Goal: Task Accomplishment & Management: Use online tool/utility

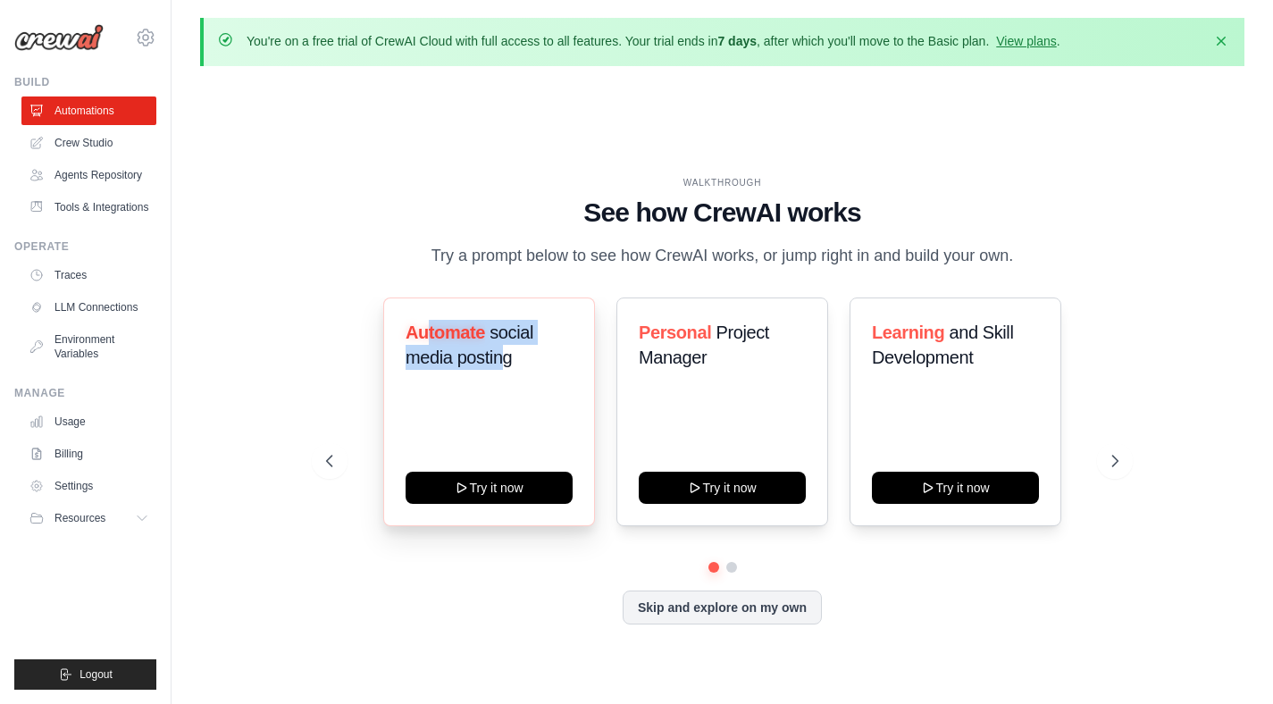
drag, startPoint x: 425, startPoint y: 332, endPoint x: 498, endPoint y: 358, distance: 76.8
click at [498, 358] on h3 "Automate social media posting" at bounding box center [489, 345] width 167 height 50
click at [506, 359] on span "social media posting" at bounding box center [470, 344] width 128 height 45
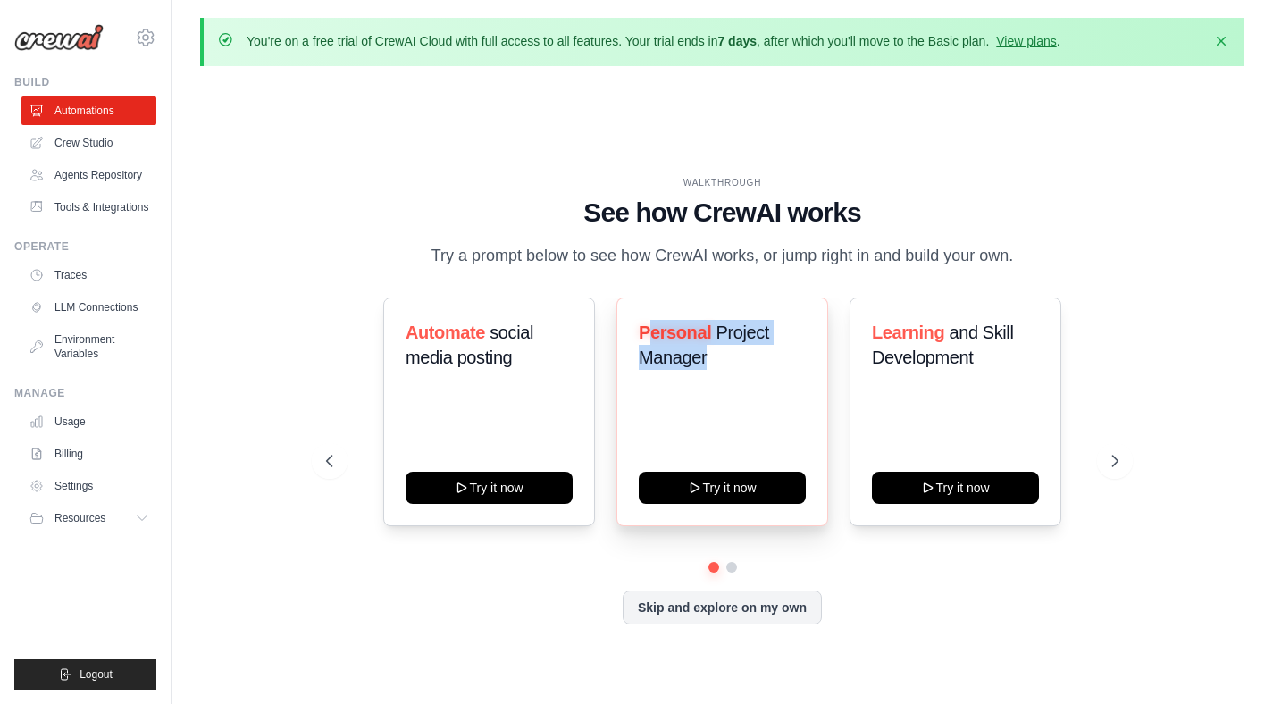
drag, startPoint x: 718, startPoint y: 362, endPoint x: 652, endPoint y: 335, distance: 71.3
click at [652, 335] on h3 "Personal Project Manager" at bounding box center [722, 345] width 167 height 50
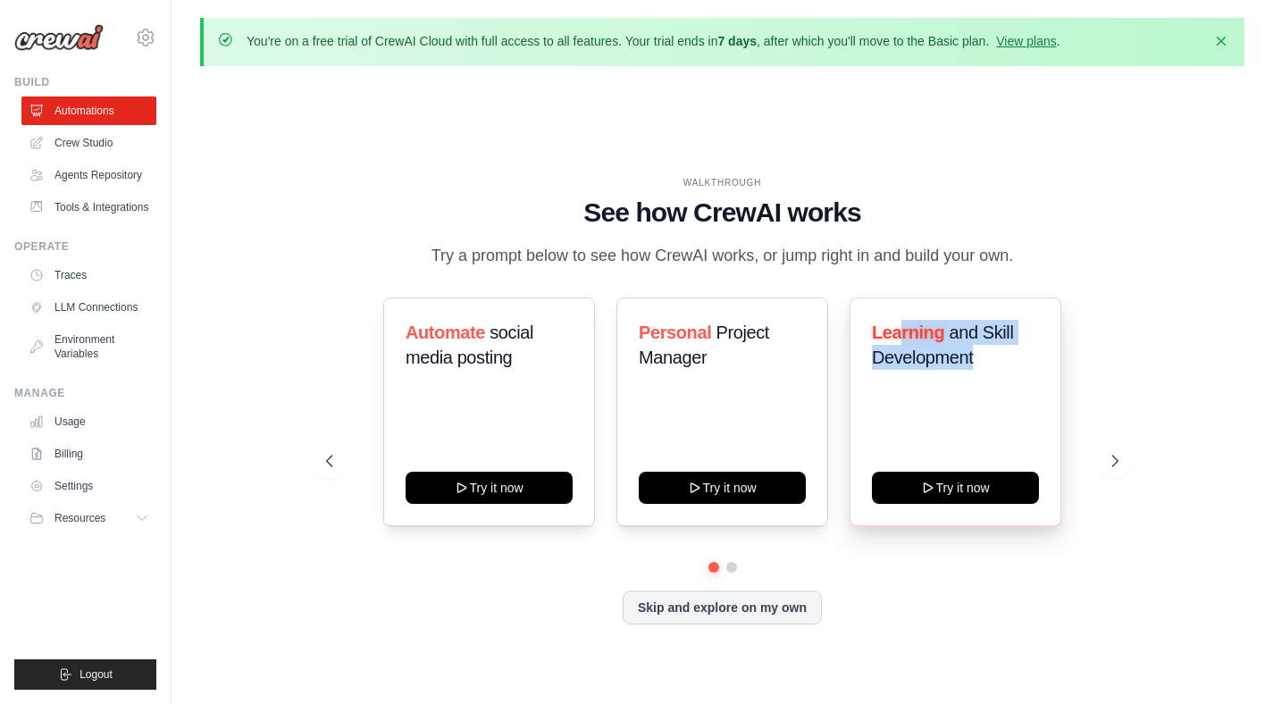
drag, startPoint x: 1009, startPoint y: 361, endPoint x: 901, endPoint y: 327, distance: 113.3
click at [901, 327] on h3 "Learning and Skill Development" at bounding box center [955, 345] width 167 height 50
click at [901, 327] on span "Learning" at bounding box center [908, 332] width 72 height 20
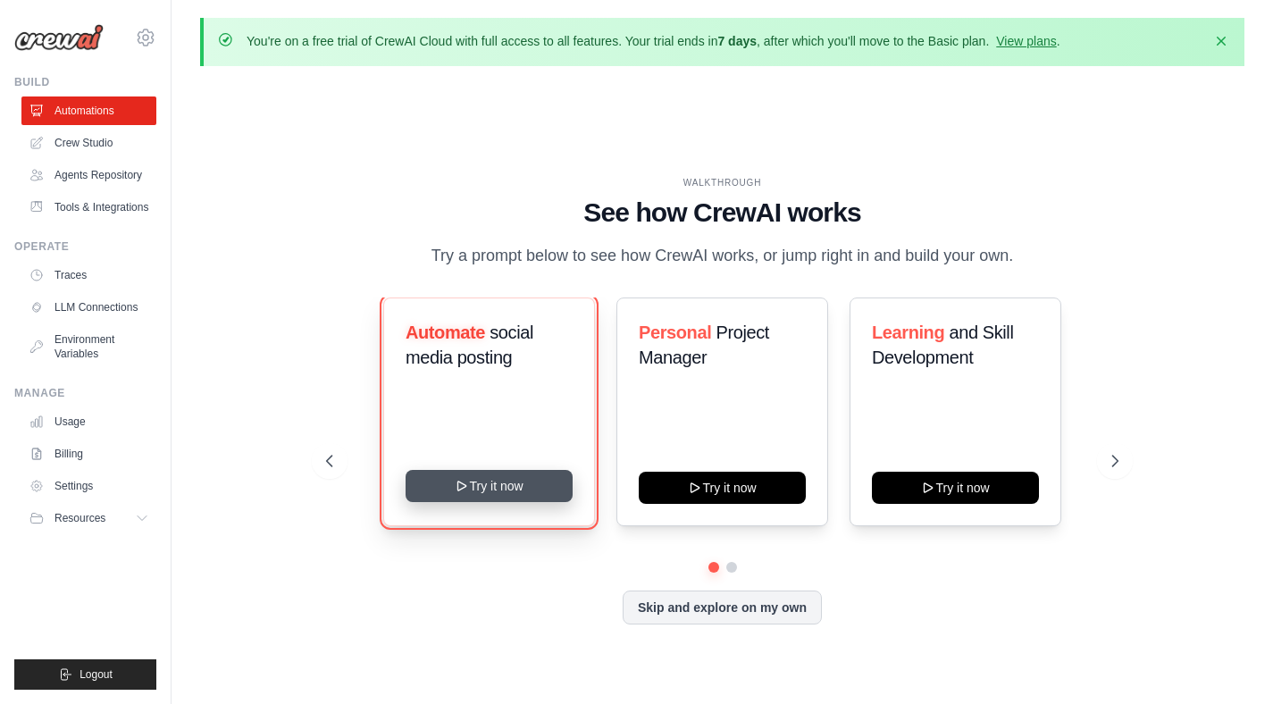
click at [480, 487] on button "Try it now" at bounding box center [489, 486] width 167 height 32
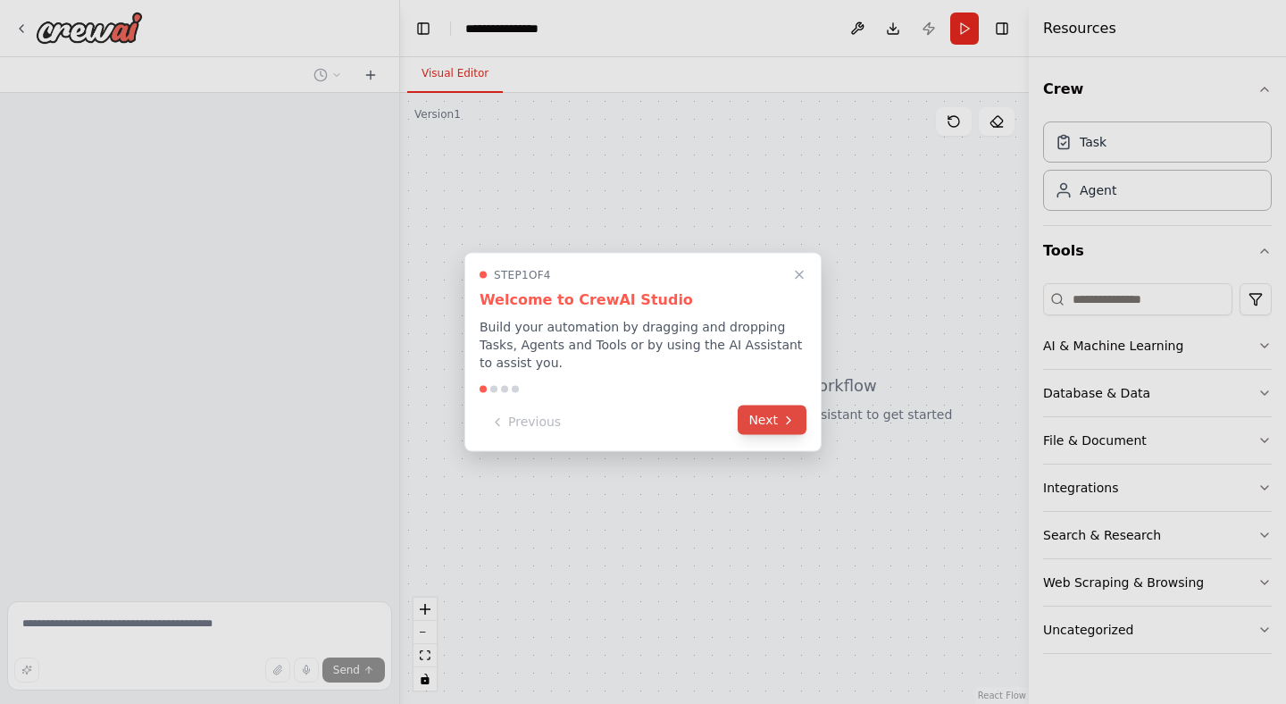
click at [751, 418] on button "Next" at bounding box center [772, 420] width 69 height 29
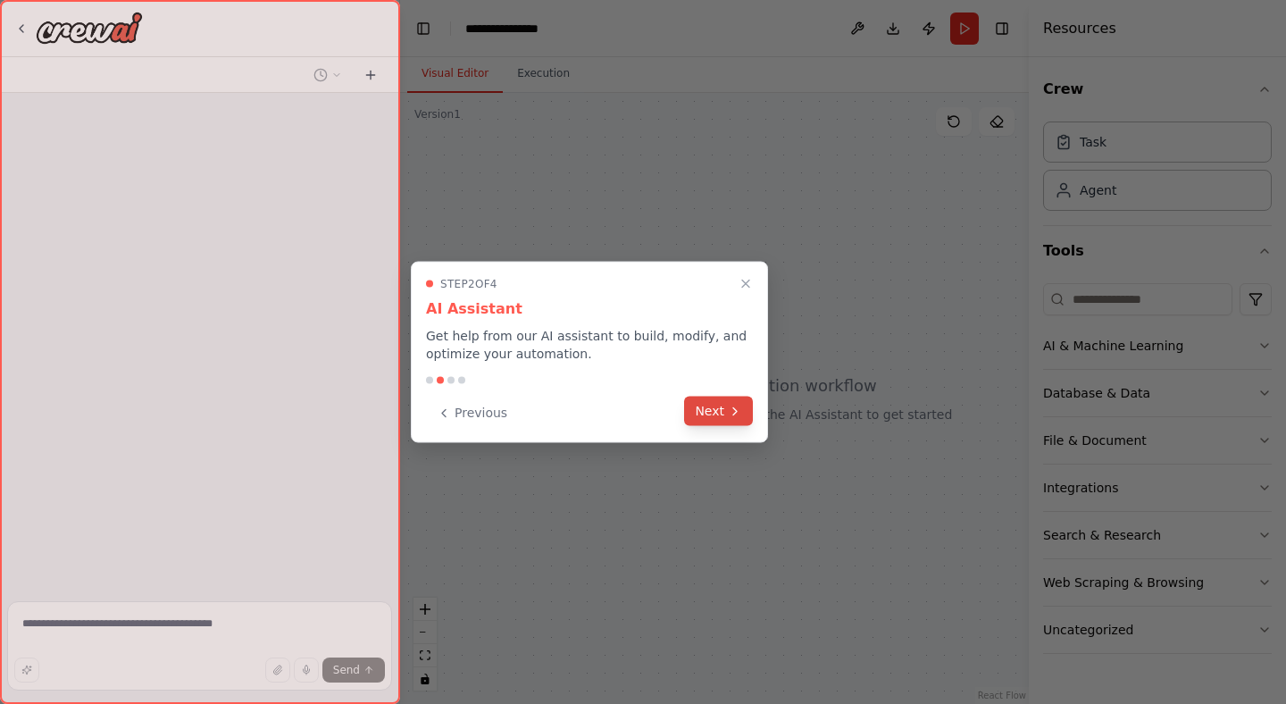
click at [697, 417] on button "Next" at bounding box center [718, 411] width 69 height 29
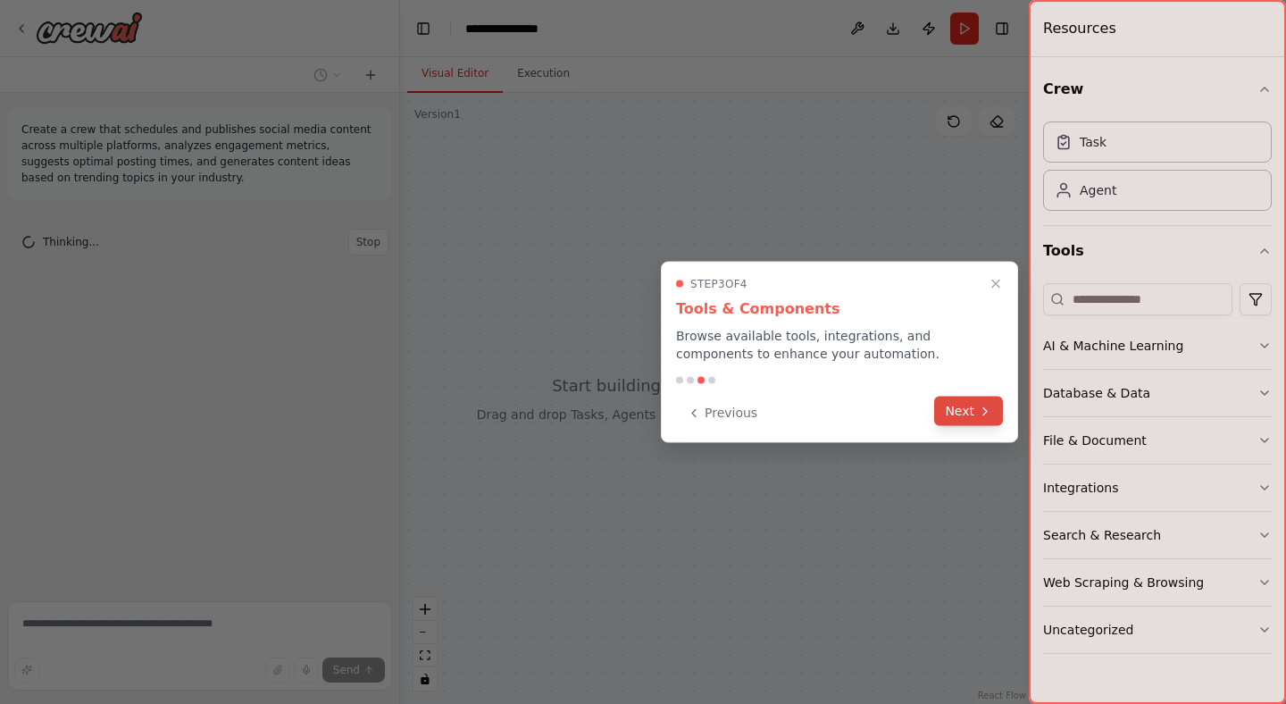
click at [968, 414] on button "Next" at bounding box center [968, 411] width 69 height 29
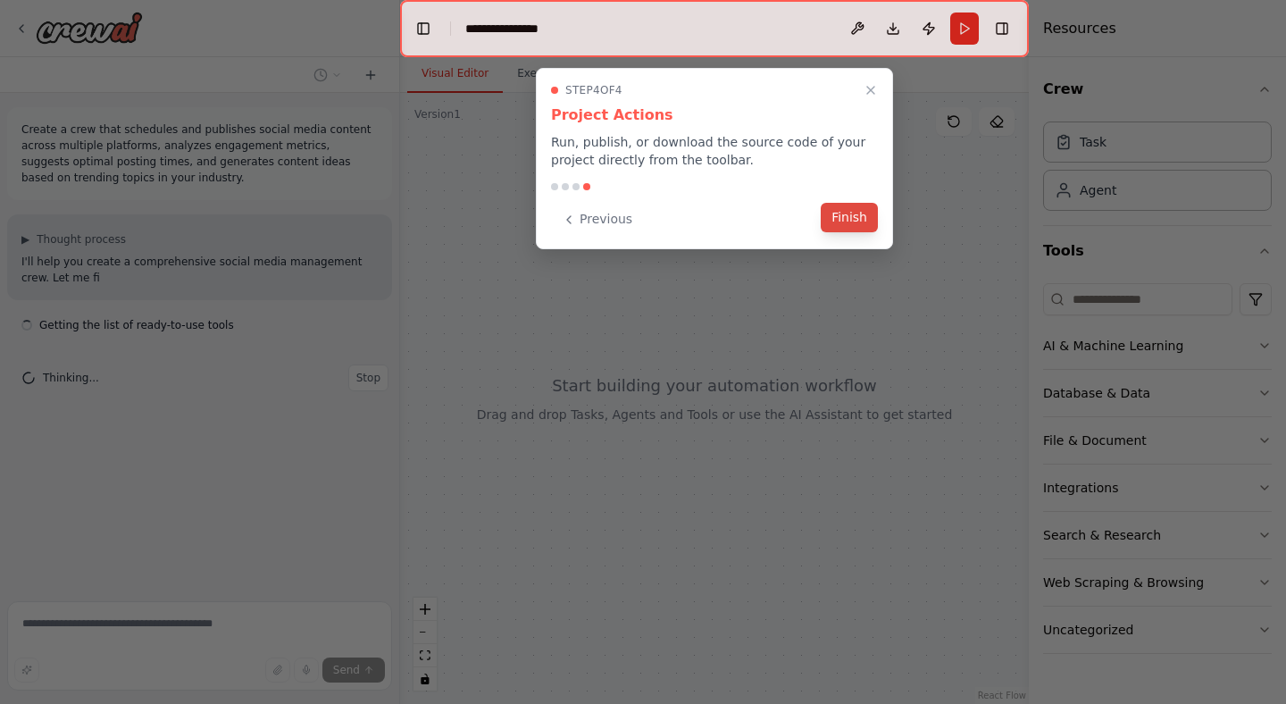
click at [870, 226] on button "Finish" at bounding box center [849, 217] width 57 height 29
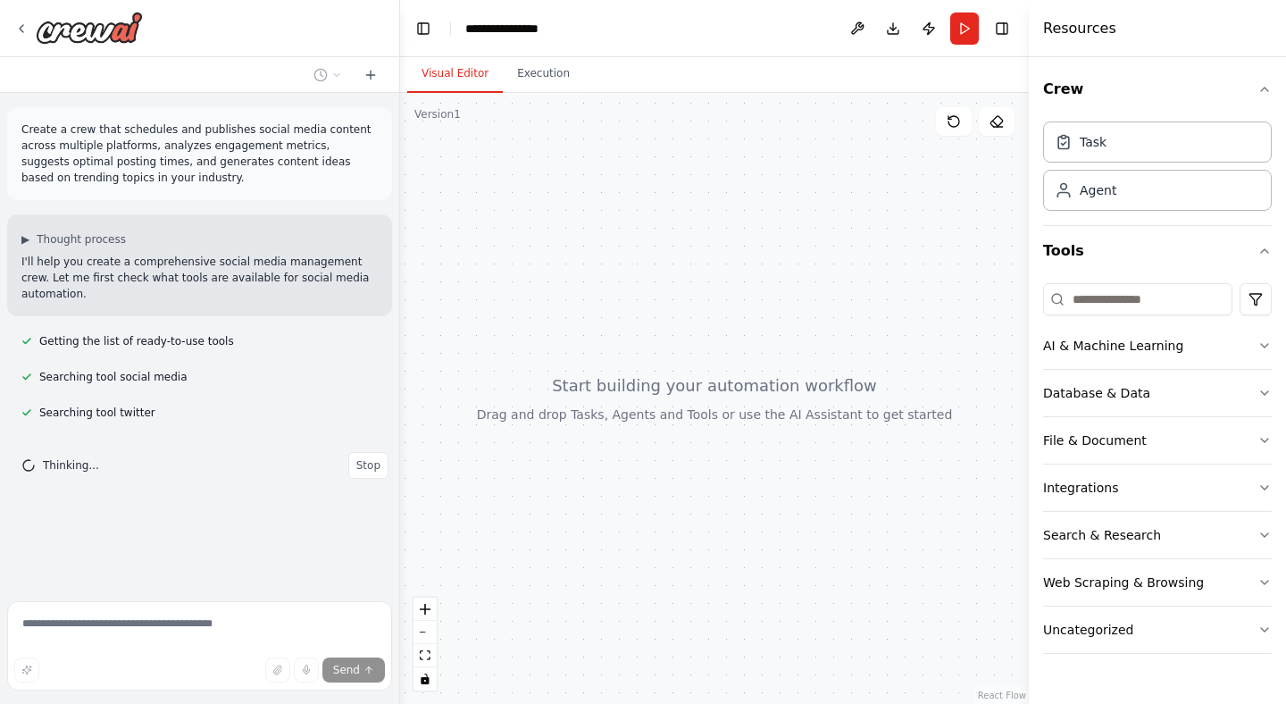
drag, startPoint x: 682, startPoint y: 402, endPoint x: 682, endPoint y: 196, distance: 206.3
click at [682, 196] on div at bounding box center [714, 398] width 629 height 611
drag, startPoint x: 55, startPoint y: 448, endPoint x: 170, endPoint y: 447, distance: 114.3
click at [170, 447] on div "Searching tool linkedin" at bounding box center [199, 448] width 385 height 21
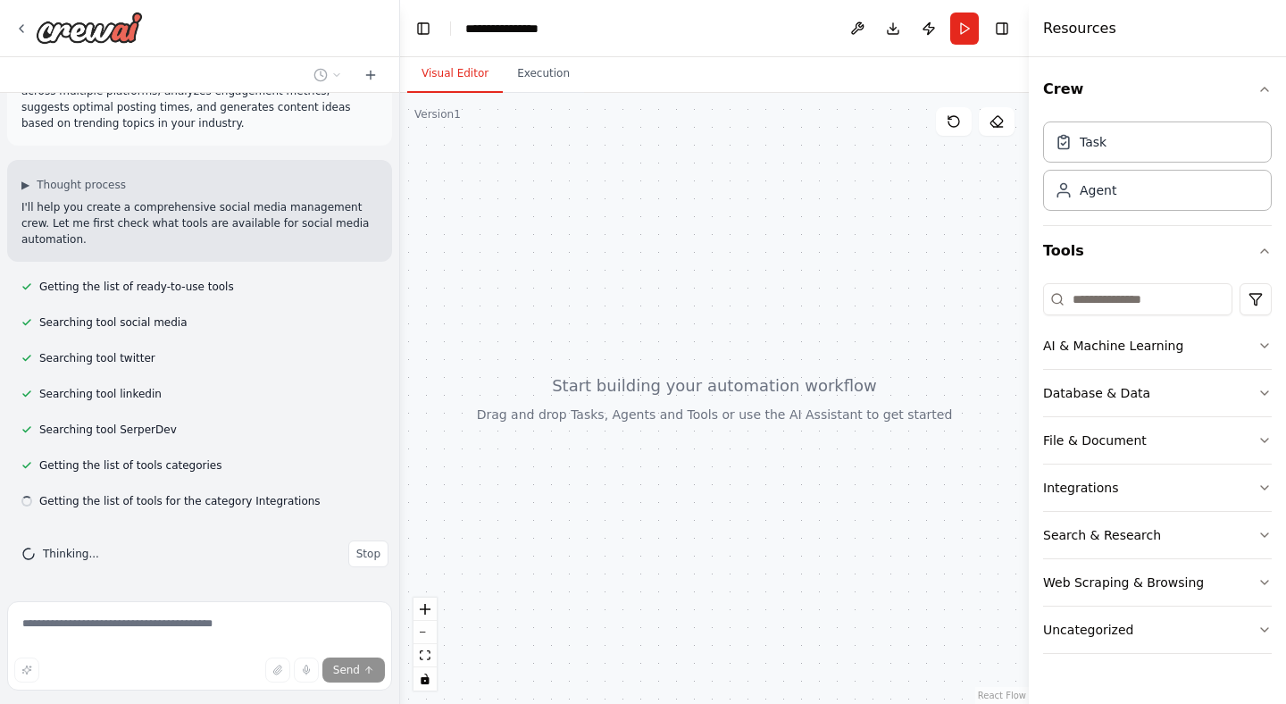
scroll to position [55, 0]
drag, startPoint x: 123, startPoint y: 430, endPoint x: 163, endPoint y: 430, distance: 39.3
click at [163, 430] on span "Searching tool SerperDev" at bounding box center [108, 429] width 138 height 14
drag, startPoint x: 139, startPoint y: 467, endPoint x: 207, endPoint y: 467, distance: 67.9
click at [207, 467] on span "Getting the list of tools categories" at bounding box center [130, 464] width 182 height 14
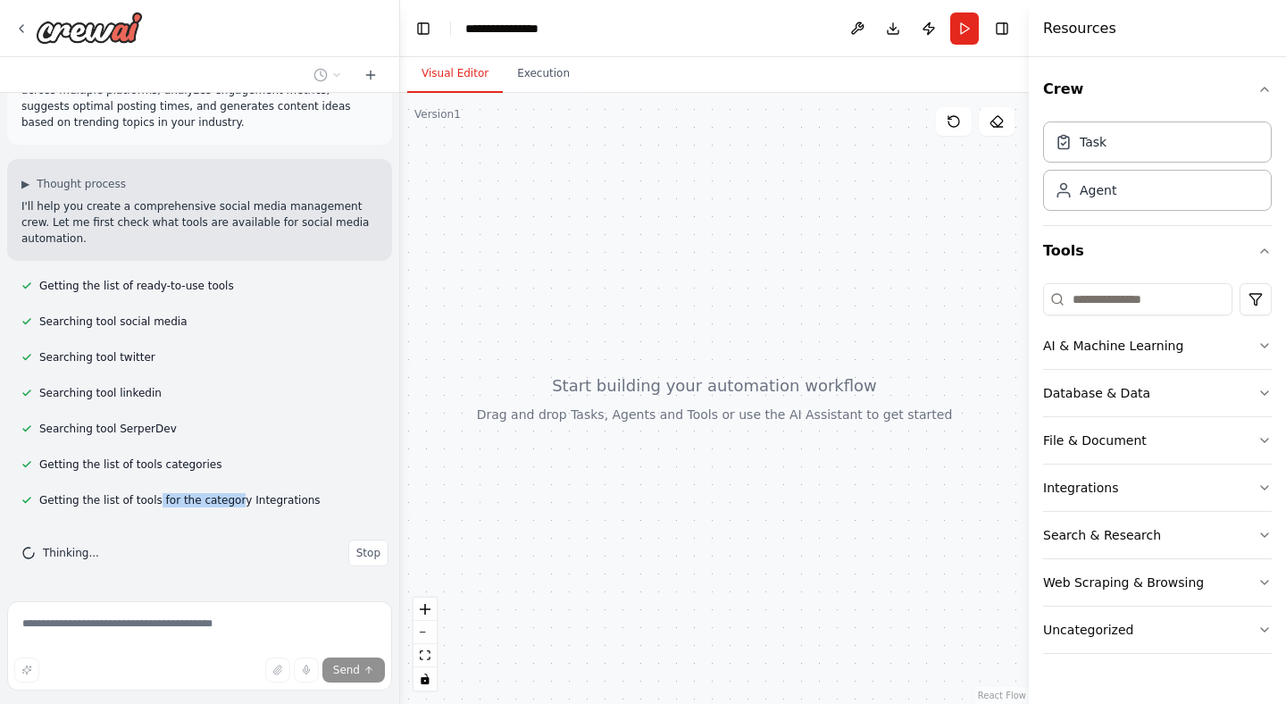
drag, startPoint x: 154, startPoint y: 498, endPoint x: 236, endPoint y: 498, distance: 82.2
click at [235, 498] on span "Getting the list of tools for the category Integrations" at bounding box center [179, 500] width 281 height 14
click at [180, 209] on p "I'll help you create a comprehensive social media management crew. Let me first…" at bounding box center [199, 222] width 356 height 48
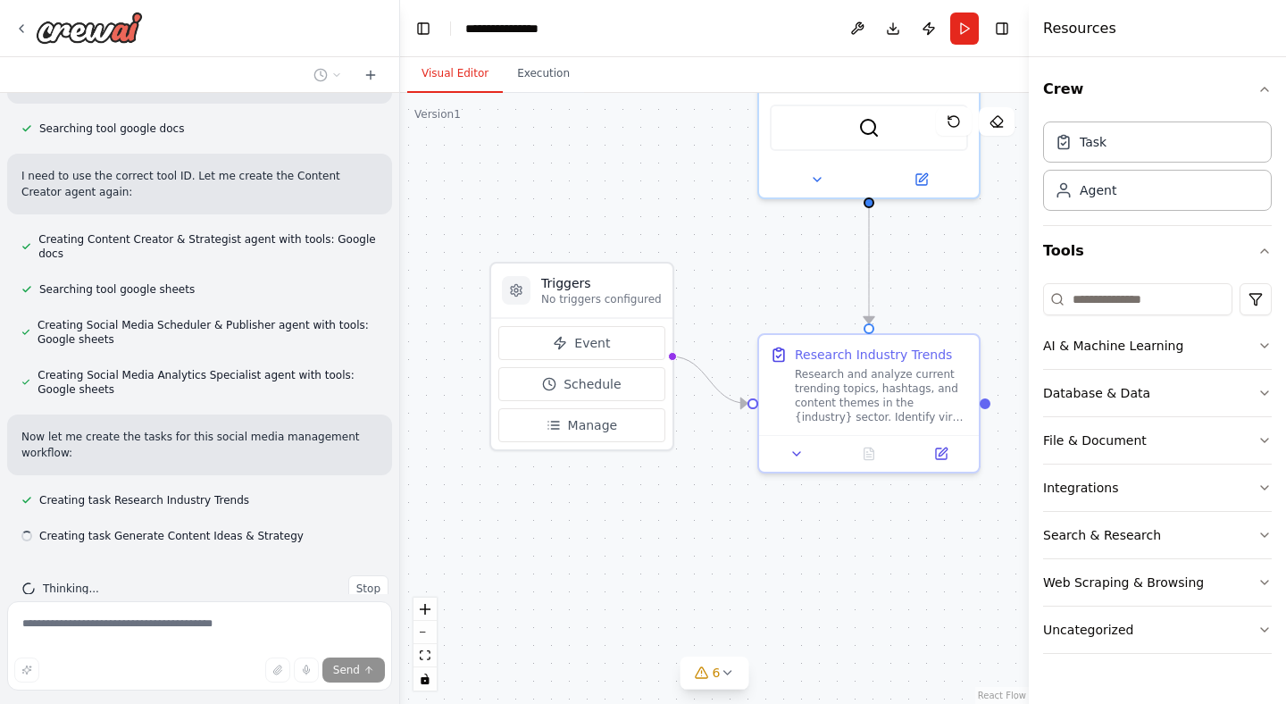
scroll to position [968, 0]
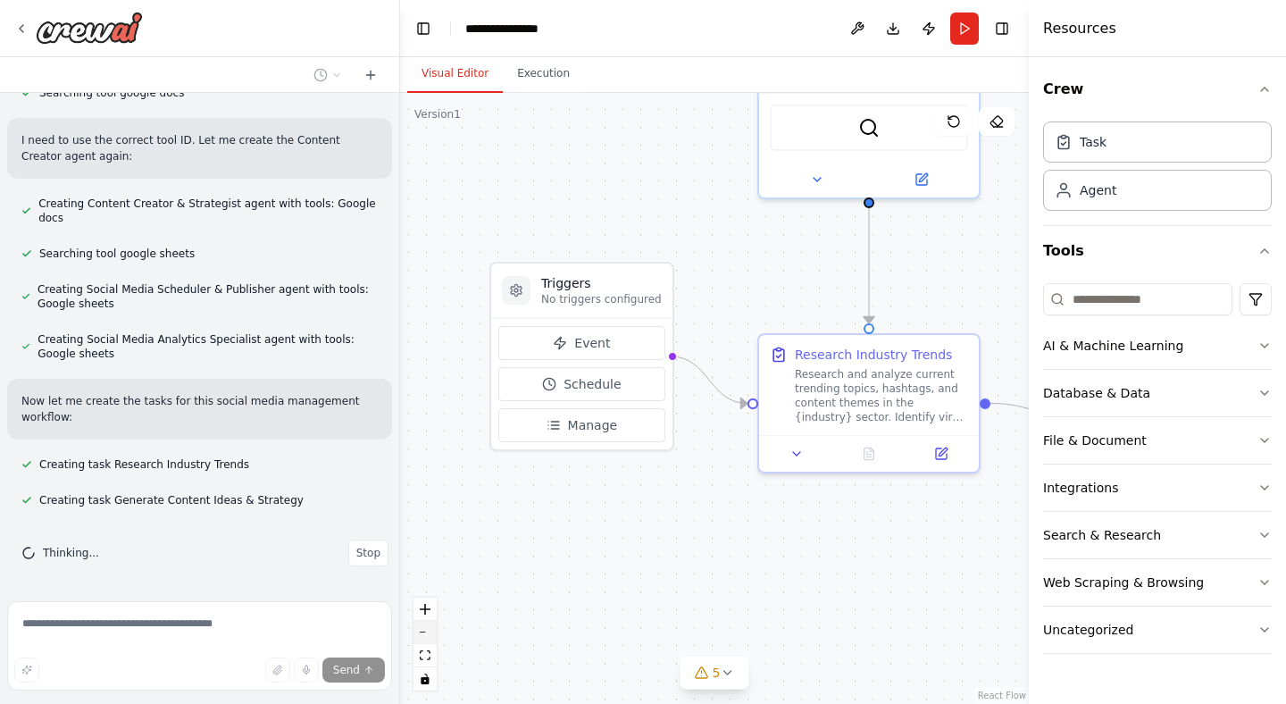
click at [424, 634] on button "zoom out" at bounding box center [425, 632] width 23 height 23
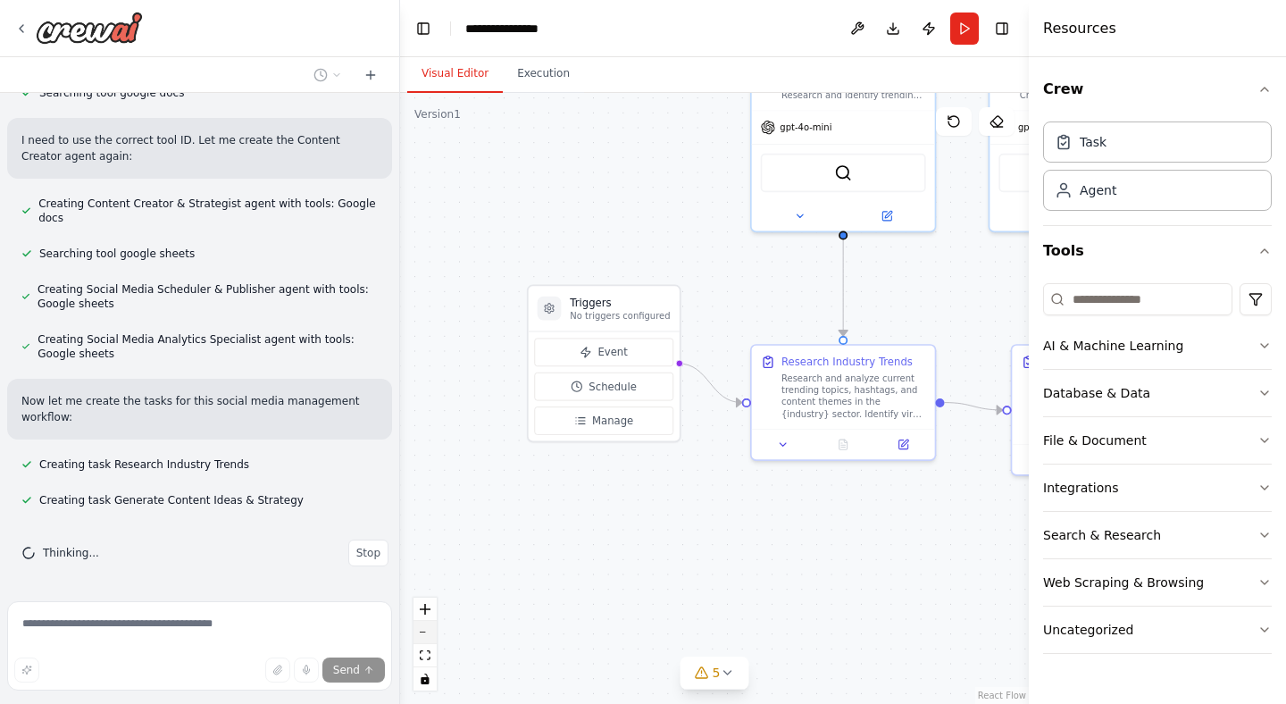
click at [424, 634] on button "zoom out" at bounding box center [425, 632] width 23 height 23
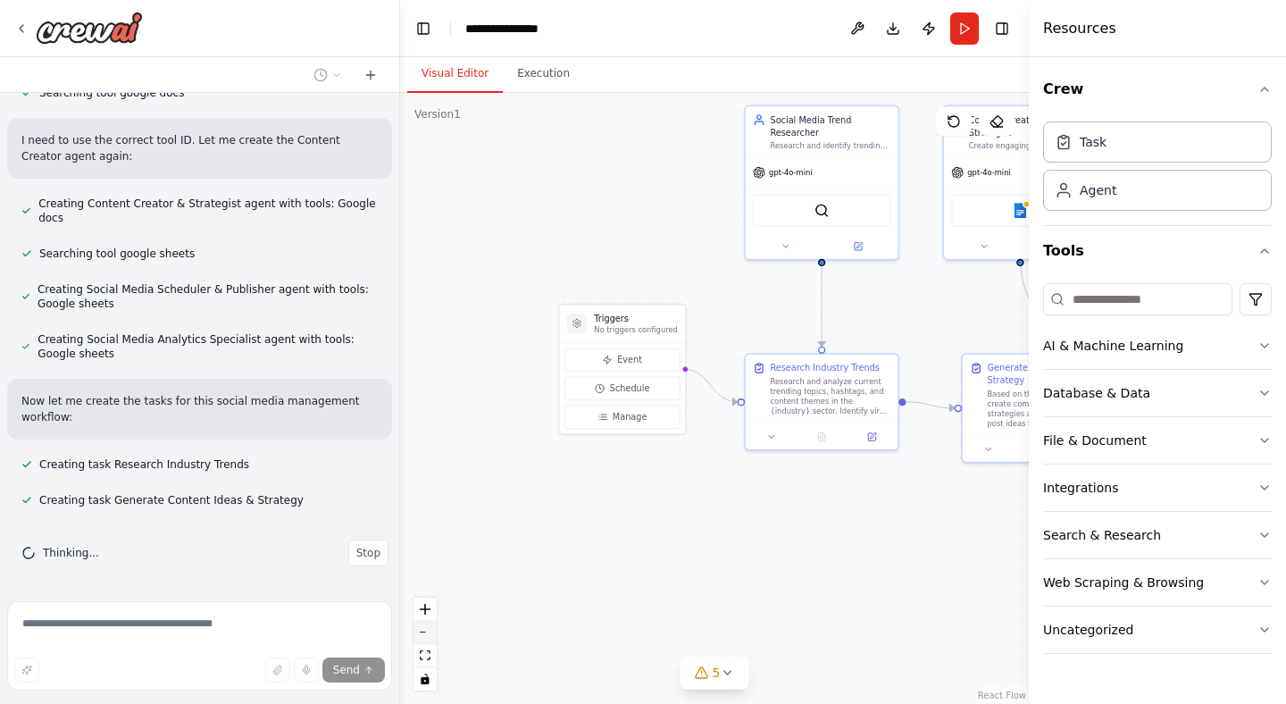
click at [424, 634] on button "zoom out" at bounding box center [425, 632] width 23 height 23
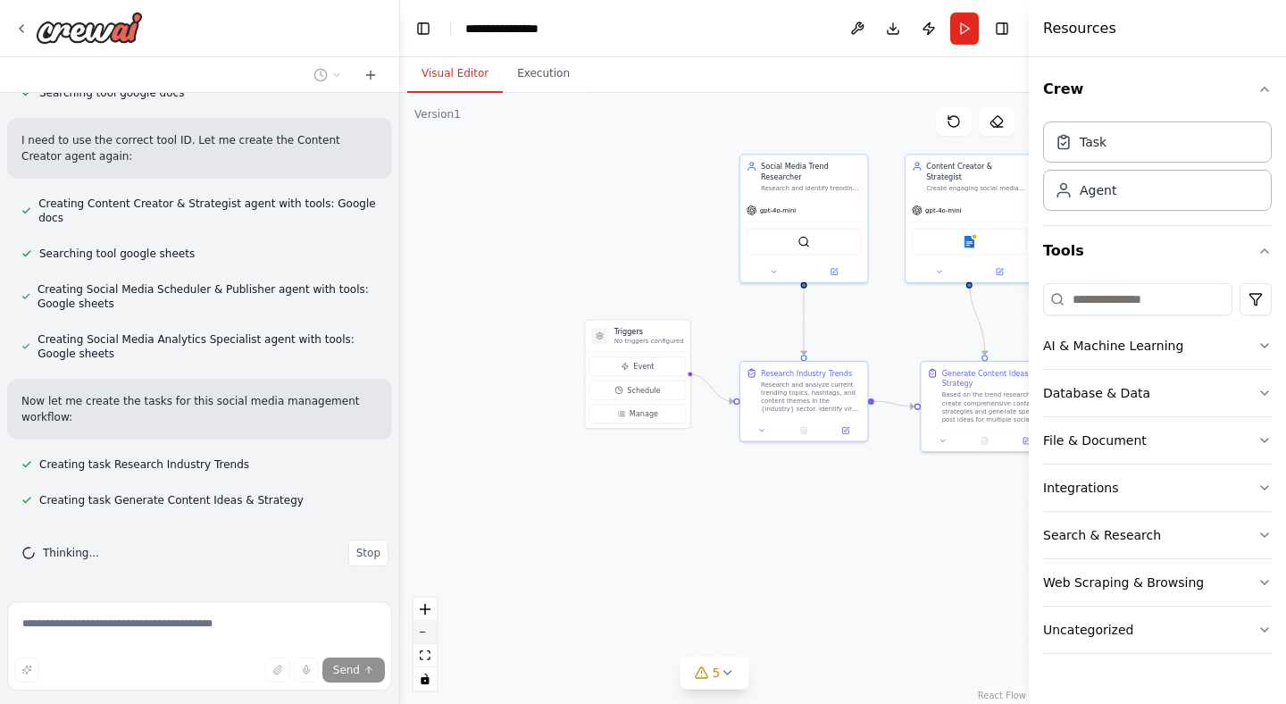
click at [424, 634] on button "zoom out" at bounding box center [425, 632] width 23 height 23
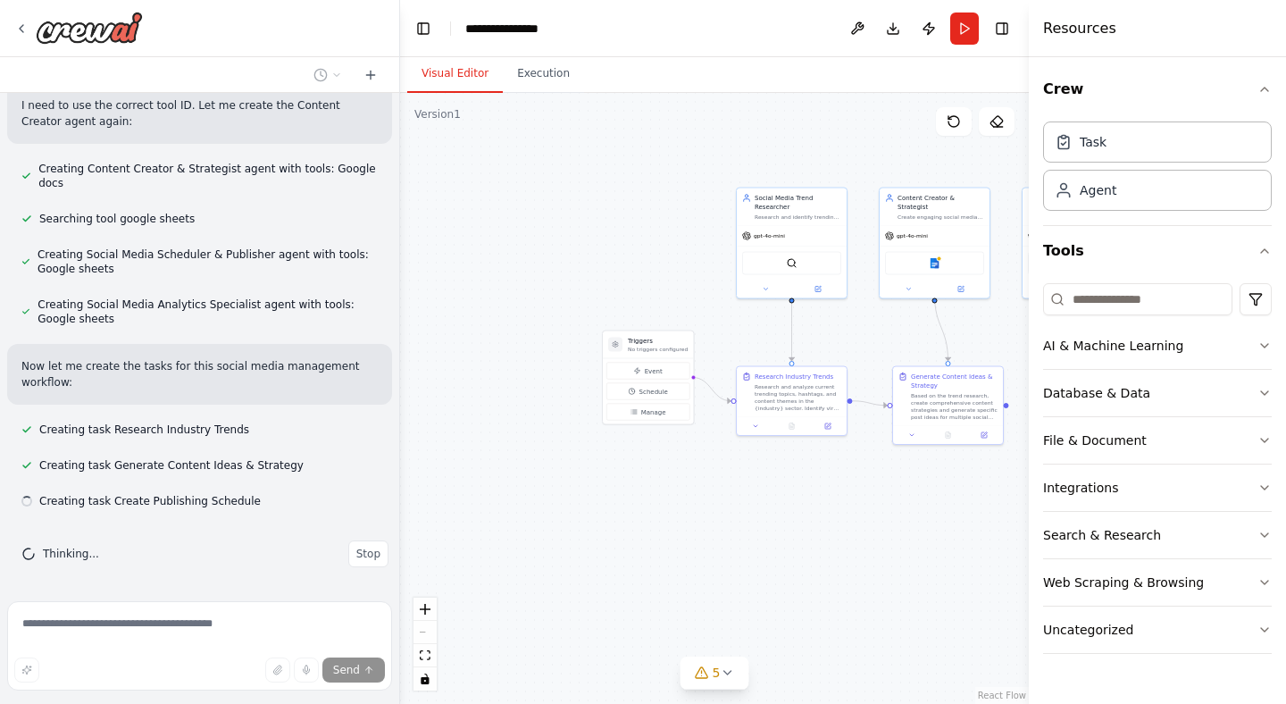
scroll to position [1004, 0]
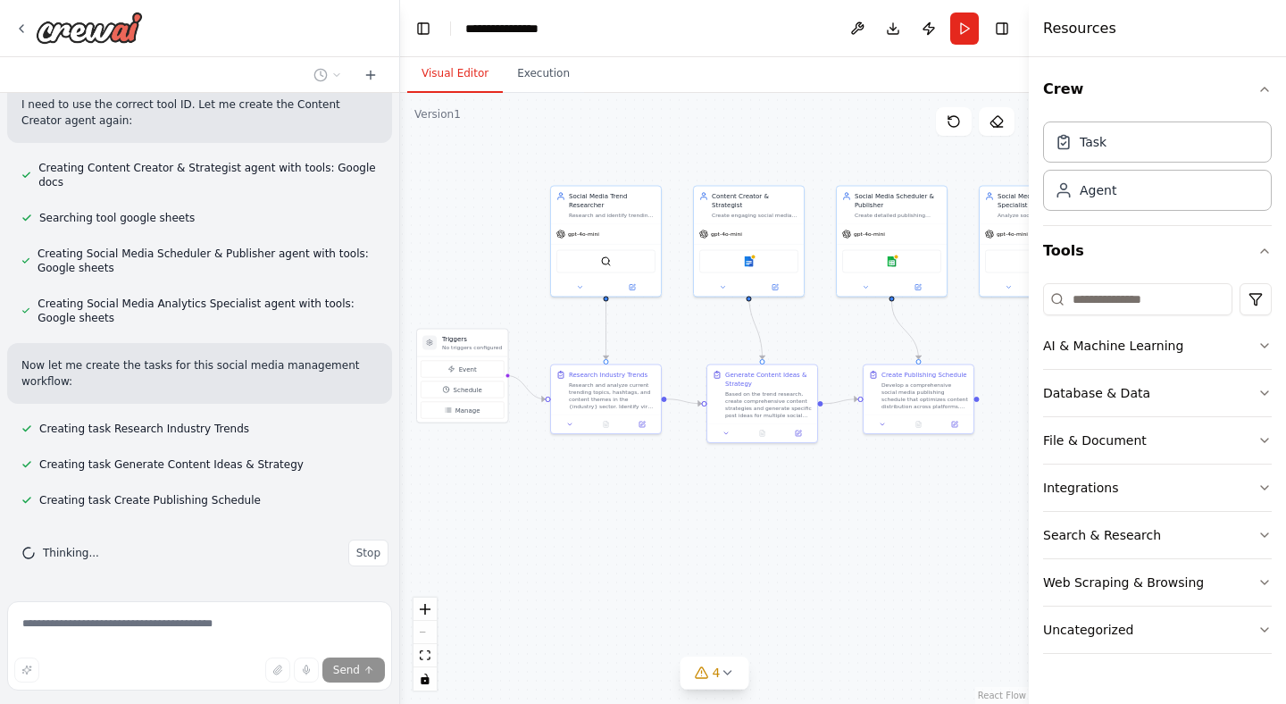
drag, startPoint x: 910, startPoint y: 529, endPoint x: 721, endPoint y: 525, distance: 189.4
click at [724, 526] on div ".deletable-edge-delete-btn { width: 20px; height: 20px; border: 0px solid #ffff…" at bounding box center [714, 398] width 629 height 611
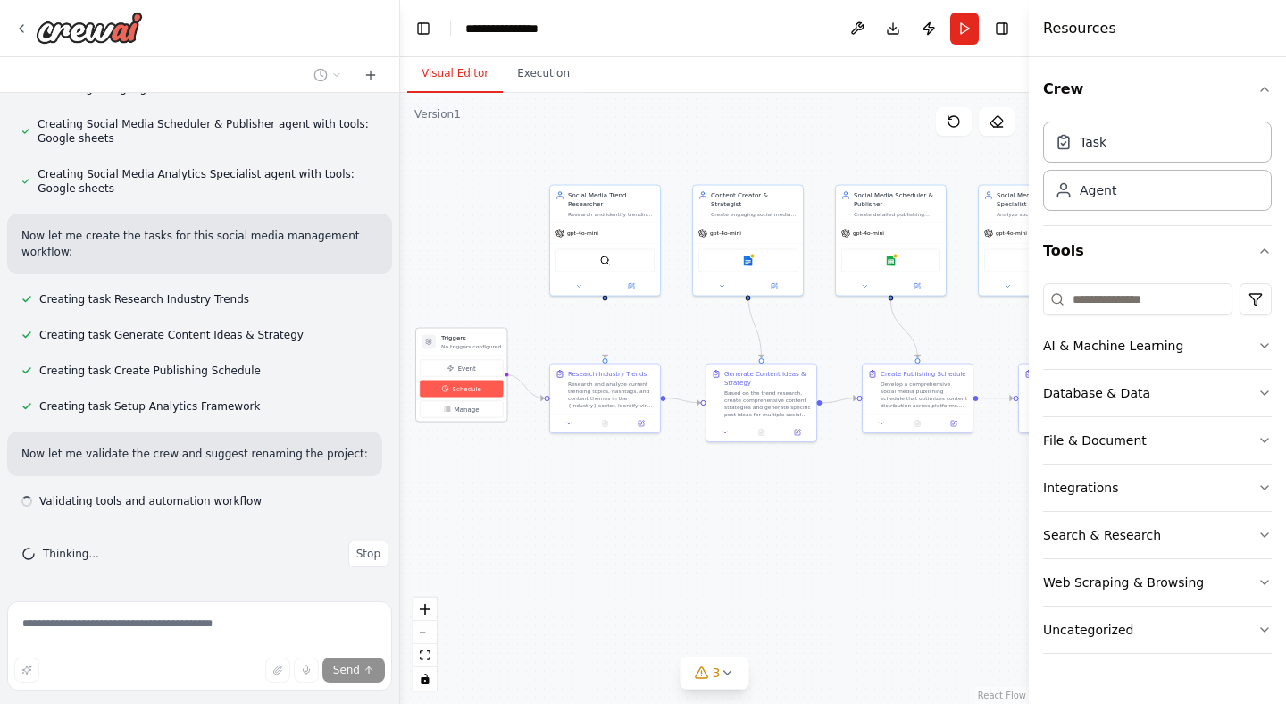
scroll to position [1134, 0]
click at [429, 613] on icon "zoom in" at bounding box center [425, 609] width 11 height 11
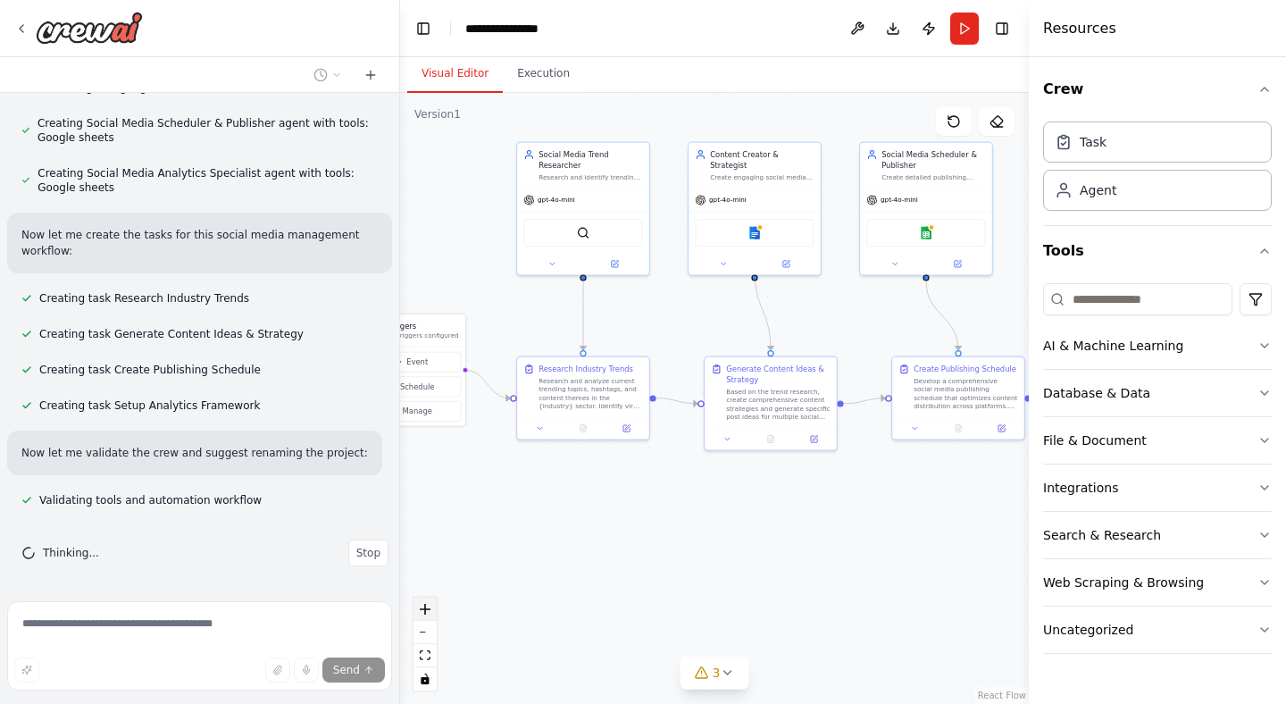
click at [429, 613] on icon "zoom in" at bounding box center [425, 609] width 11 height 11
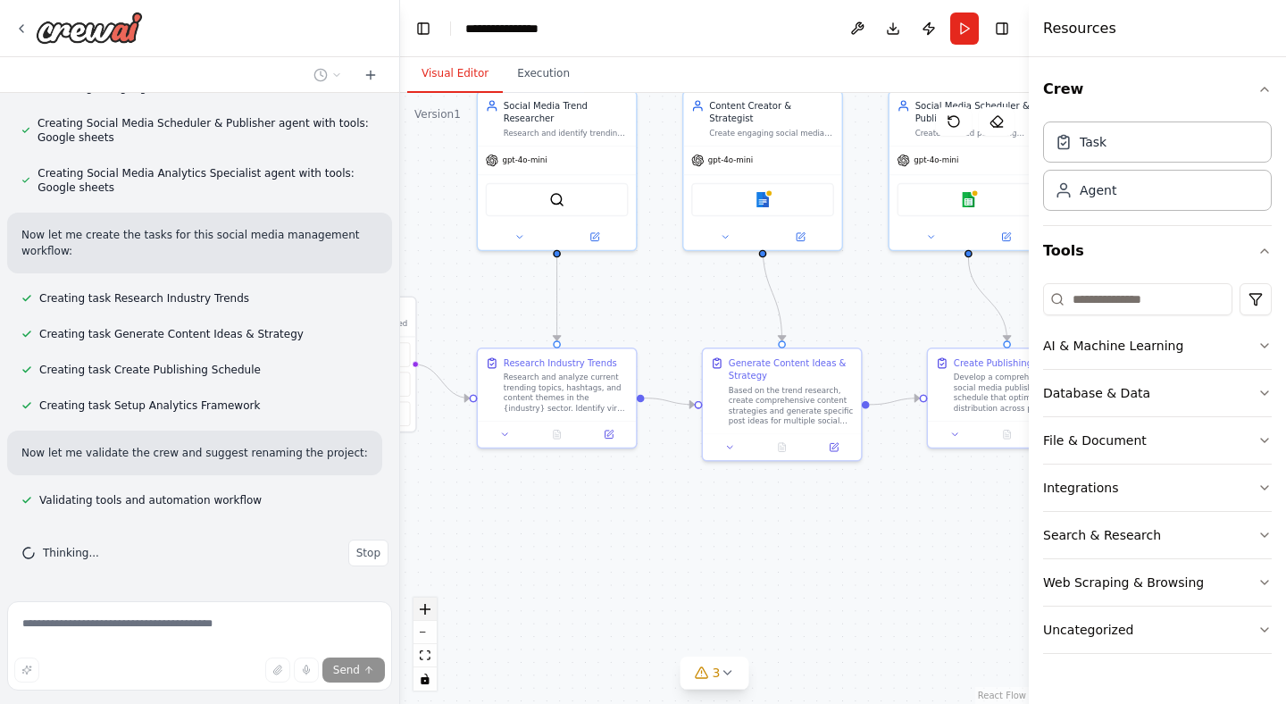
click at [429, 613] on icon "zoom in" at bounding box center [425, 609] width 11 height 11
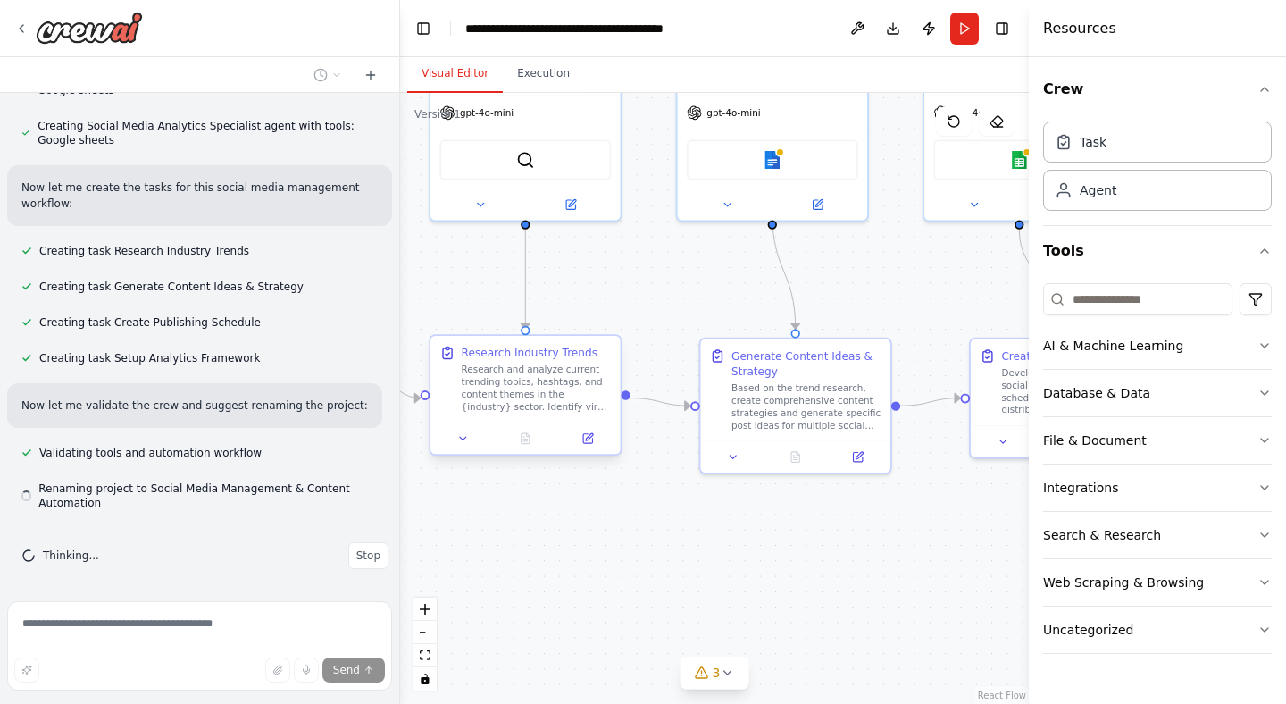
scroll to position [1184, 0]
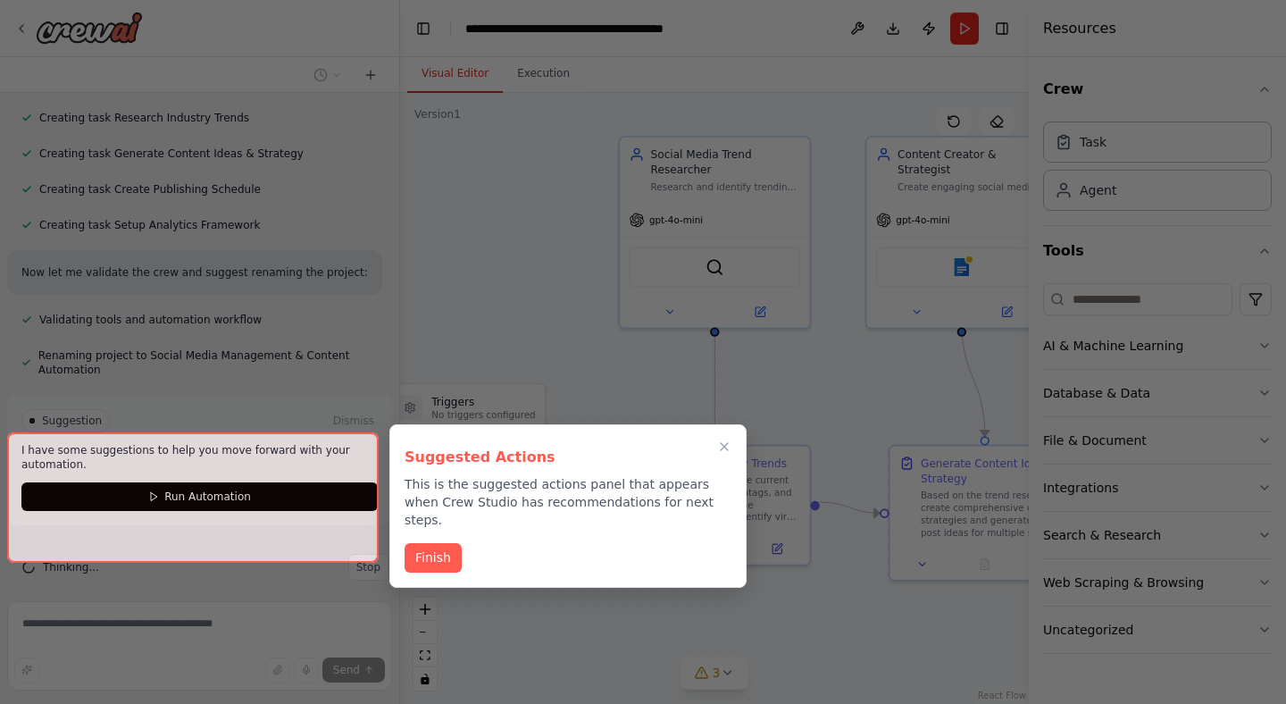
drag, startPoint x: 519, startPoint y: 546, endPoint x: 708, endPoint y: 653, distance: 217.6
click at [708, 653] on div "Create a crew that schedules and publishes social media content across multiple…" at bounding box center [643, 352] width 1286 height 704
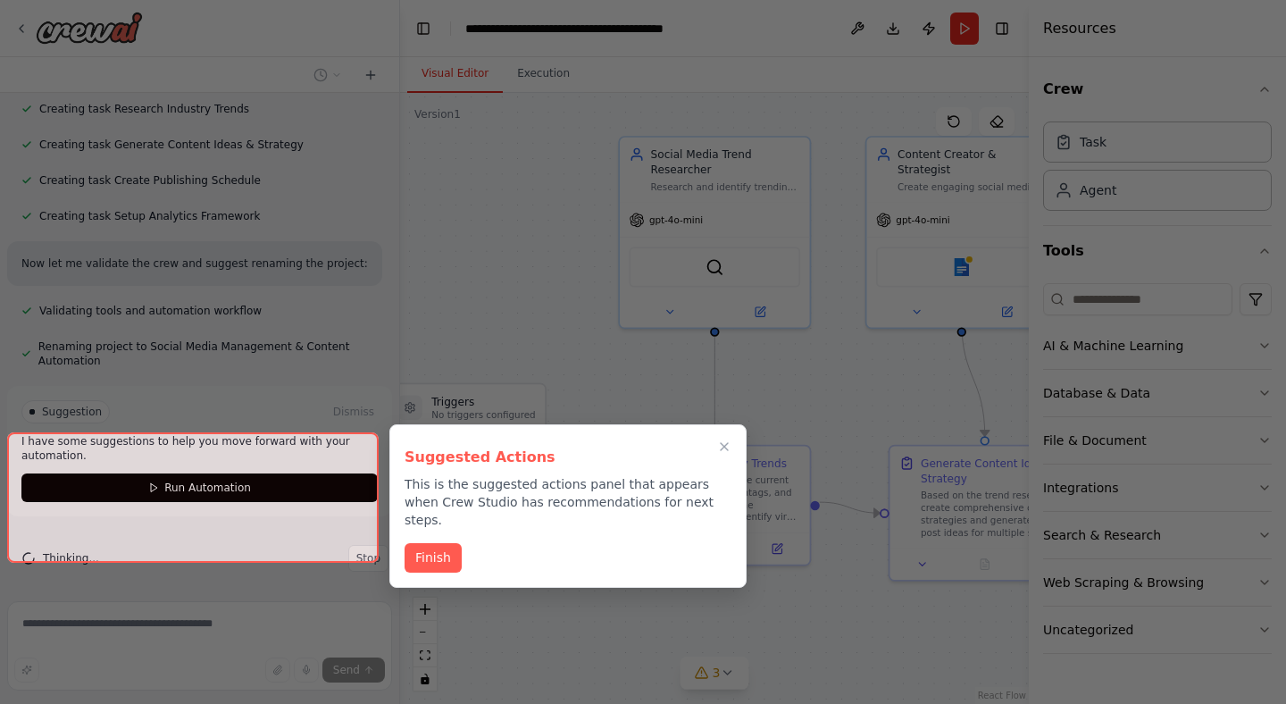
scroll to position [1329, 0]
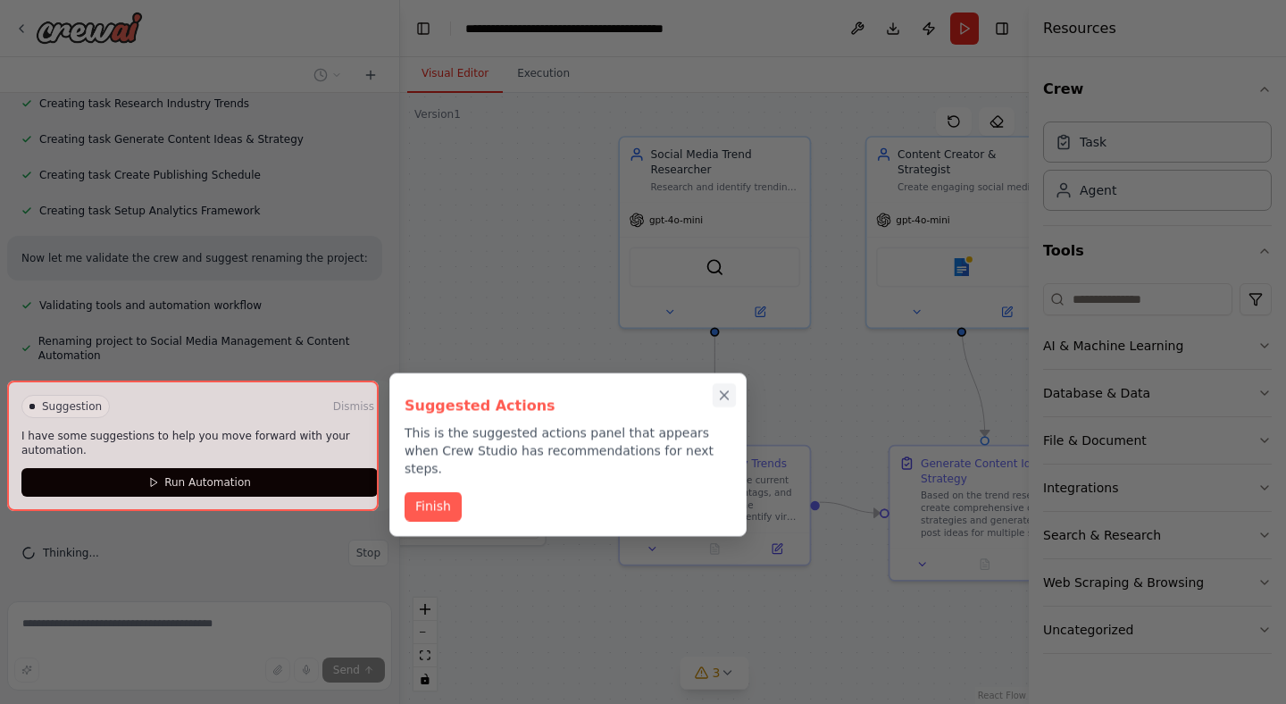
click at [729, 389] on icon "Close walkthrough" at bounding box center [724, 396] width 16 height 16
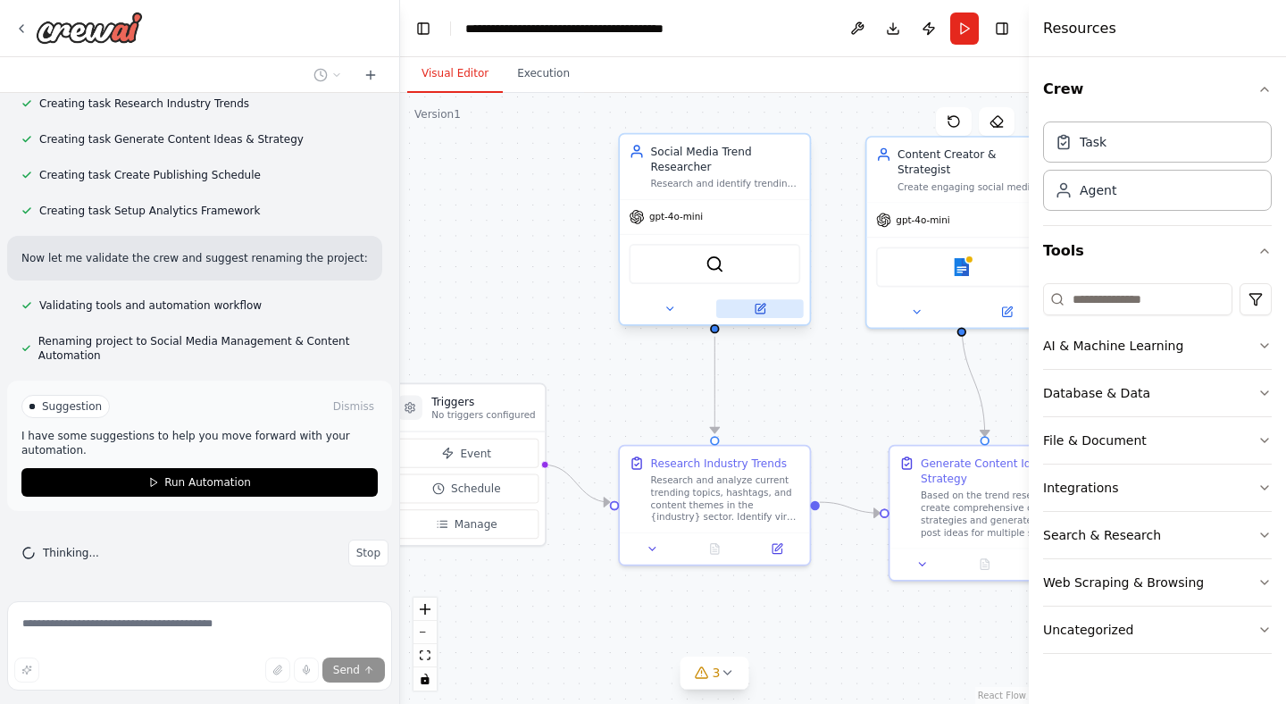
click at [766, 311] on button at bounding box center [760, 308] width 88 height 19
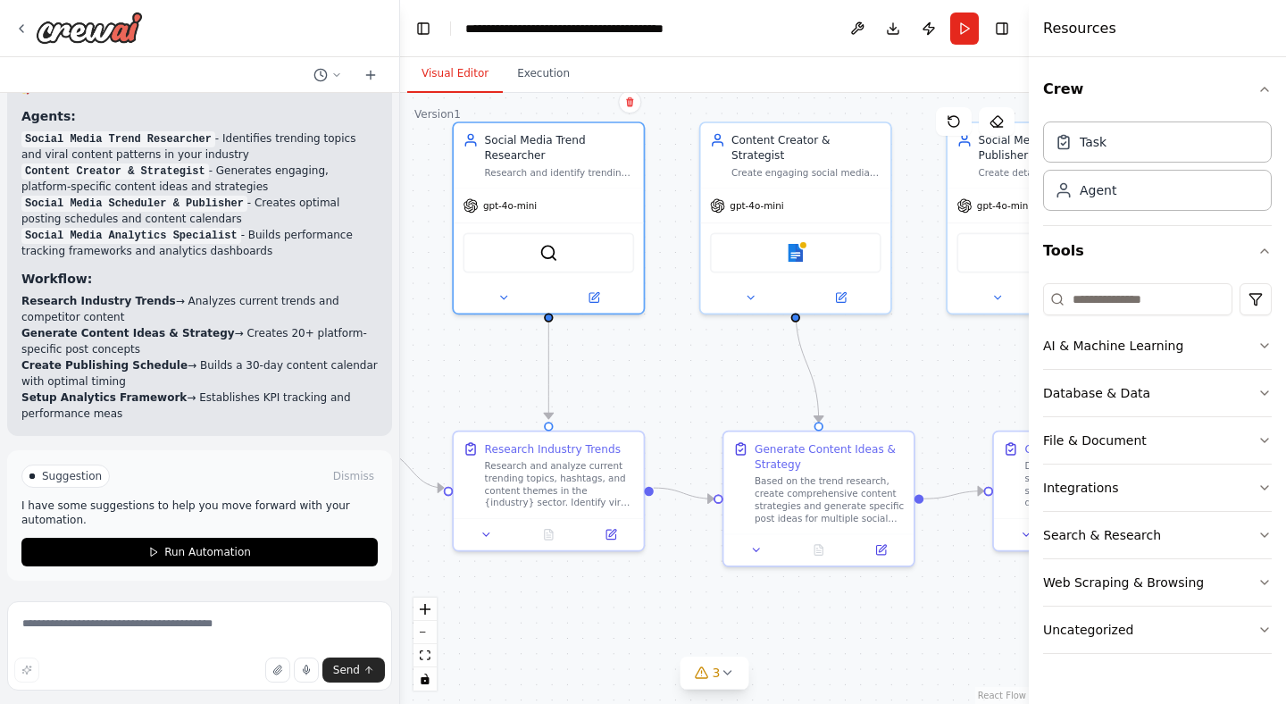
drag, startPoint x: 804, startPoint y: 622, endPoint x: 638, endPoint y: 607, distance: 166.8
click at [638, 607] on div ".deletable-edge-delete-btn { width: 20px; height: 20px; border: 0px solid #ffff…" at bounding box center [714, 398] width 629 height 611
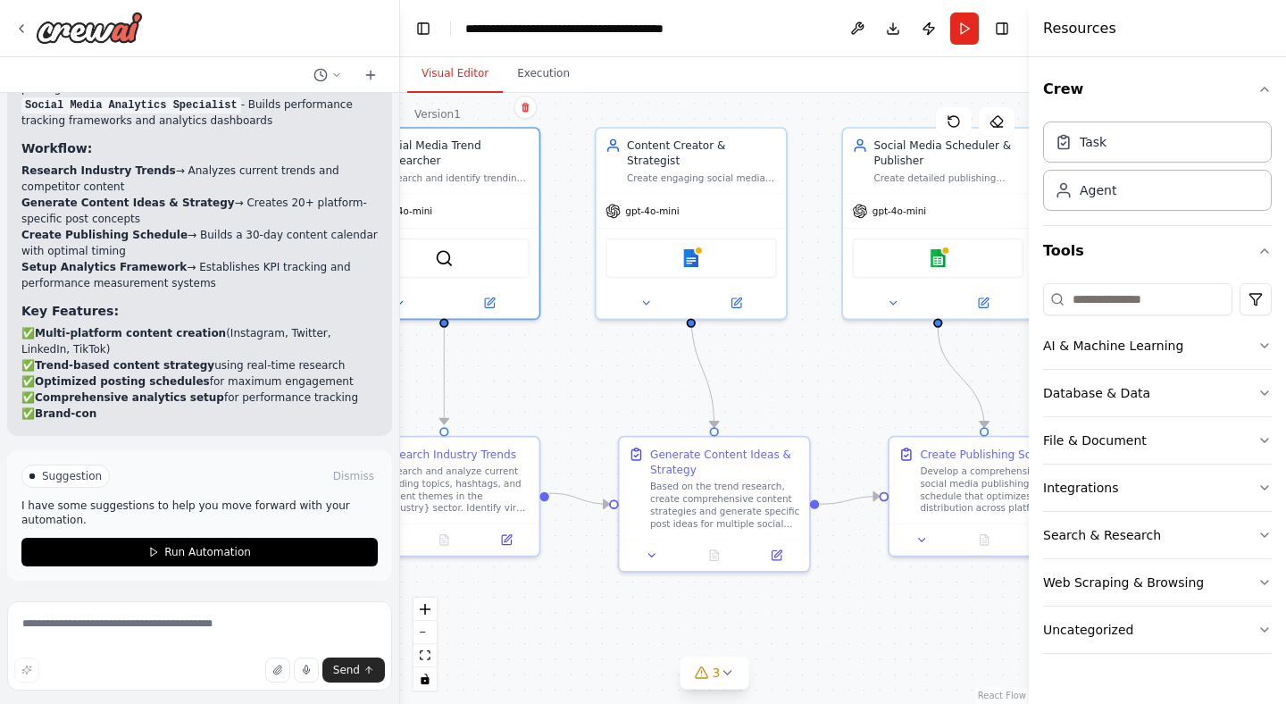
drag, startPoint x: 671, startPoint y: 610, endPoint x: 559, endPoint y: 616, distance: 111.8
click at [559, 616] on div ".deletable-edge-delete-btn { width: 20px; height: 20px; border: 0px solid #ffff…" at bounding box center [714, 398] width 629 height 611
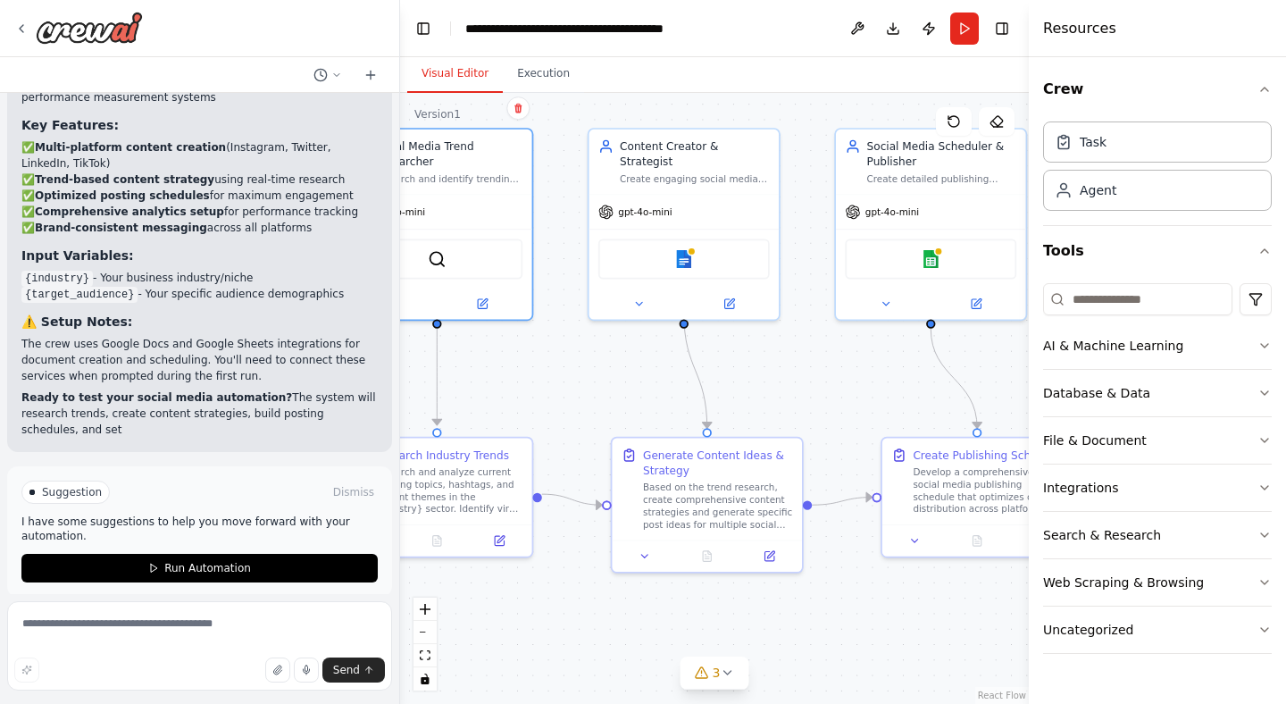
scroll to position [2029, 0]
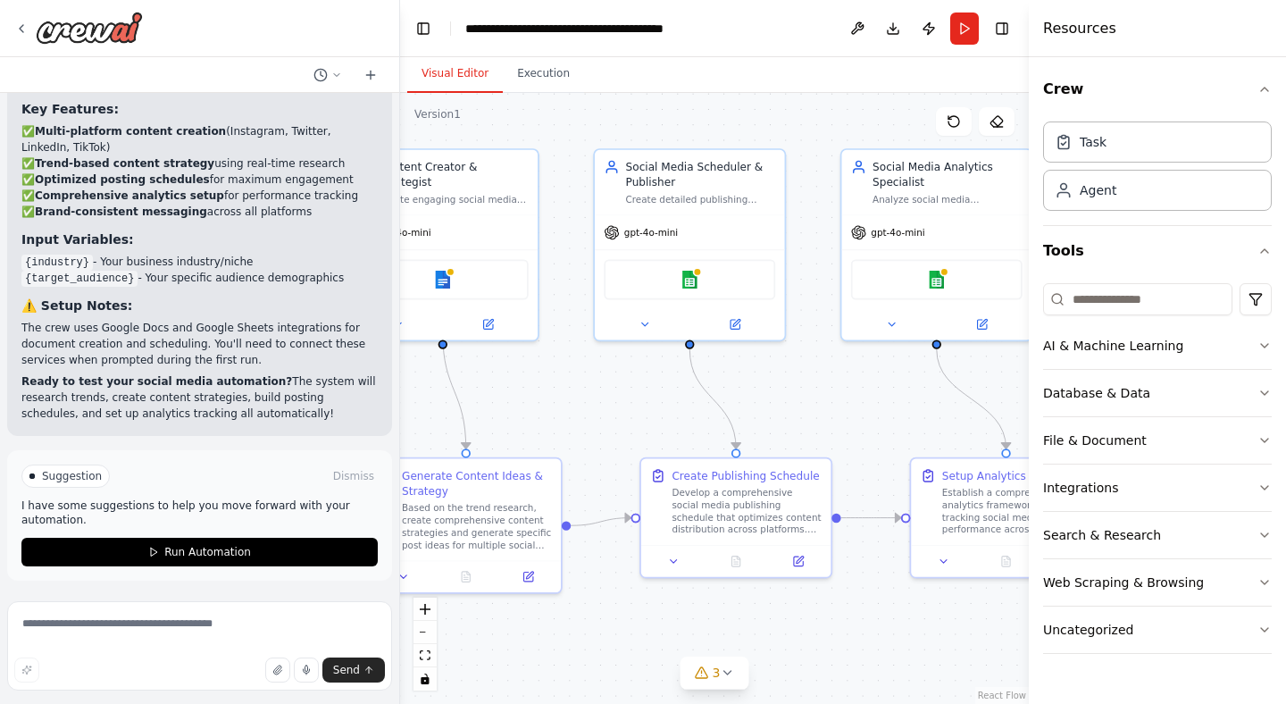
drag, startPoint x: 863, startPoint y: 370, endPoint x: 622, endPoint y: 390, distance: 242.0
click at [622, 390] on div ".deletable-edge-delete-btn { width: 20px; height: 20px; border: 0px solid #ffff…" at bounding box center [714, 398] width 629 height 611
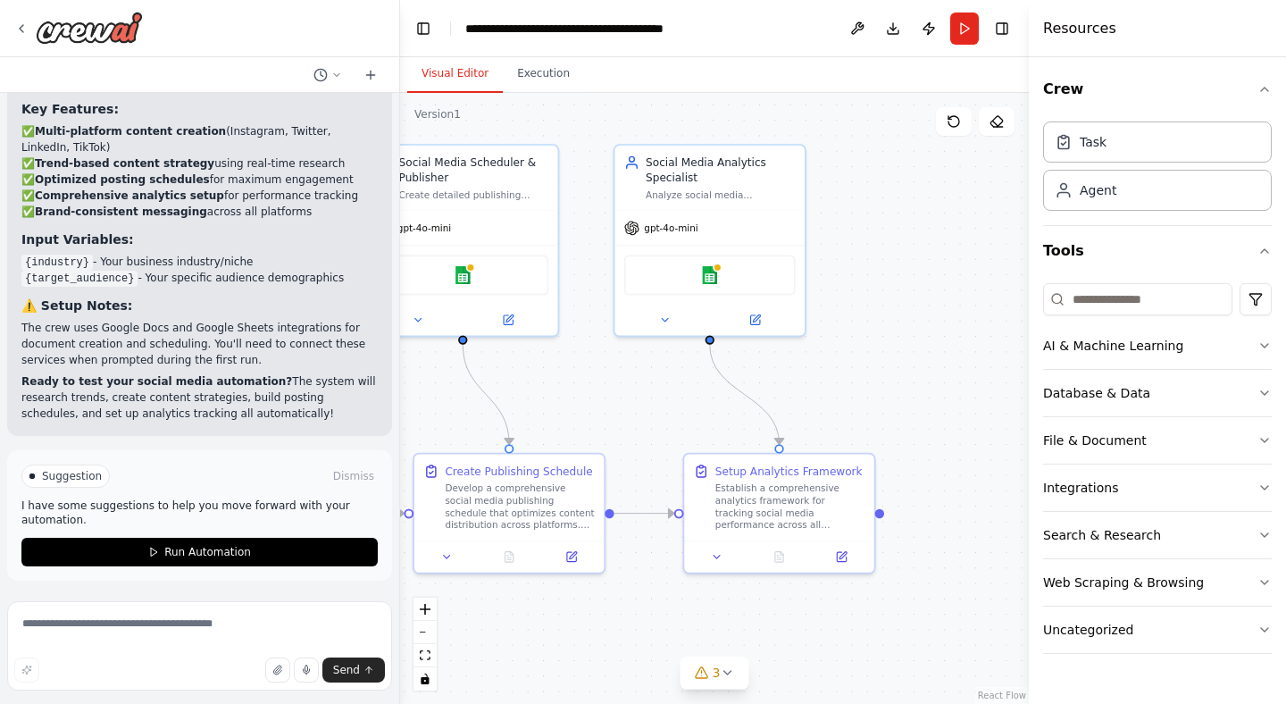
drag, startPoint x: 843, startPoint y: 422, endPoint x: 616, endPoint y: 417, distance: 226.9
click at [616, 417] on div ".deletable-edge-delete-btn { width: 20px; height: 20px; border: 0px solid #ffff…" at bounding box center [714, 398] width 629 height 611
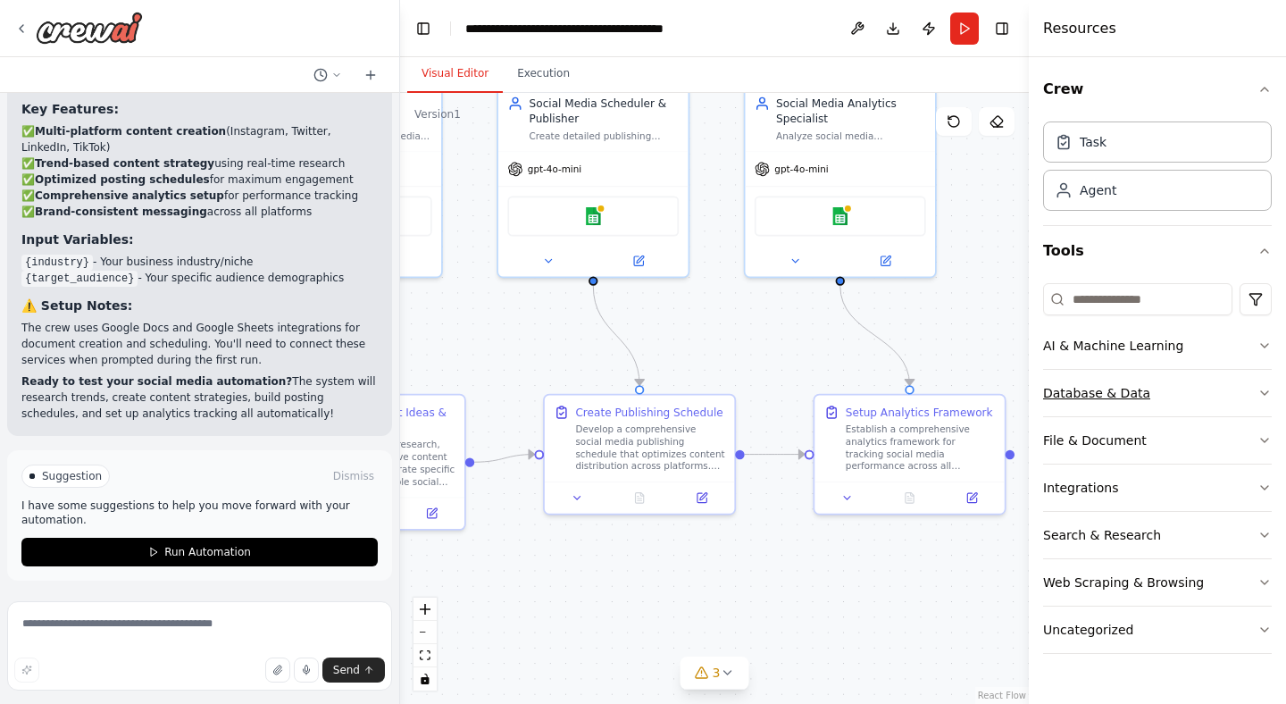
drag, startPoint x: 933, startPoint y: 450, endPoint x: 1131, endPoint y: 414, distance: 200.6
click at [1145, 429] on div "Create a crew that schedules and publishes social media content across multiple…" at bounding box center [643, 352] width 1286 height 704
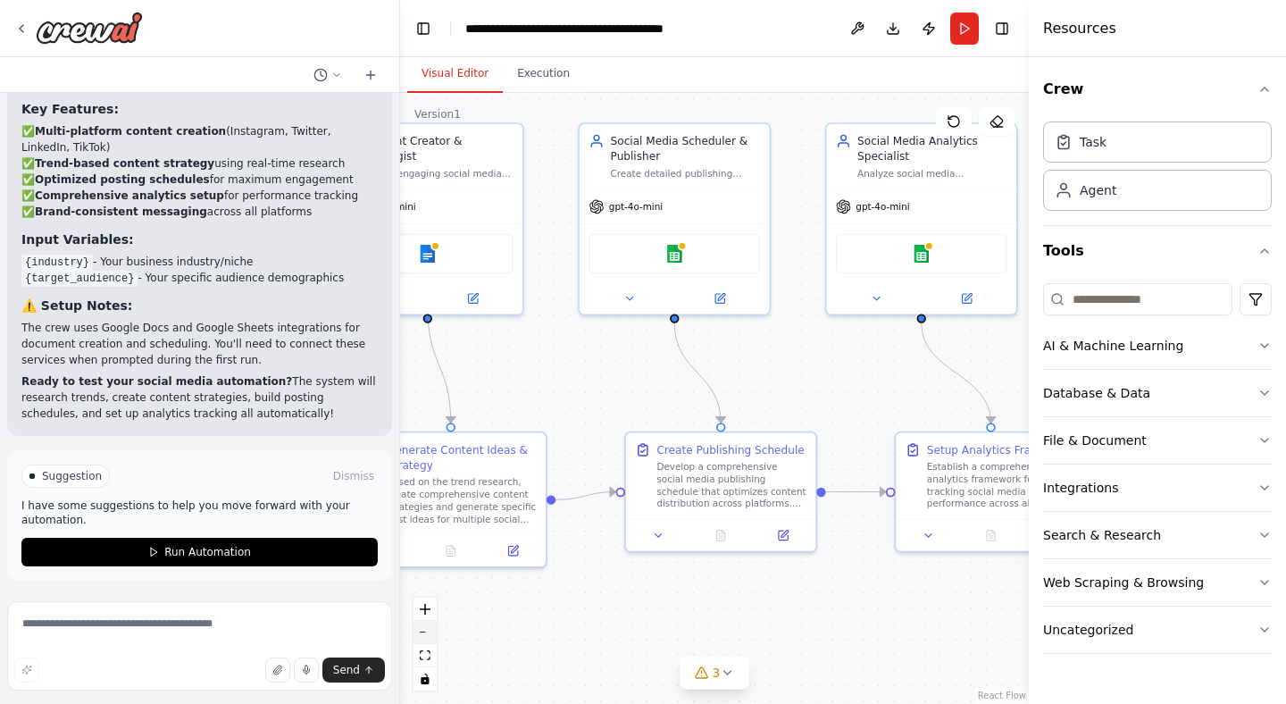
click at [425, 630] on button "zoom out" at bounding box center [425, 632] width 23 height 23
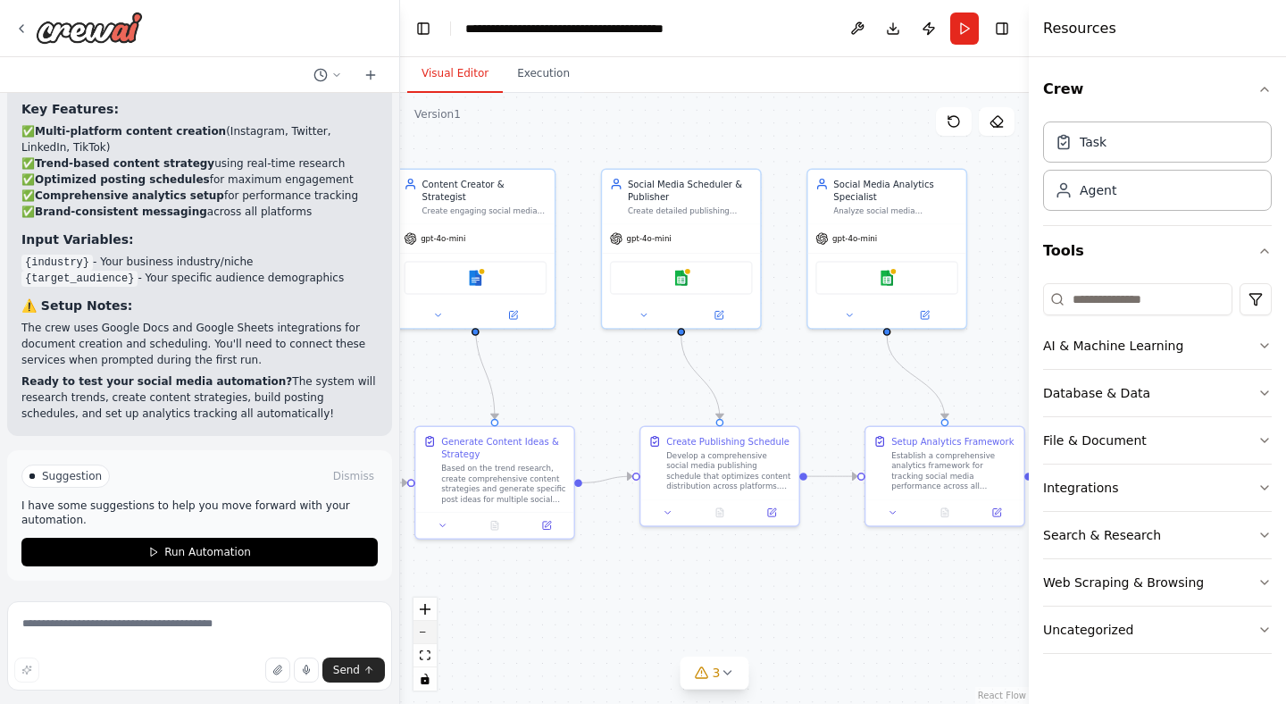
click at [425, 630] on button "zoom out" at bounding box center [425, 632] width 23 height 23
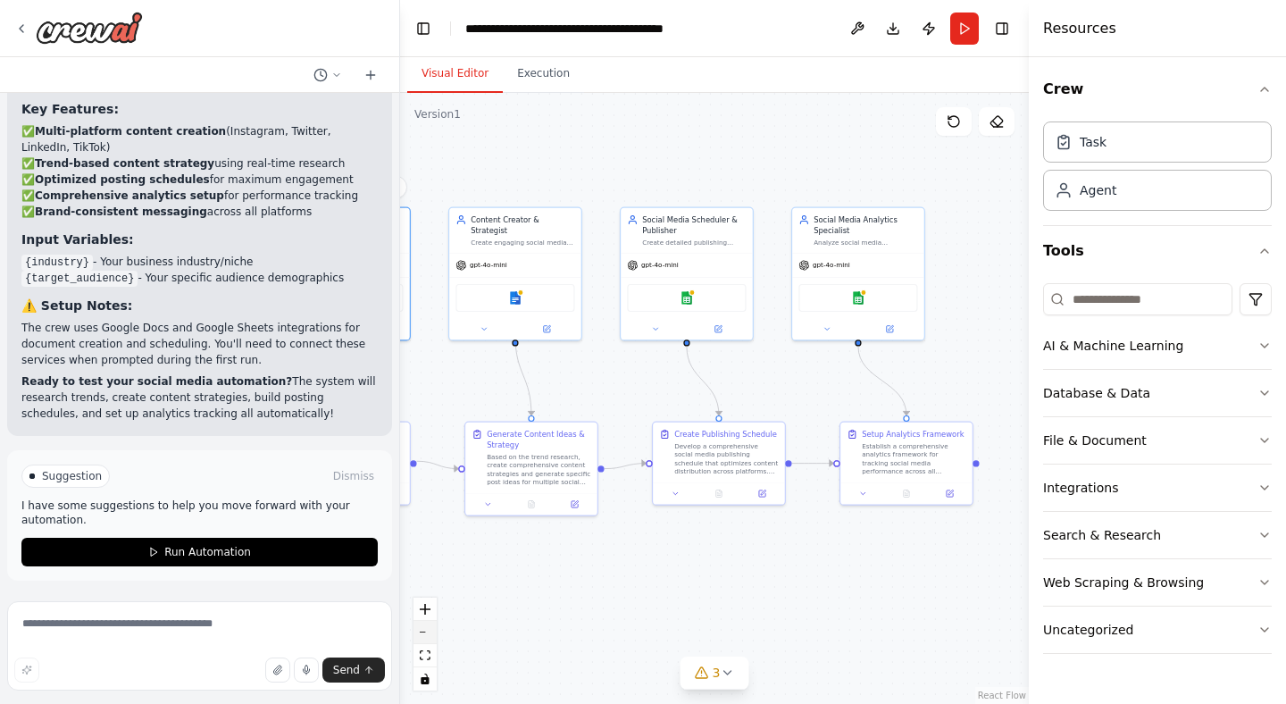
click at [425, 630] on button "zoom out" at bounding box center [425, 632] width 23 height 23
click at [425, 630] on div "React Flow controls" at bounding box center [425, 644] width 23 height 93
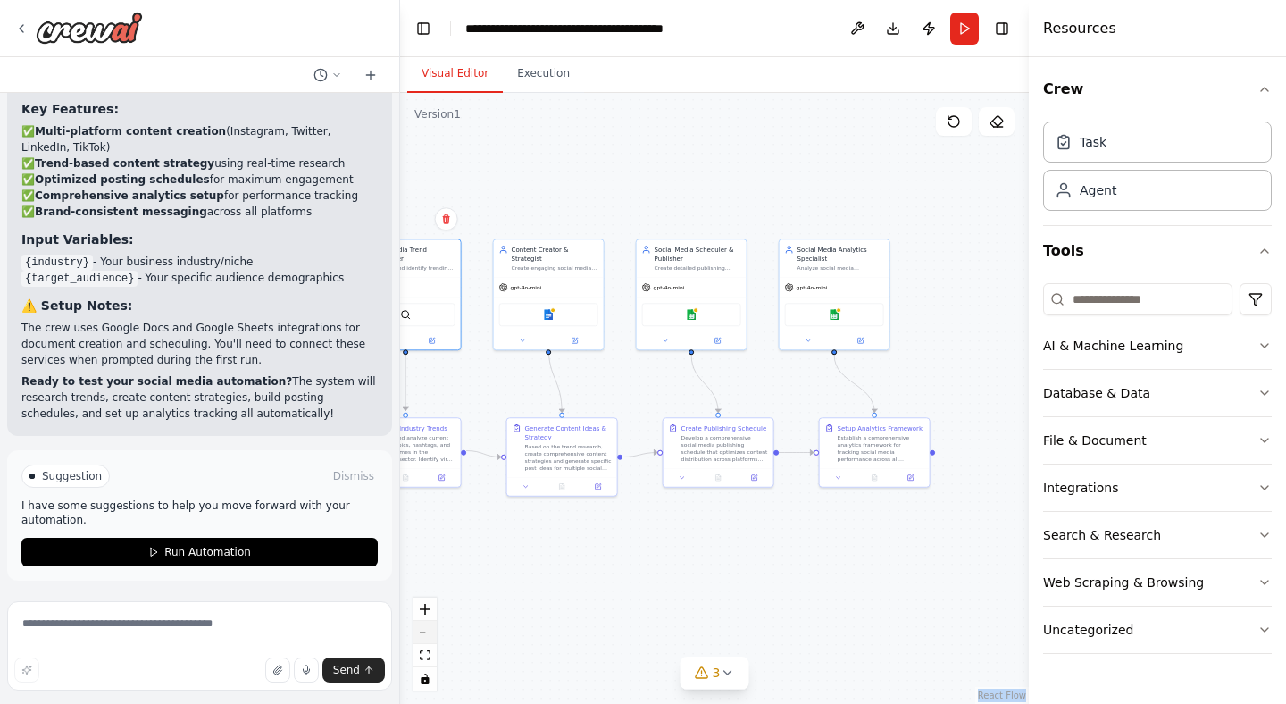
click at [425, 630] on div "React Flow controls" at bounding box center [425, 644] width 23 height 93
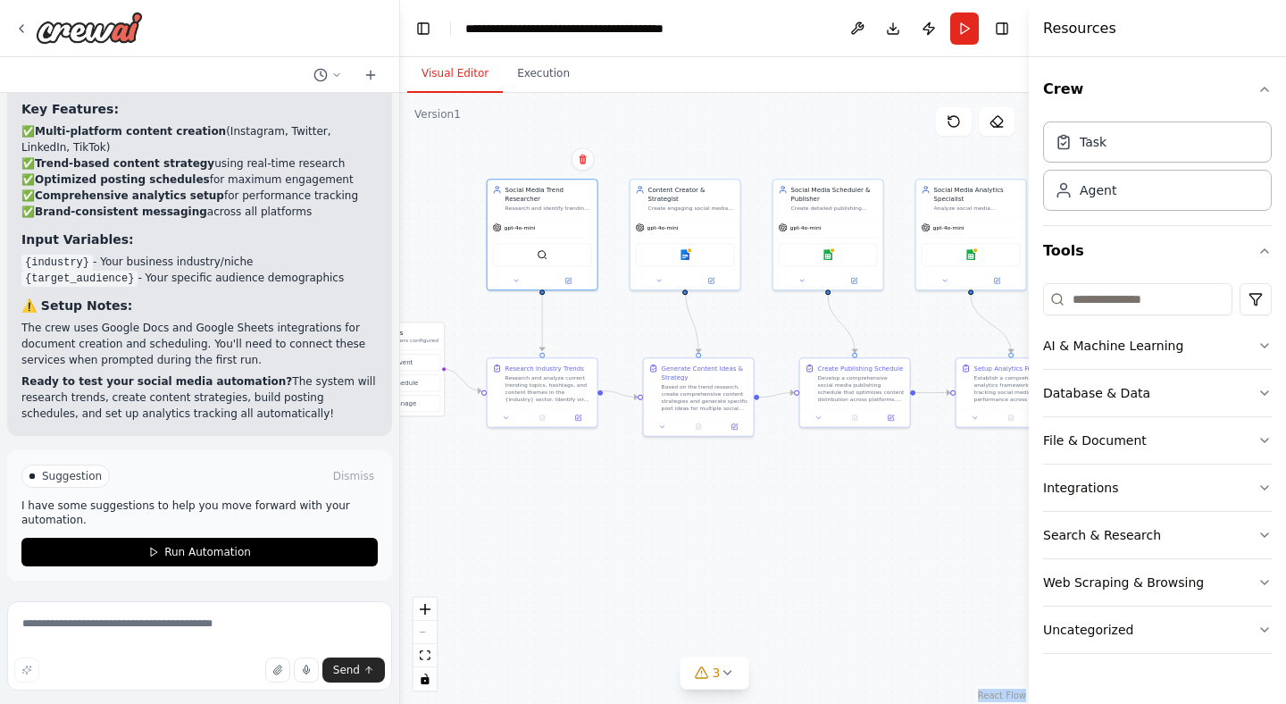
drag, startPoint x: 584, startPoint y: 573, endPoint x: 723, endPoint y: 496, distance: 158.8
click at [723, 496] on div ".deletable-edge-delete-btn { width: 20px; height: 20px; border: 0px solid #ffff…" at bounding box center [714, 398] width 629 height 611
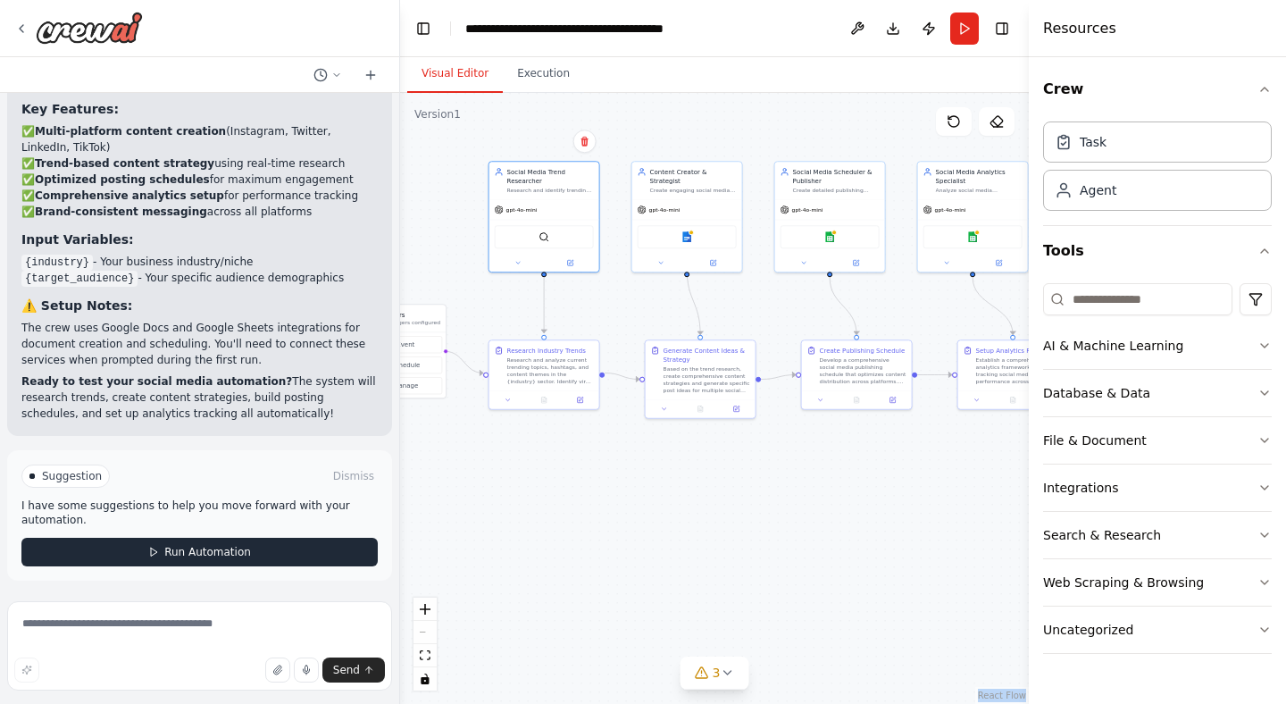
click at [264, 549] on button "Run Automation" at bounding box center [199, 552] width 356 height 29
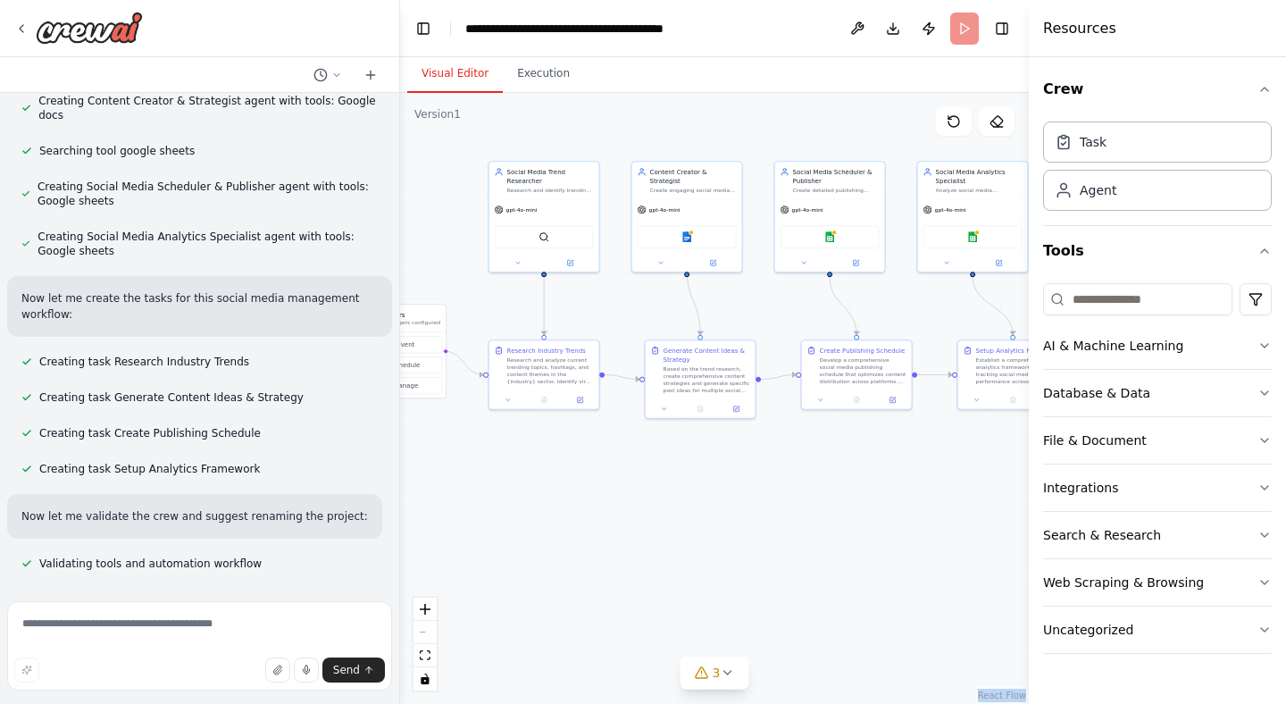
scroll to position [855, 0]
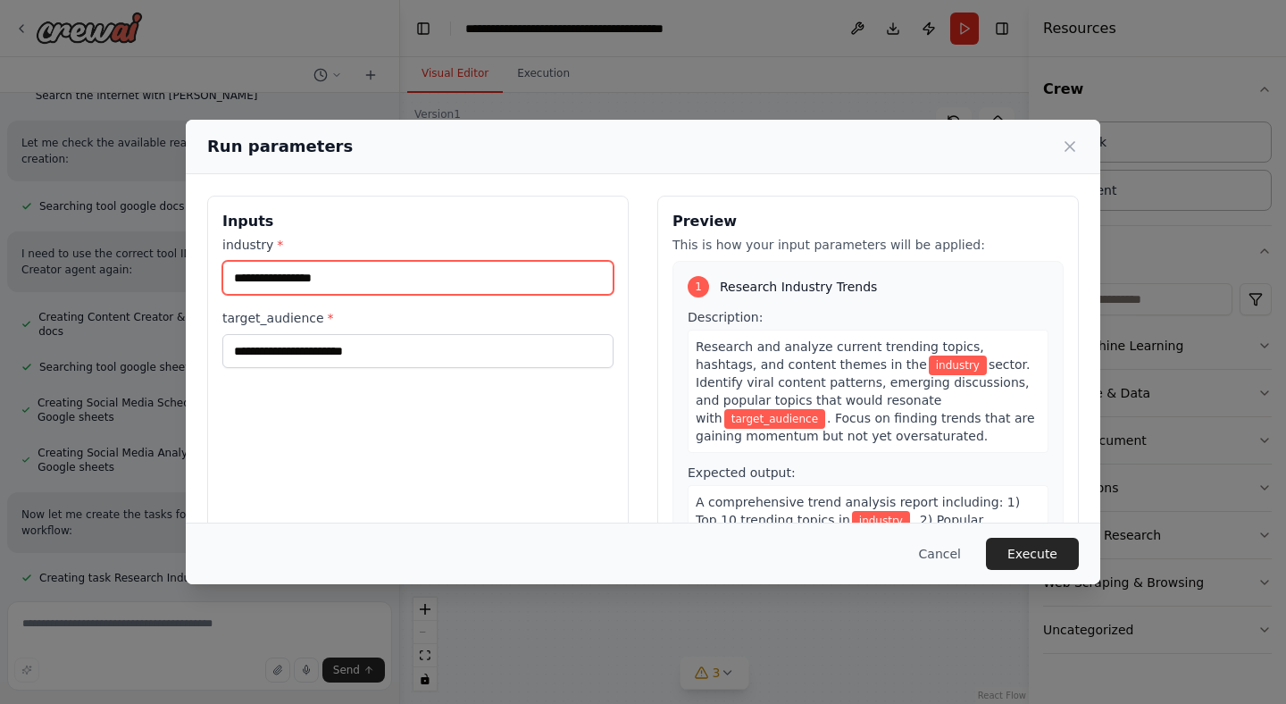
click at [340, 278] on input "industry *" at bounding box center [417, 278] width 391 height 34
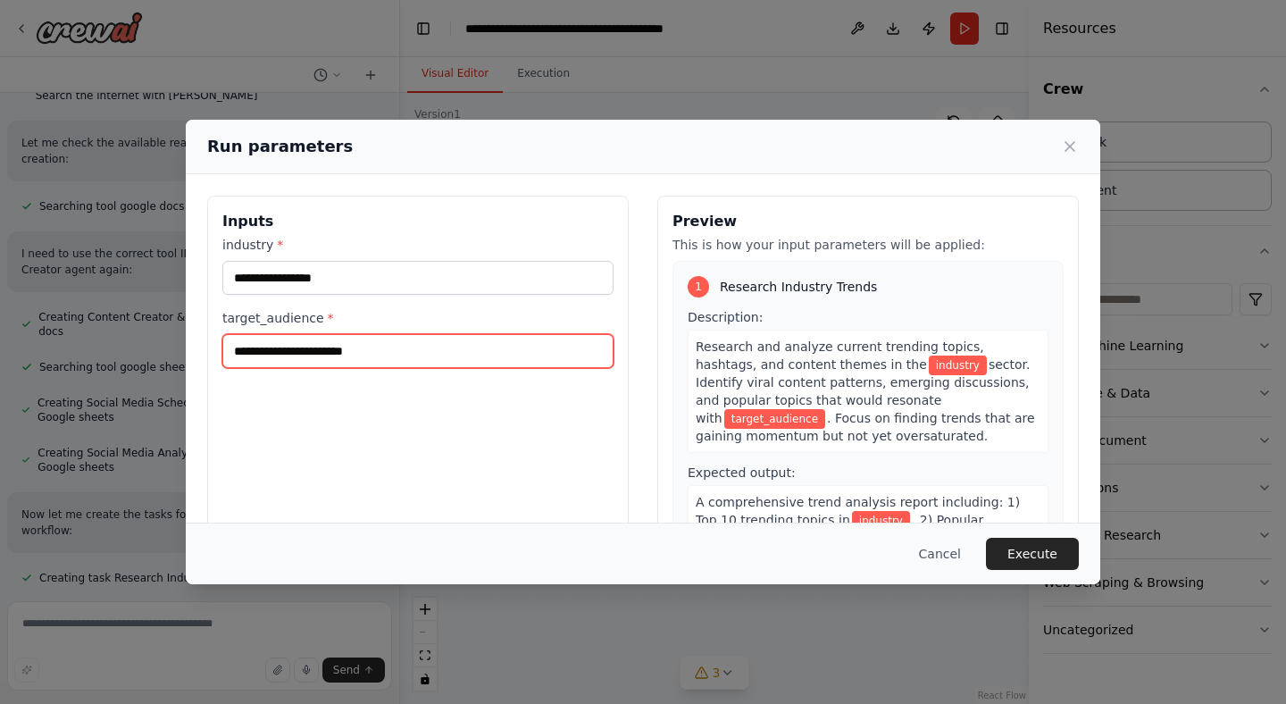
click at [314, 357] on input "target_audience *" at bounding box center [417, 351] width 391 height 34
click at [929, 367] on span "industry" at bounding box center [958, 366] width 58 height 20
copy span "industry"
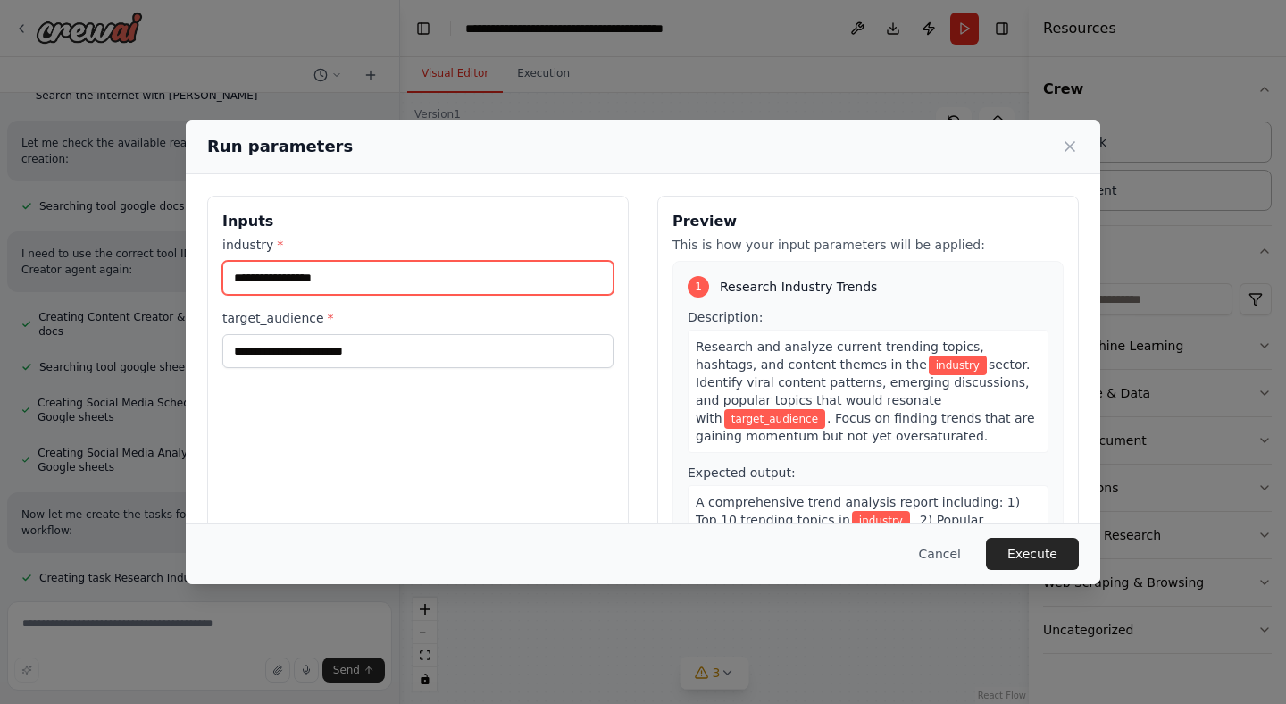
click at [425, 286] on input "industry *" at bounding box center [417, 278] width 391 height 34
paste input "********"
type input "********"
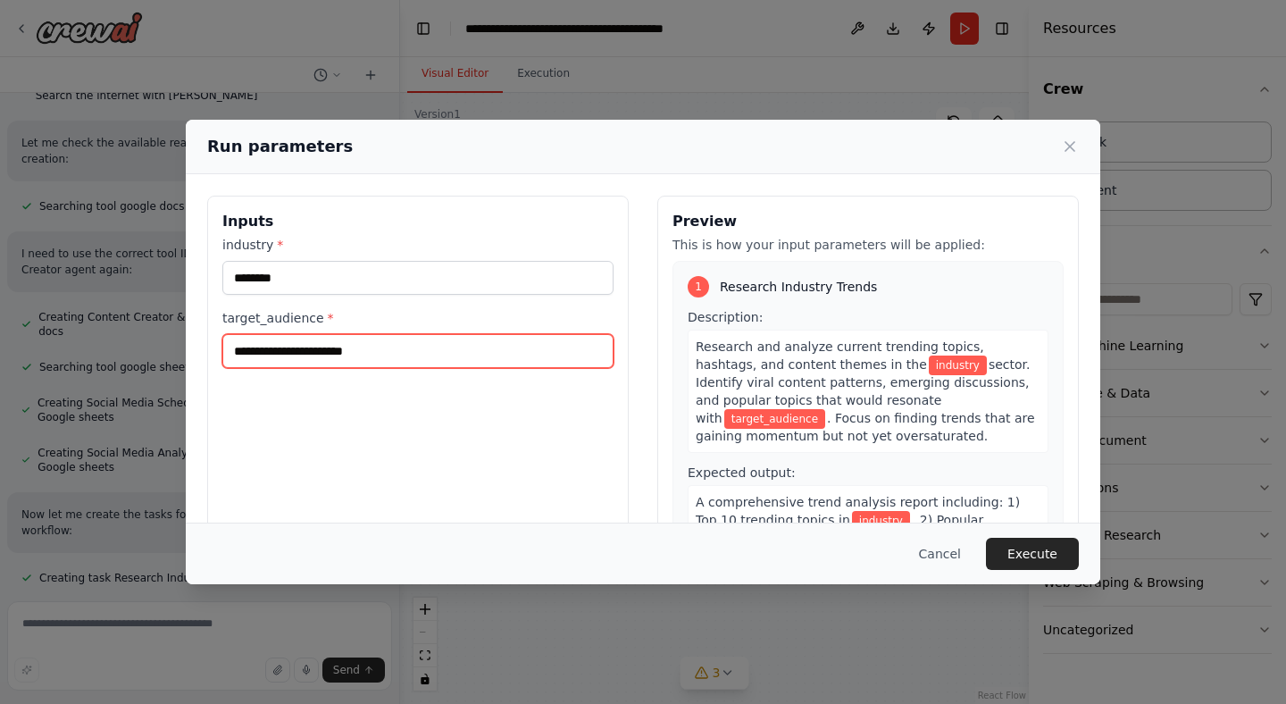
click at [344, 347] on input "target_audience *" at bounding box center [417, 351] width 391 height 34
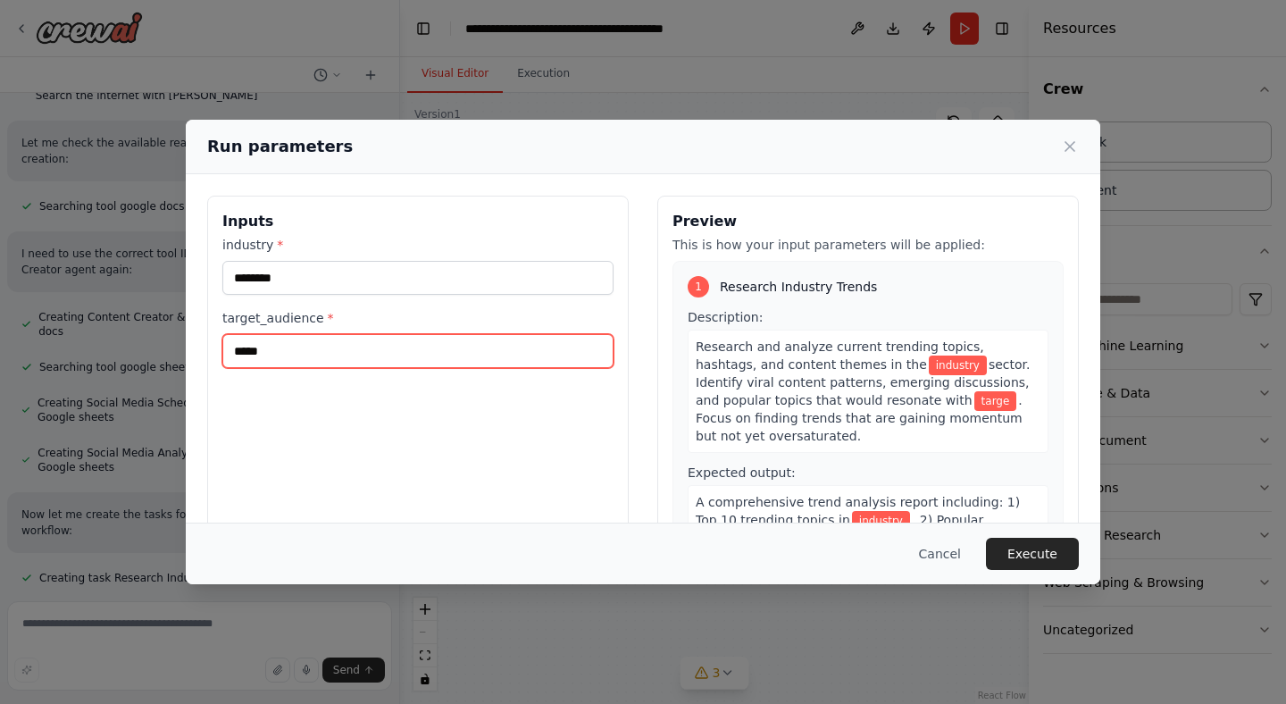
type input "*****"
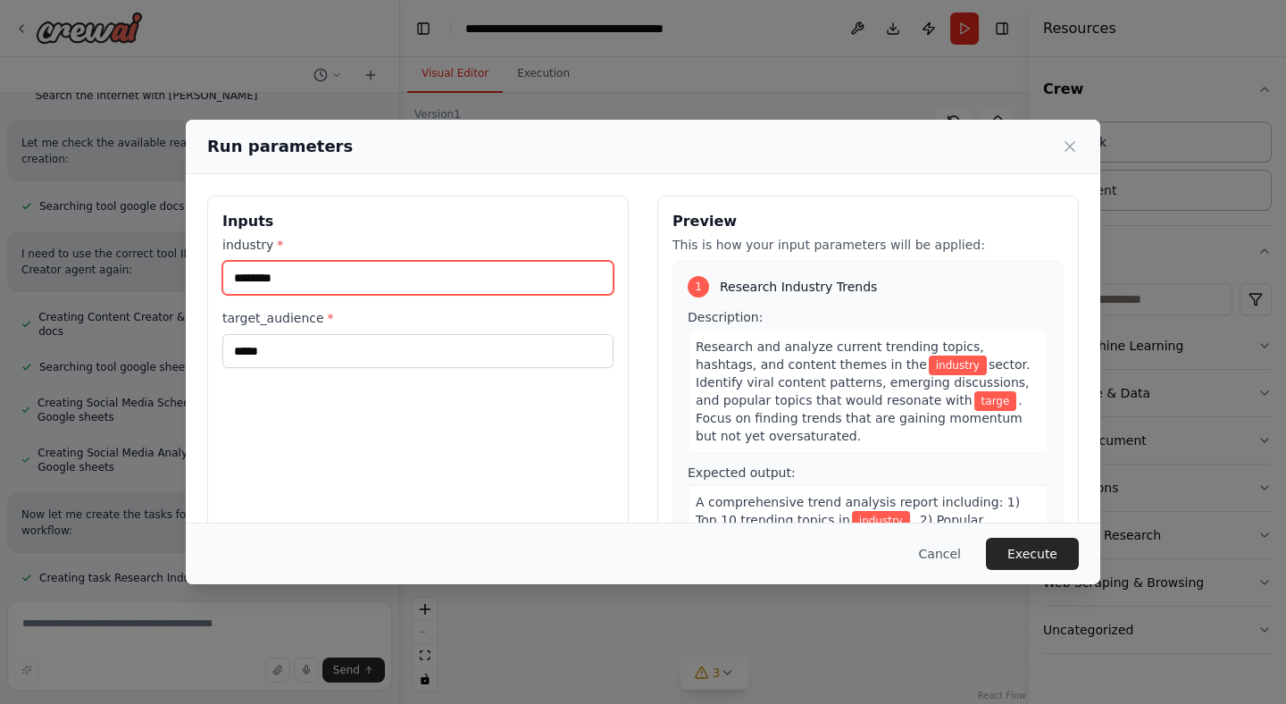
click at [422, 285] on input "********" at bounding box center [417, 278] width 391 height 34
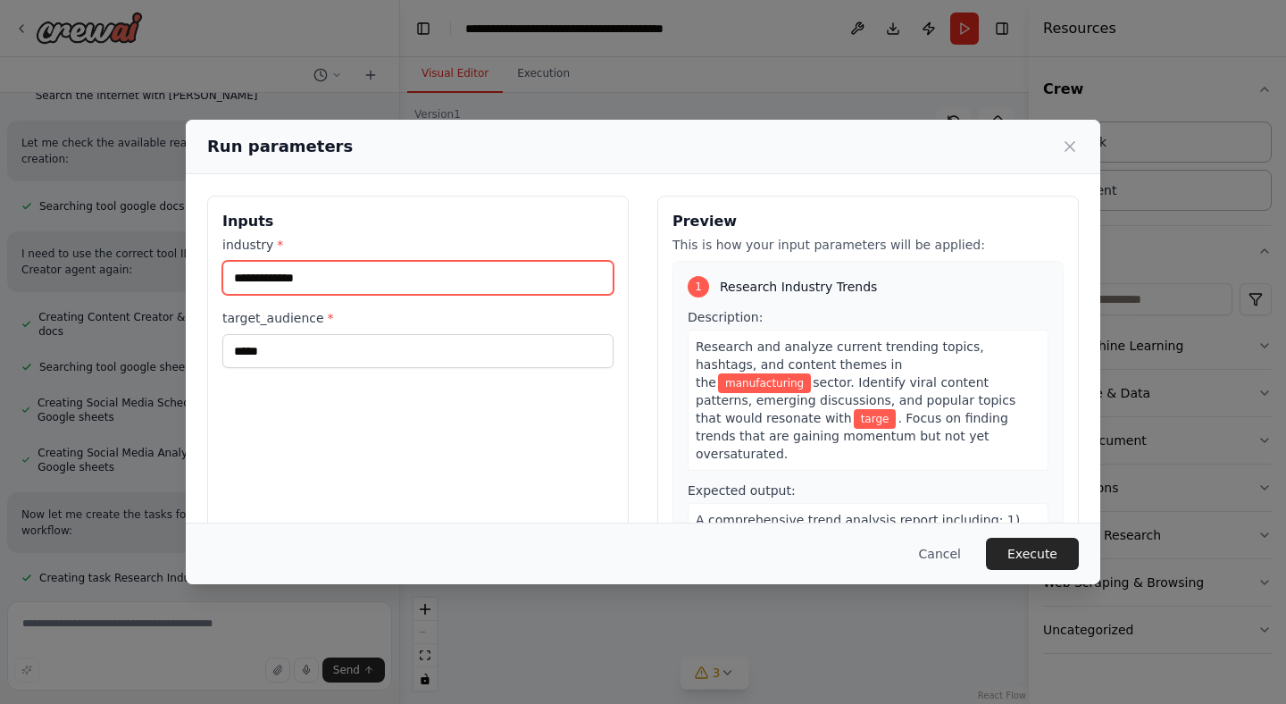
type input "**********"
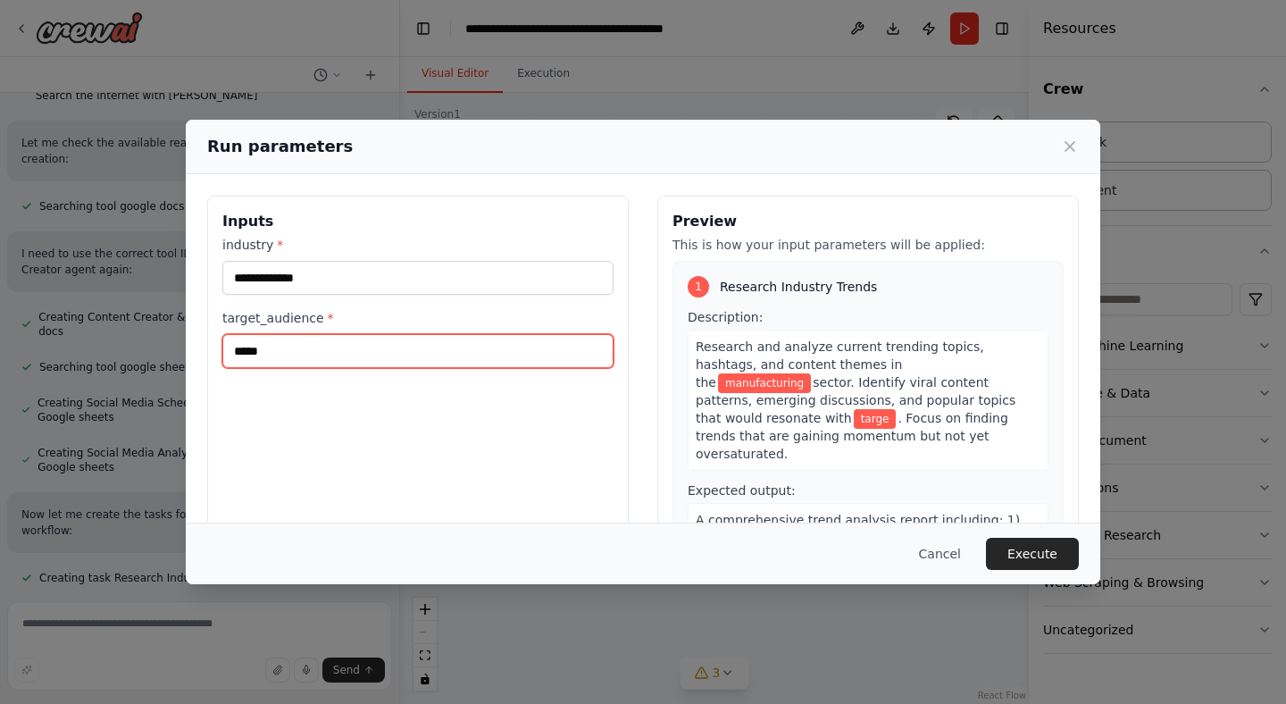
click at [443, 341] on input "*****" at bounding box center [417, 351] width 391 height 34
click at [469, 354] on input "**********" at bounding box center [417, 351] width 391 height 34
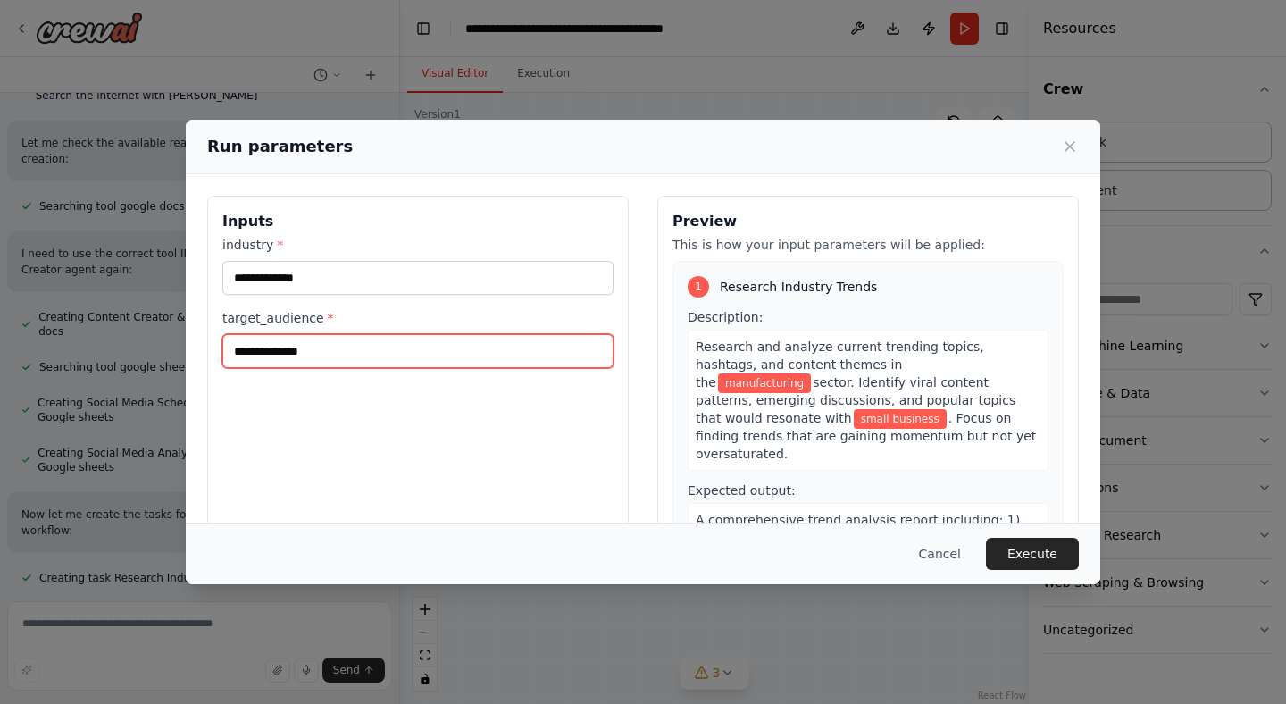
click at [469, 354] on input "**********" at bounding box center [417, 351] width 391 height 34
type input "**********"
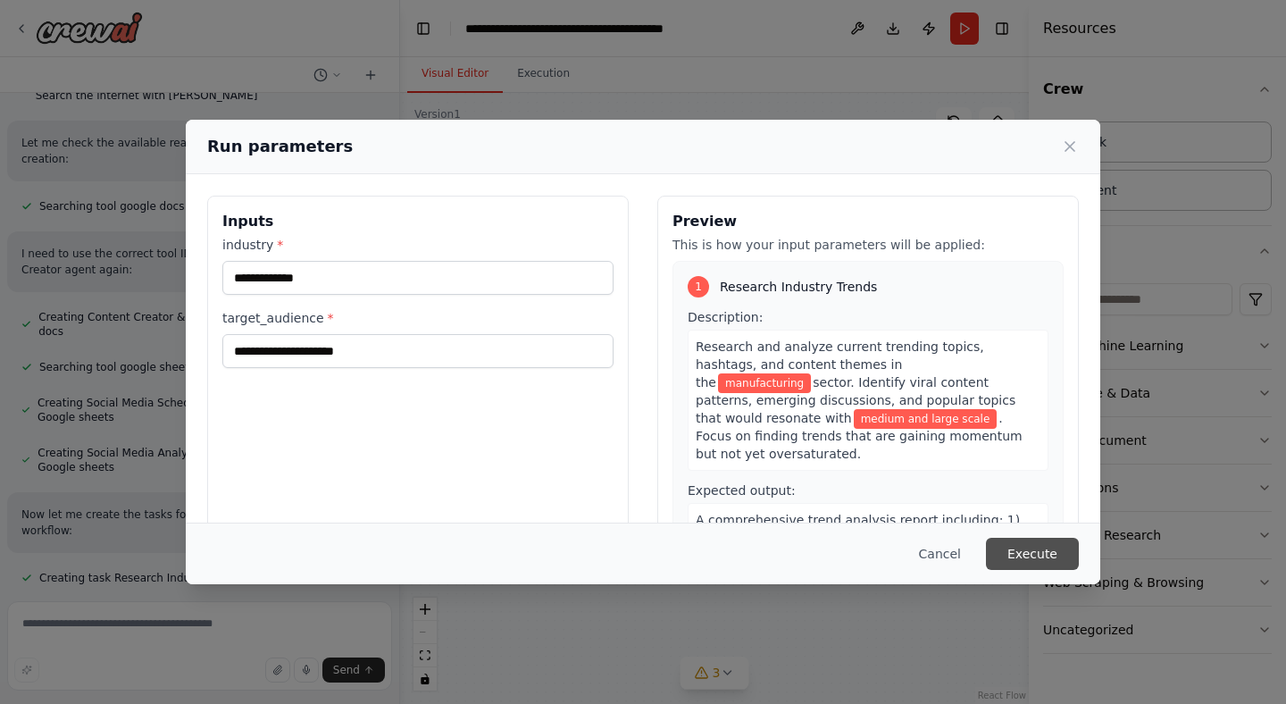
click at [1037, 553] on button "Execute" at bounding box center [1032, 554] width 93 height 32
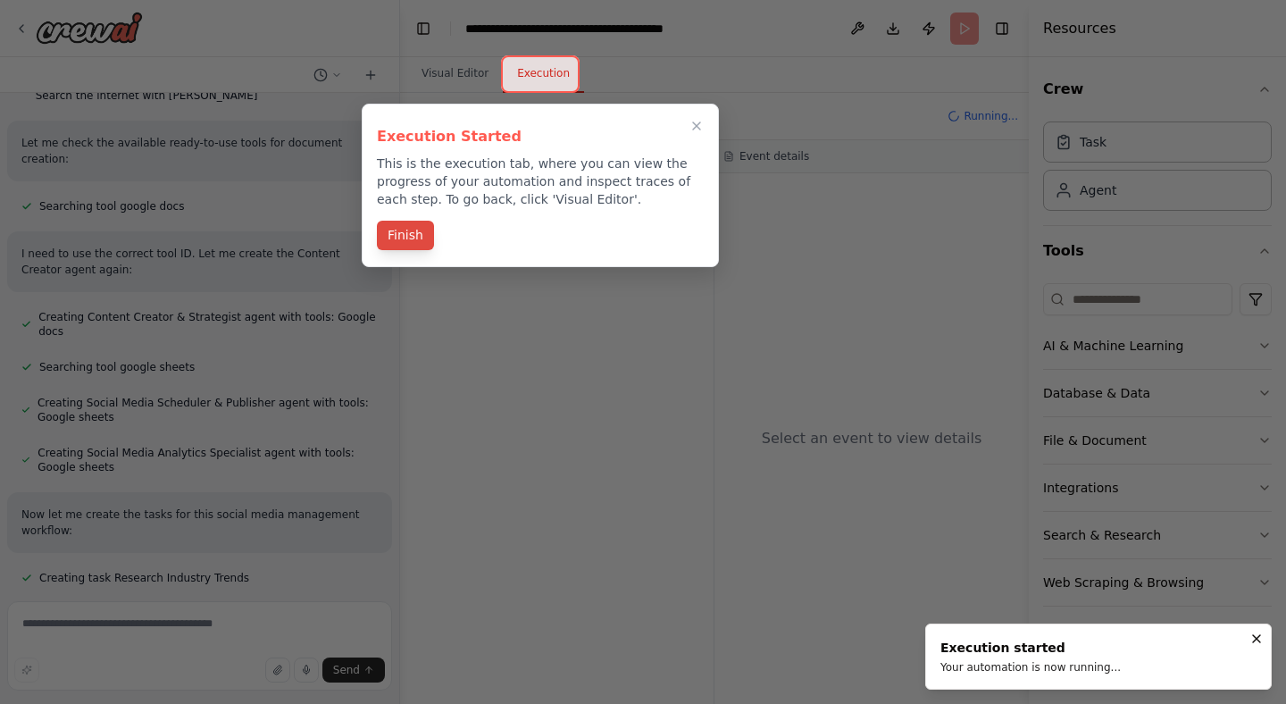
click at [406, 239] on button "Finish" at bounding box center [405, 235] width 57 height 29
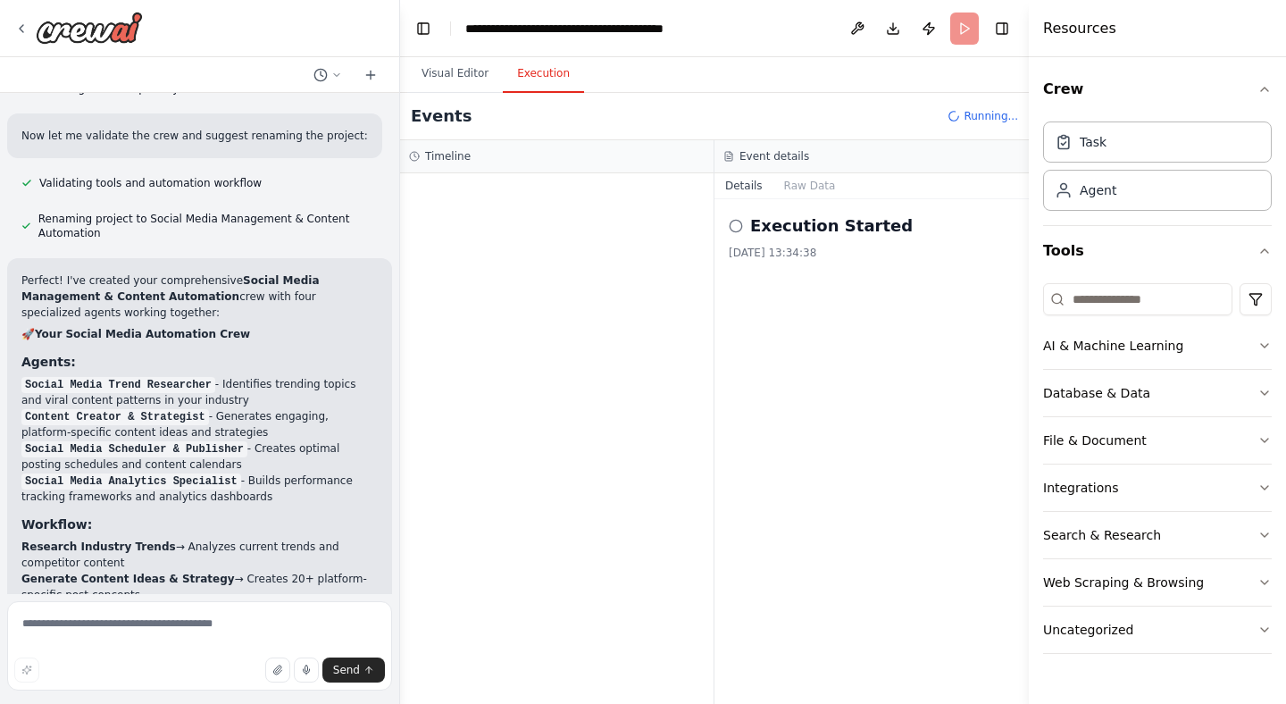
scroll to position [1885, 0]
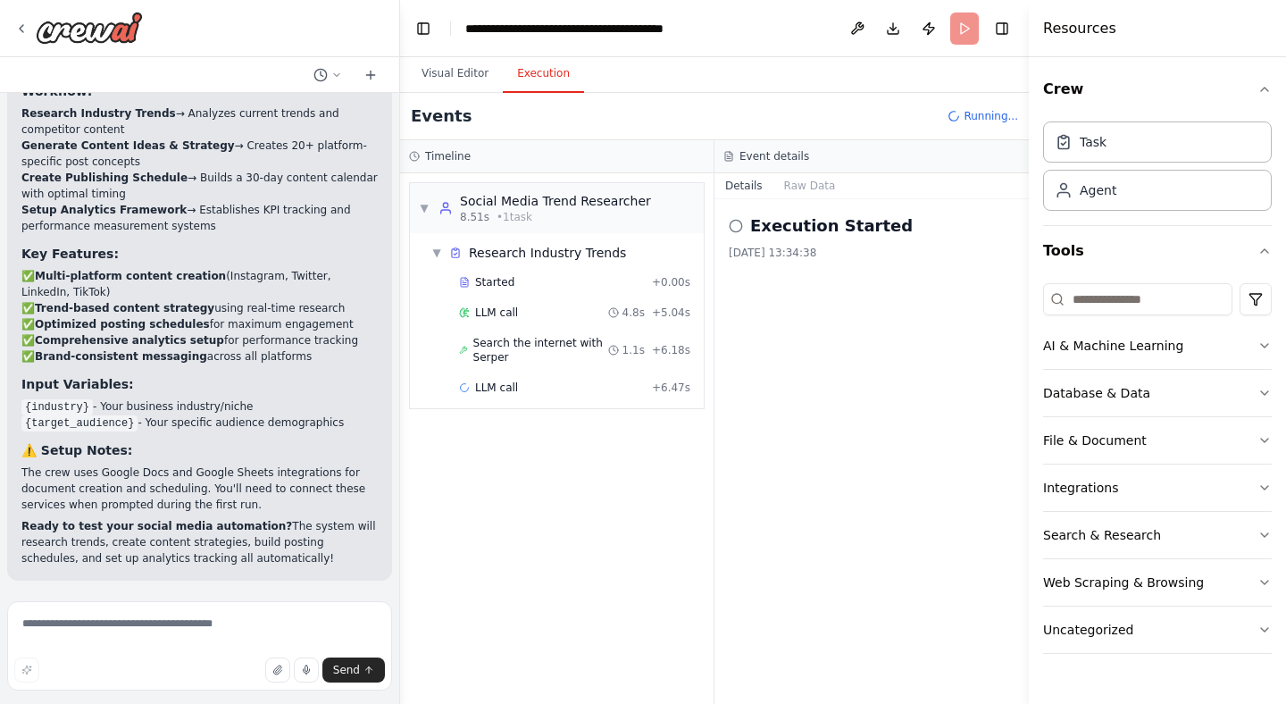
click at [698, 77] on div "Visual Editor Execution" at bounding box center [714, 75] width 629 height 36
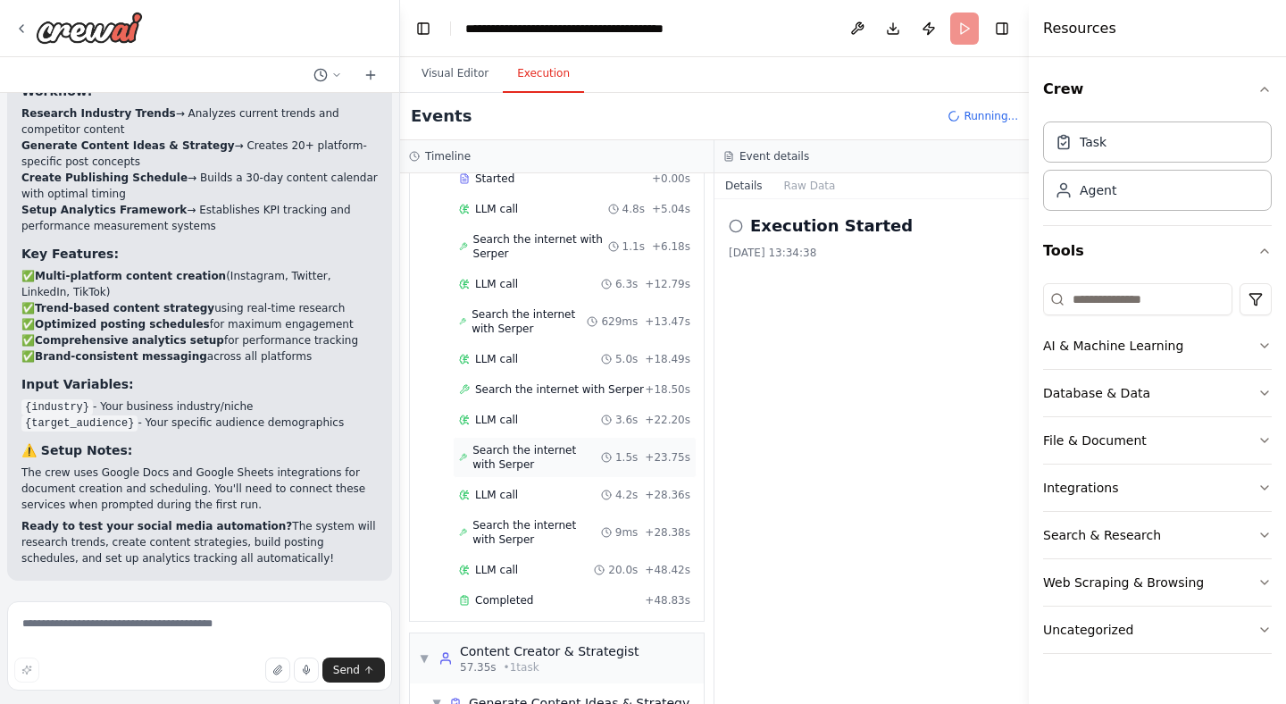
scroll to position [222, 0]
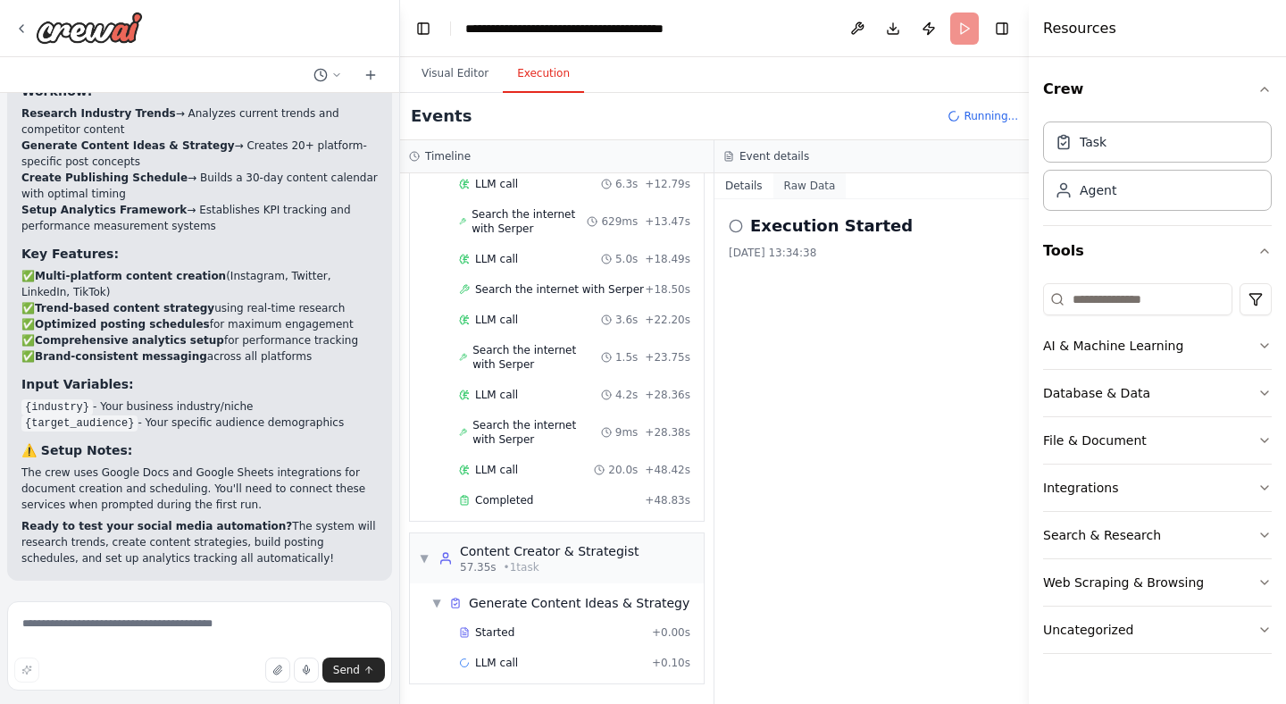
click at [824, 186] on button "Raw Data" at bounding box center [810, 185] width 73 height 25
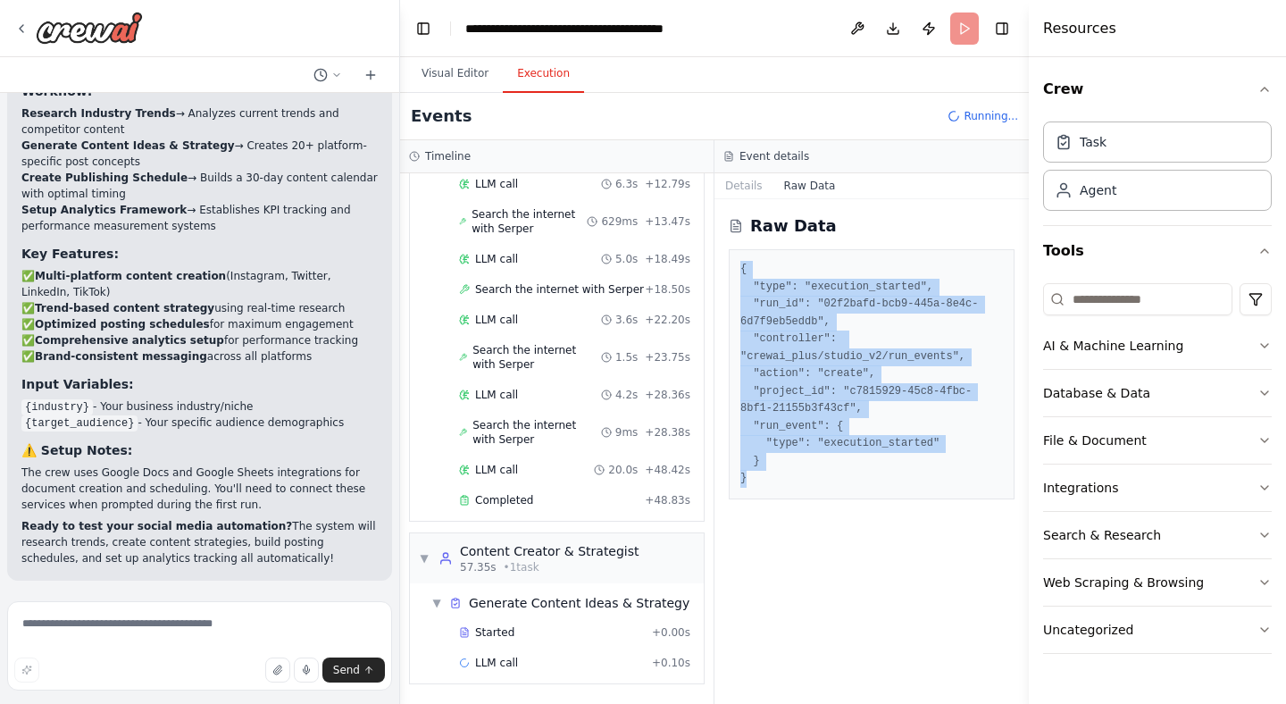
drag, startPoint x: 793, startPoint y: 474, endPoint x: 734, endPoint y: 265, distance: 217.2
click at [734, 265] on div "{ "type": "execution_started", "run_id": "02f2bafd-bcb9-445a-8e4c-6d7f9eb5eddb"…" at bounding box center [872, 374] width 286 height 250
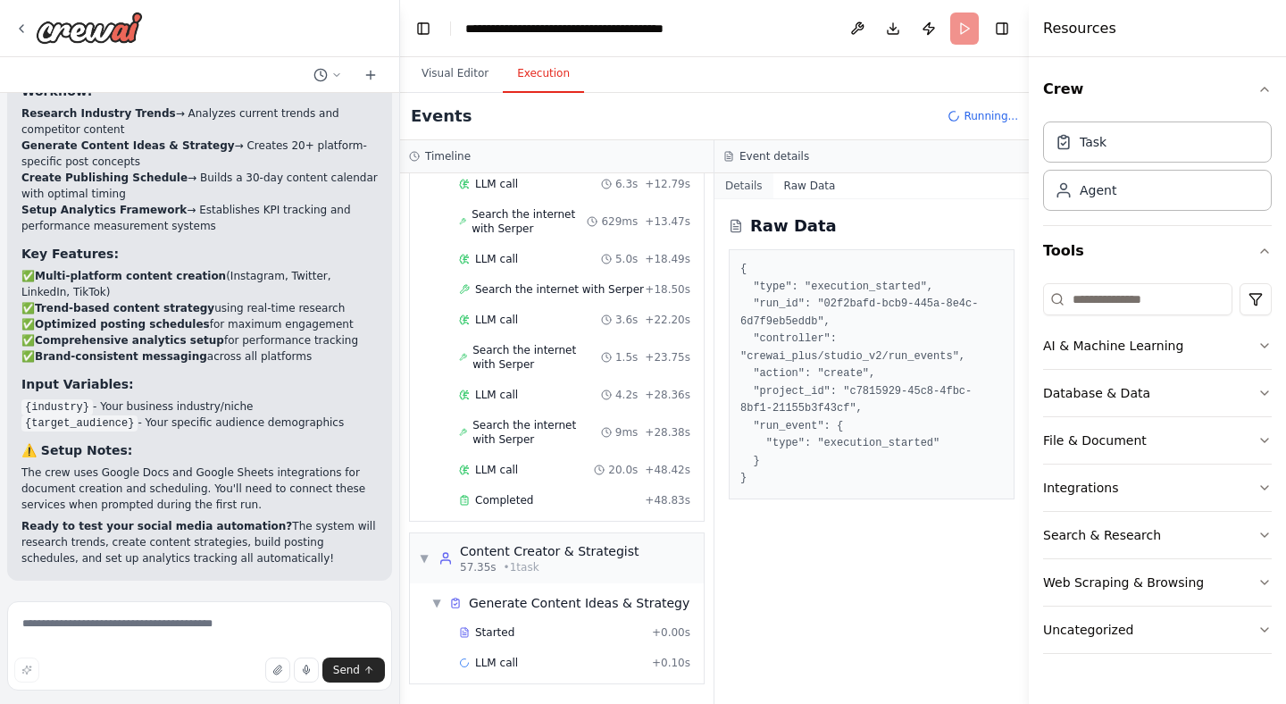
click at [759, 188] on button "Details" at bounding box center [744, 185] width 59 height 25
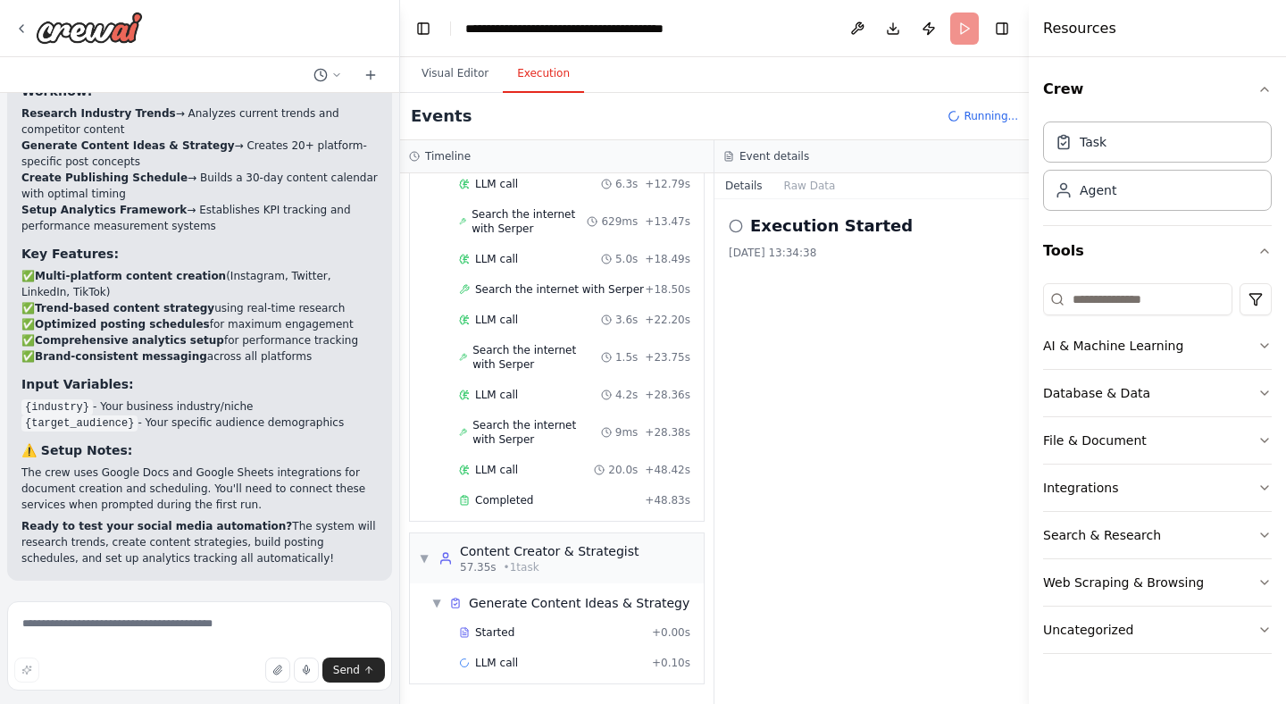
click at [872, 225] on h2 "Execution Started" at bounding box center [831, 225] width 163 height 25
click at [731, 226] on icon at bounding box center [736, 226] width 14 height 14
click at [448, 74] on button "Visual Editor" at bounding box center [455, 74] width 96 height 38
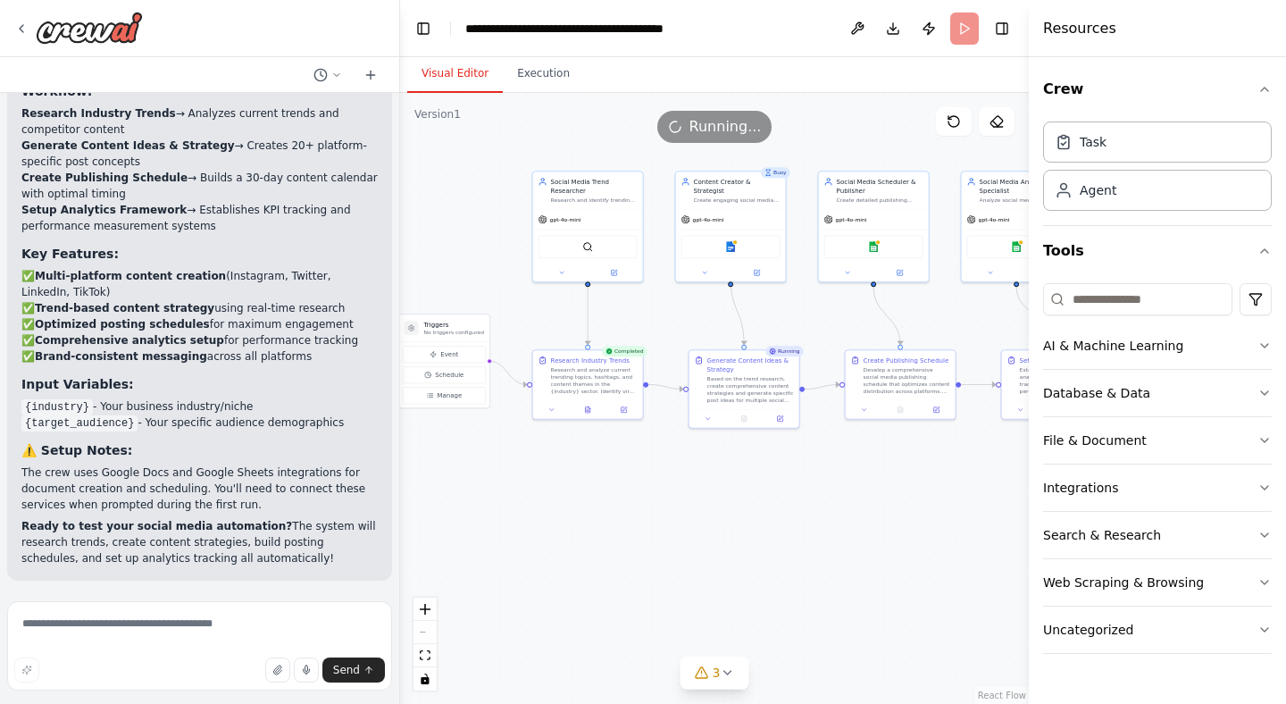
drag, startPoint x: 660, startPoint y: 296, endPoint x: 704, endPoint y: 305, distance: 44.9
click at [704, 305] on div ".deletable-edge-delete-btn { width: 20px; height: 20px; border: 0px solid #ffff…" at bounding box center [714, 398] width 629 height 611
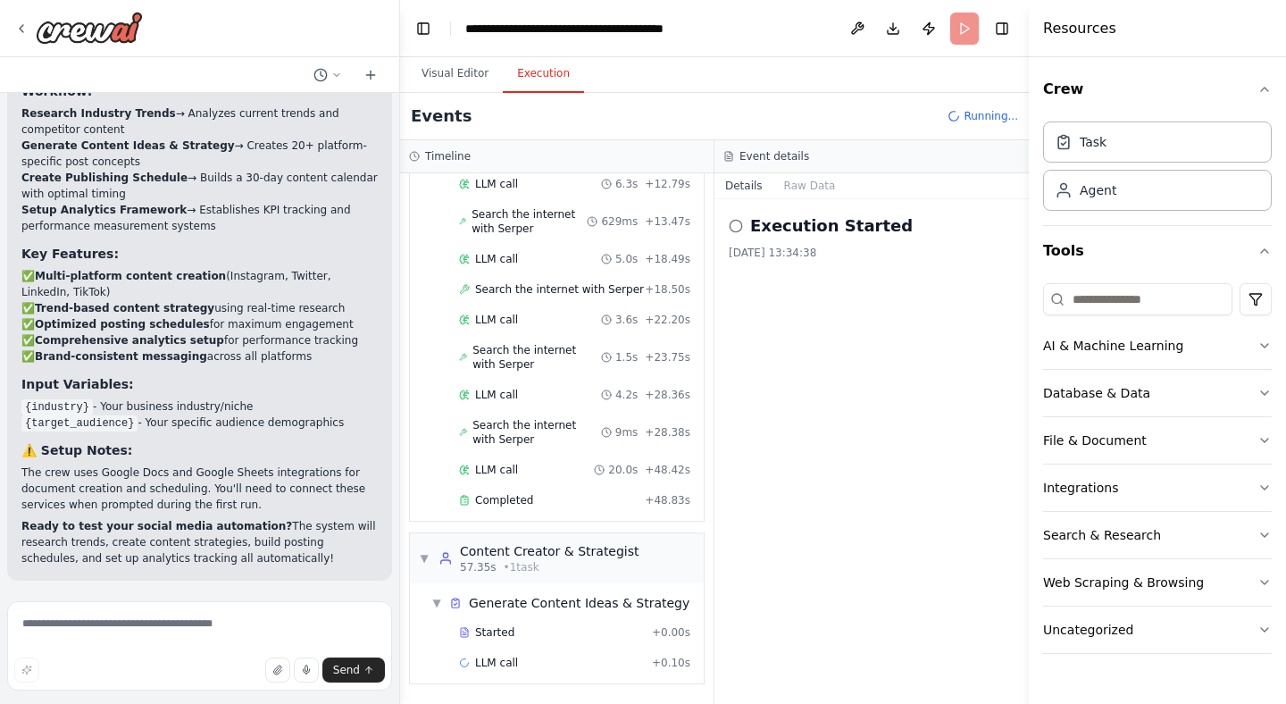
click at [540, 71] on button "Execution" at bounding box center [543, 74] width 81 height 38
click at [475, 64] on button "Visual Editor" at bounding box center [455, 74] width 96 height 38
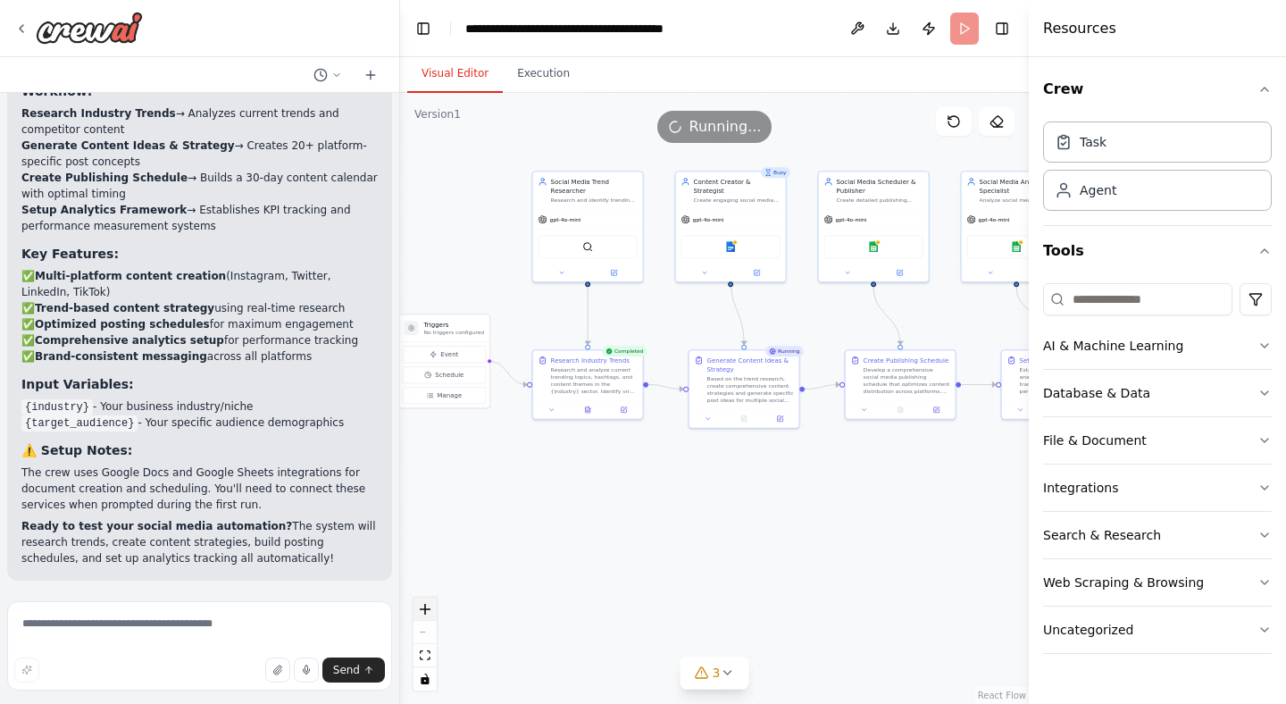
click at [429, 605] on icon "zoom in" at bounding box center [425, 609] width 11 height 11
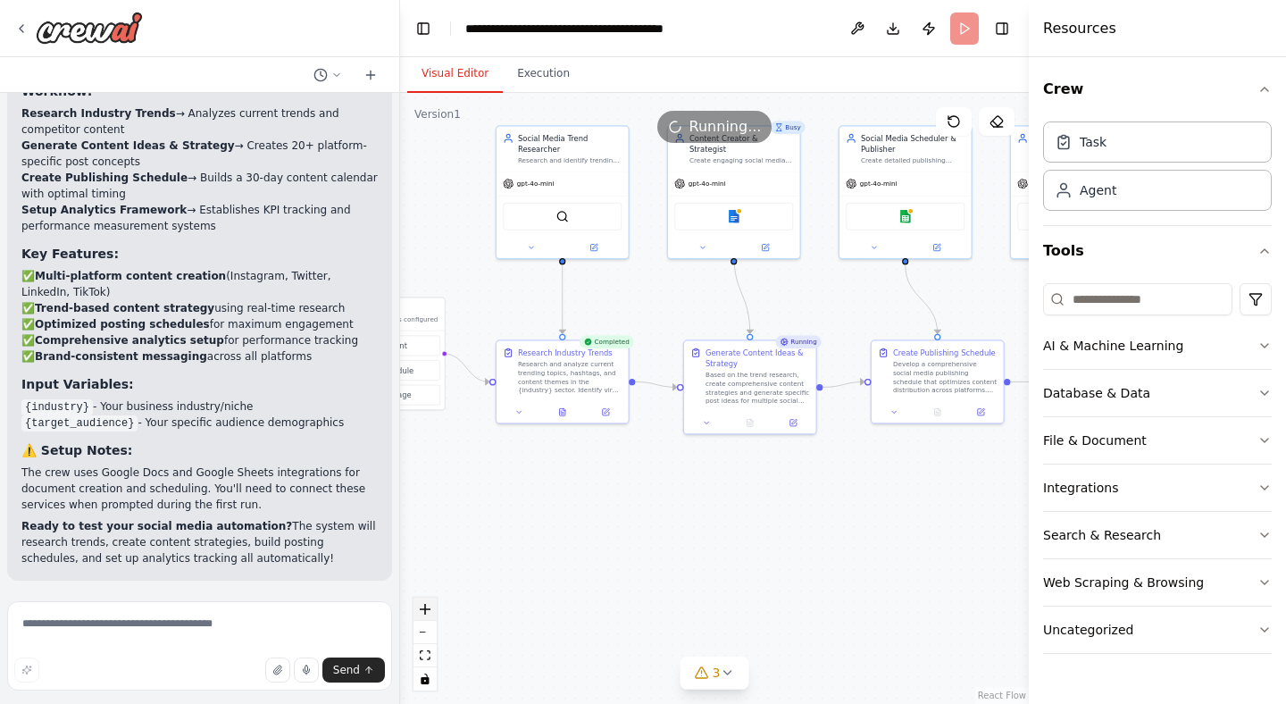
click at [429, 605] on icon "zoom in" at bounding box center [425, 609] width 11 height 11
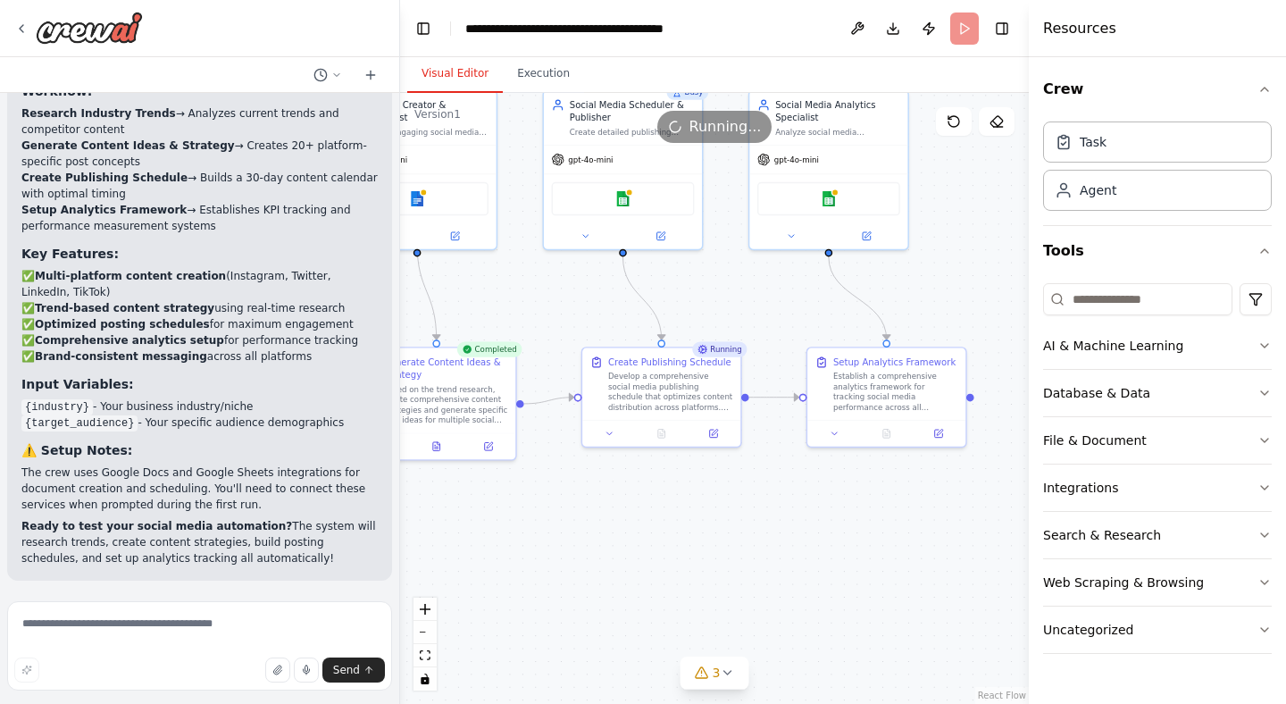
drag, startPoint x: 750, startPoint y: 520, endPoint x: 433, endPoint y: 540, distance: 317.7
click at [433, 540] on div ".deletable-edge-delete-btn { width: 20px; height: 20px; border: 0px solid #ffff…" at bounding box center [714, 398] width 629 height 611
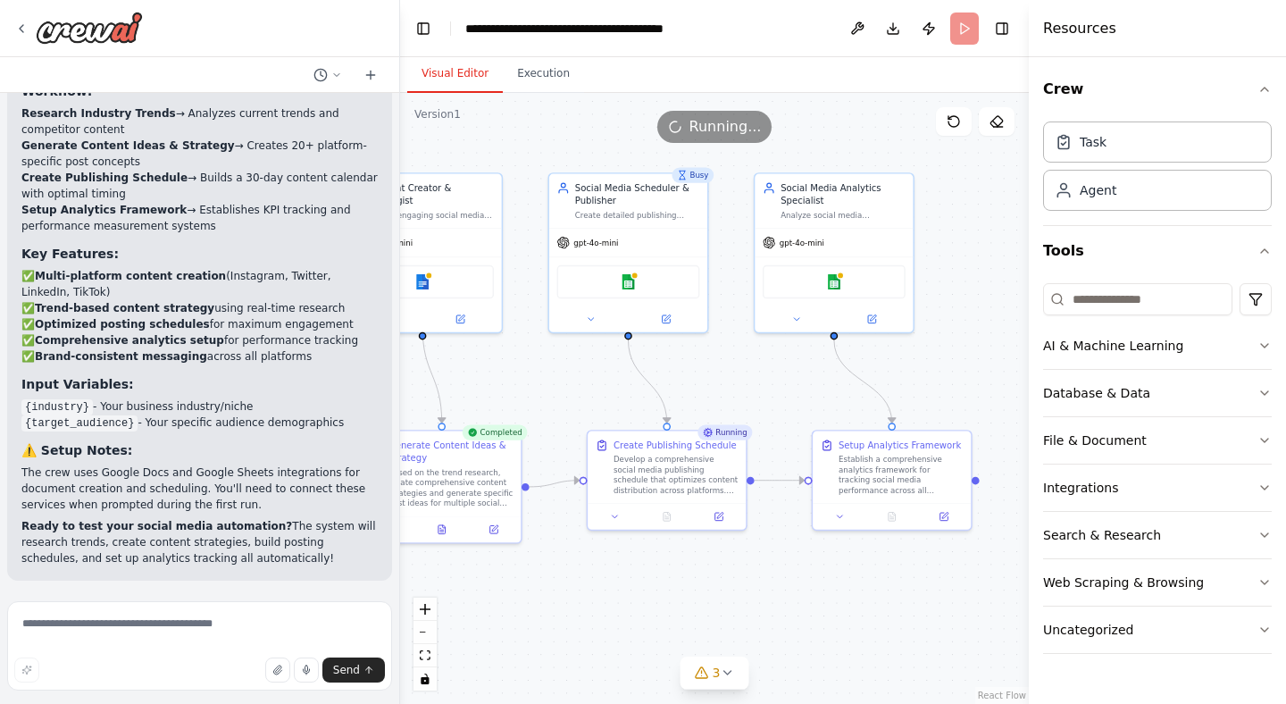
drag, startPoint x: 690, startPoint y: 519, endPoint x: 691, endPoint y: 601, distance: 82.2
click at [691, 601] on div ".deletable-edge-delete-btn { width: 20px; height: 20px; border: 0px solid #ffff…" at bounding box center [714, 398] width 629 height 611
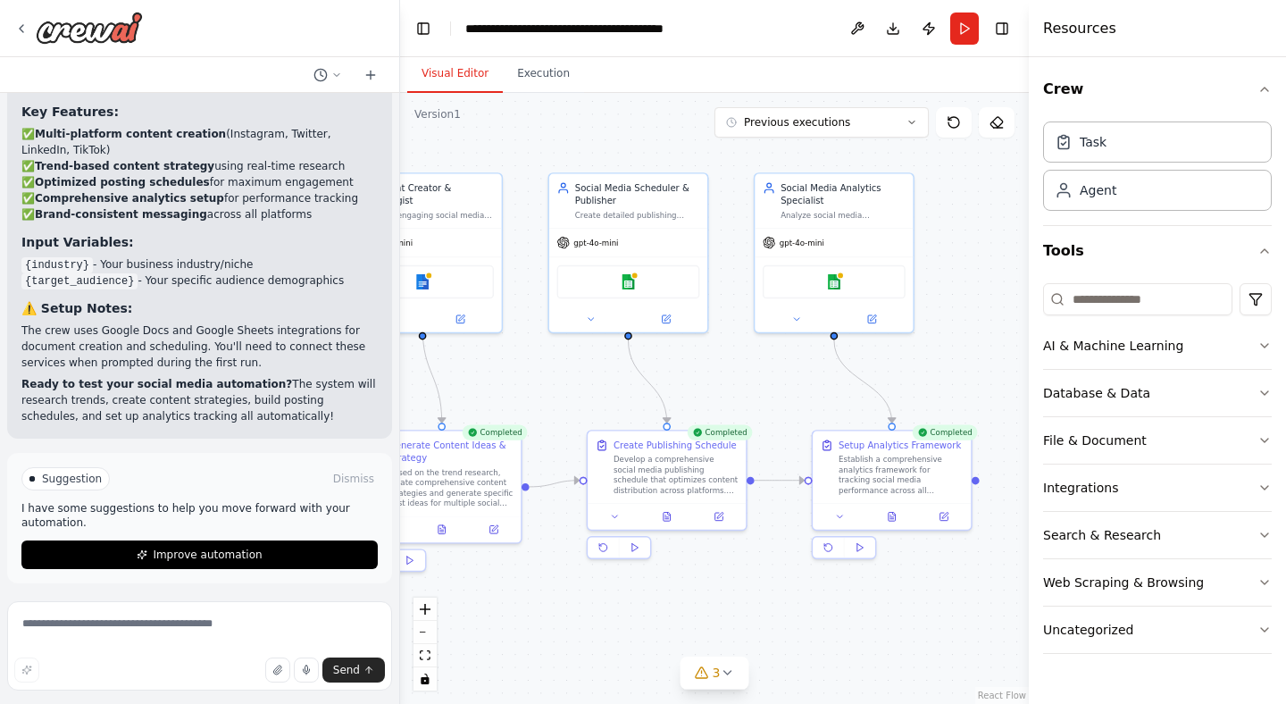
scroll to position [2029, 0]
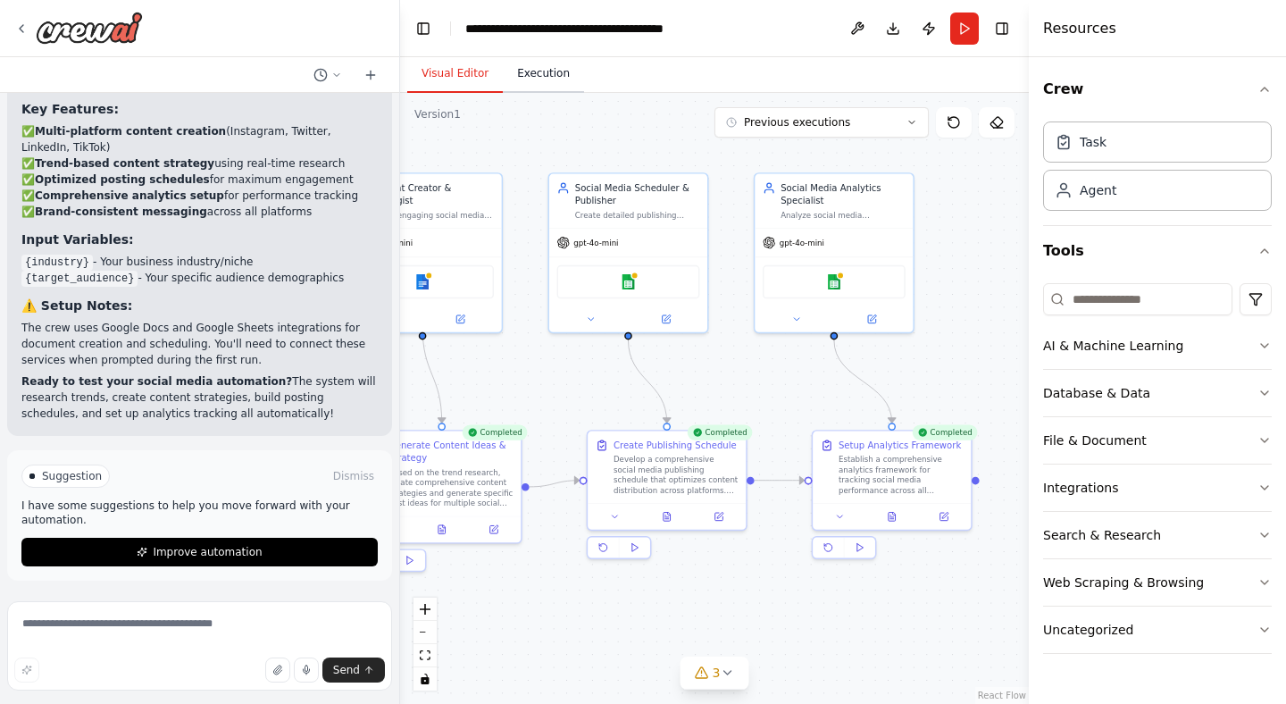
click at [535, 85] on button "Execution" at bounding box center [543, 74] width 81 height 38
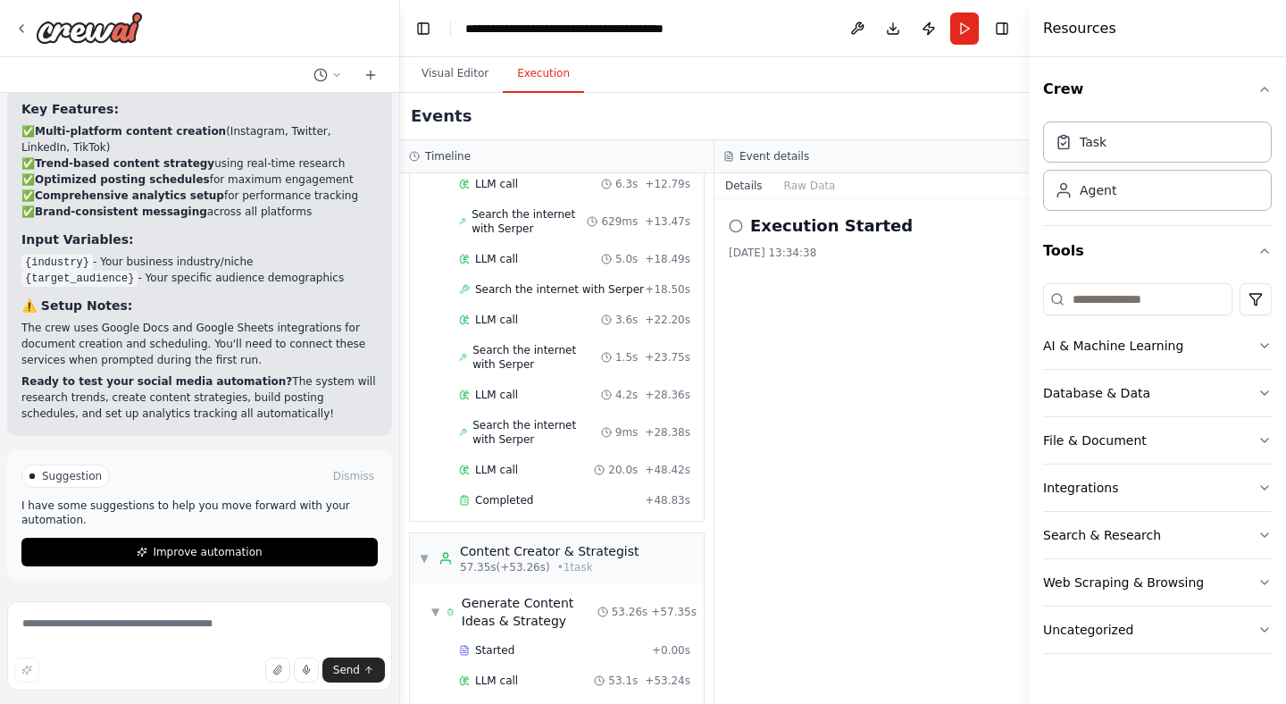
scroll to position [691, 0]
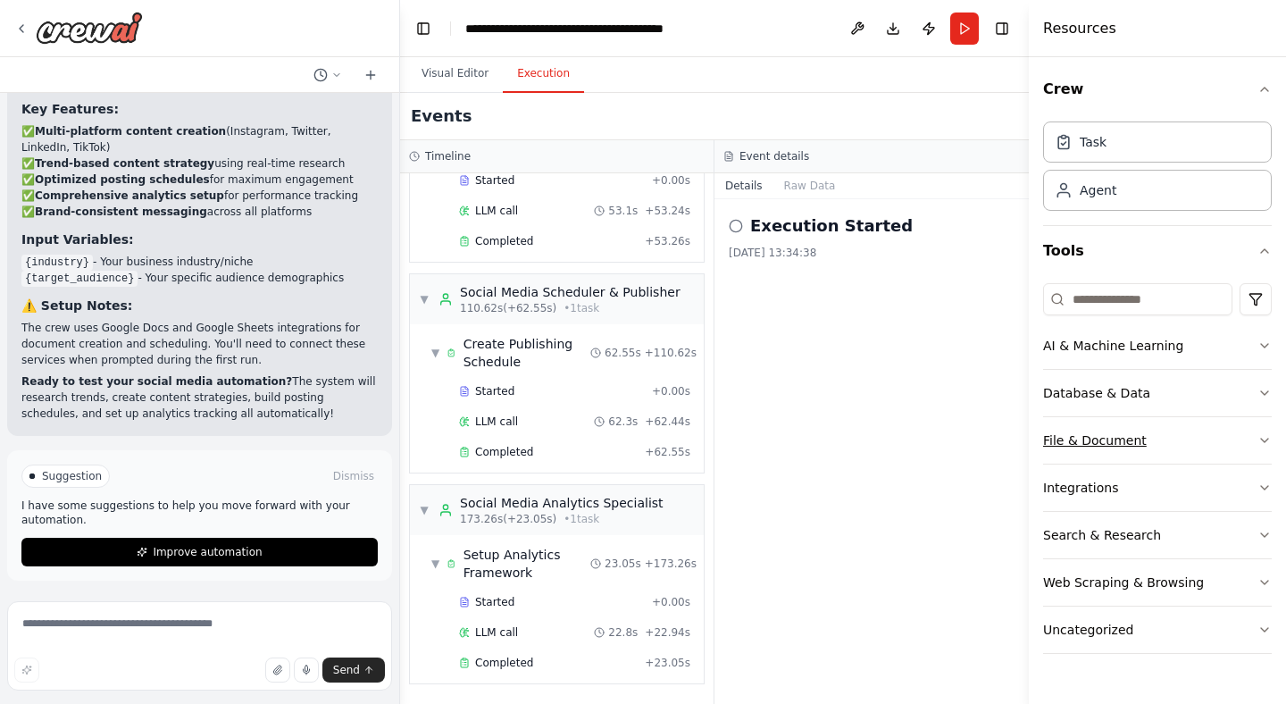
click at [1096, 441] on div "File & Document" at bounding box center [1095, 440] width 104 height 18
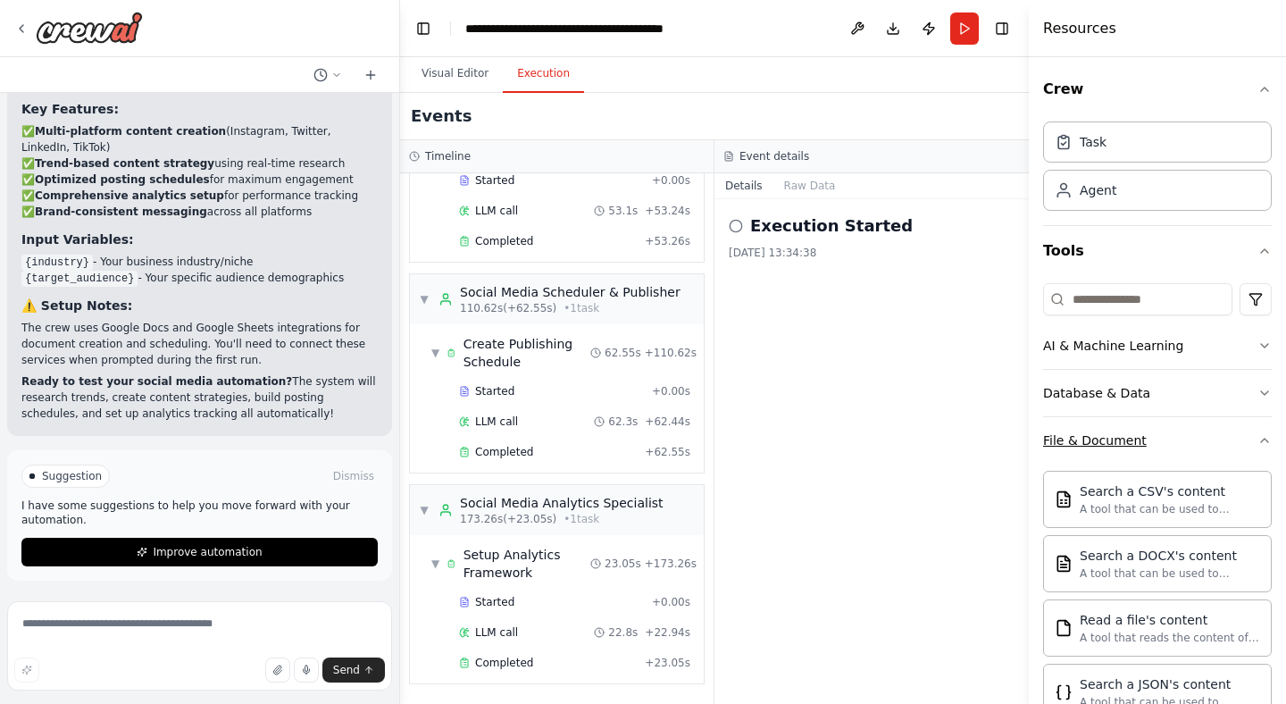
click at [1160, 434] on button "File & Document" at bounding box center [1157, 440] width 229 height 46
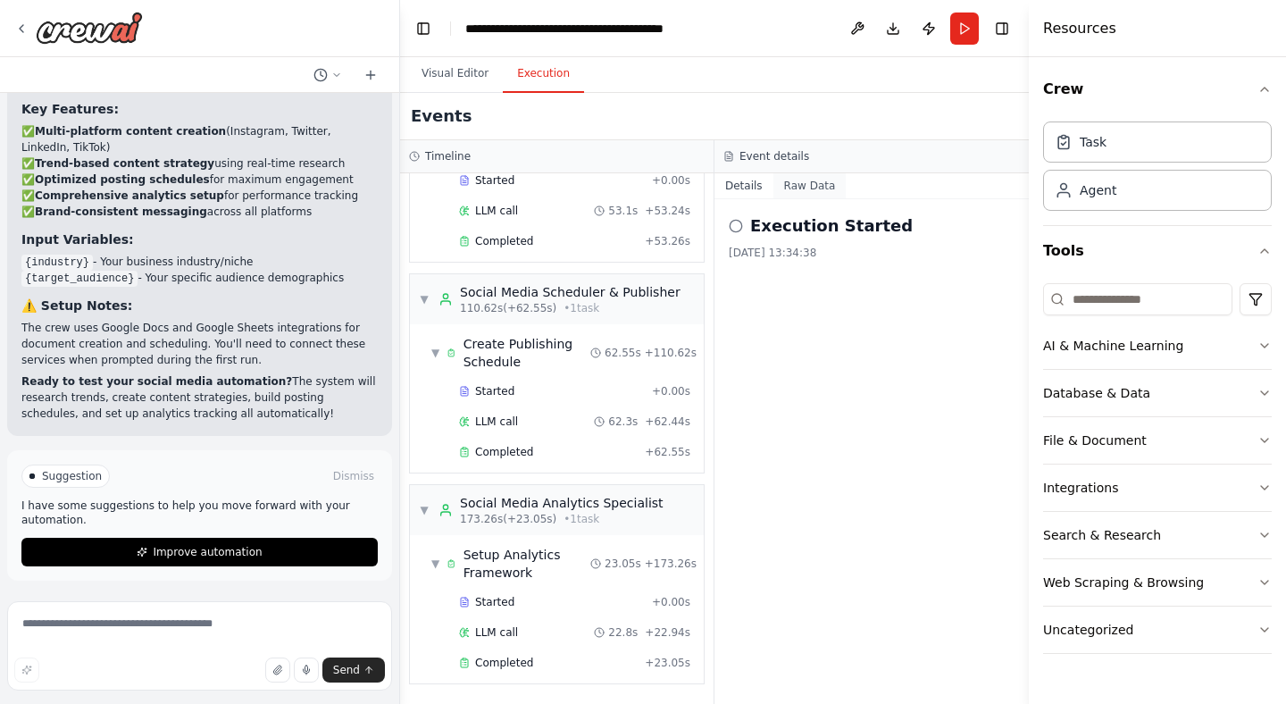
click at [783, 185] on button "Raw Data" at bounding box center [810, 185] width 73 height 25
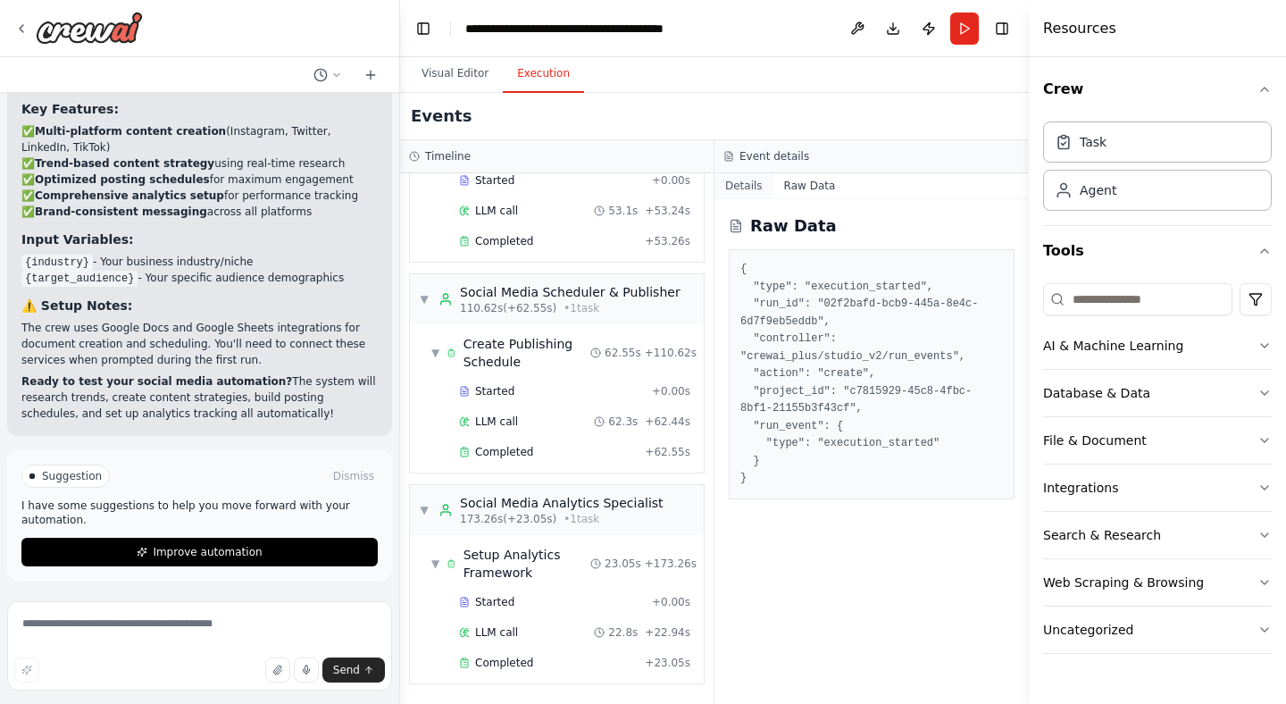
click at [740, 184] on button "Details" at bounding box center [744, 185] width 59 height 25
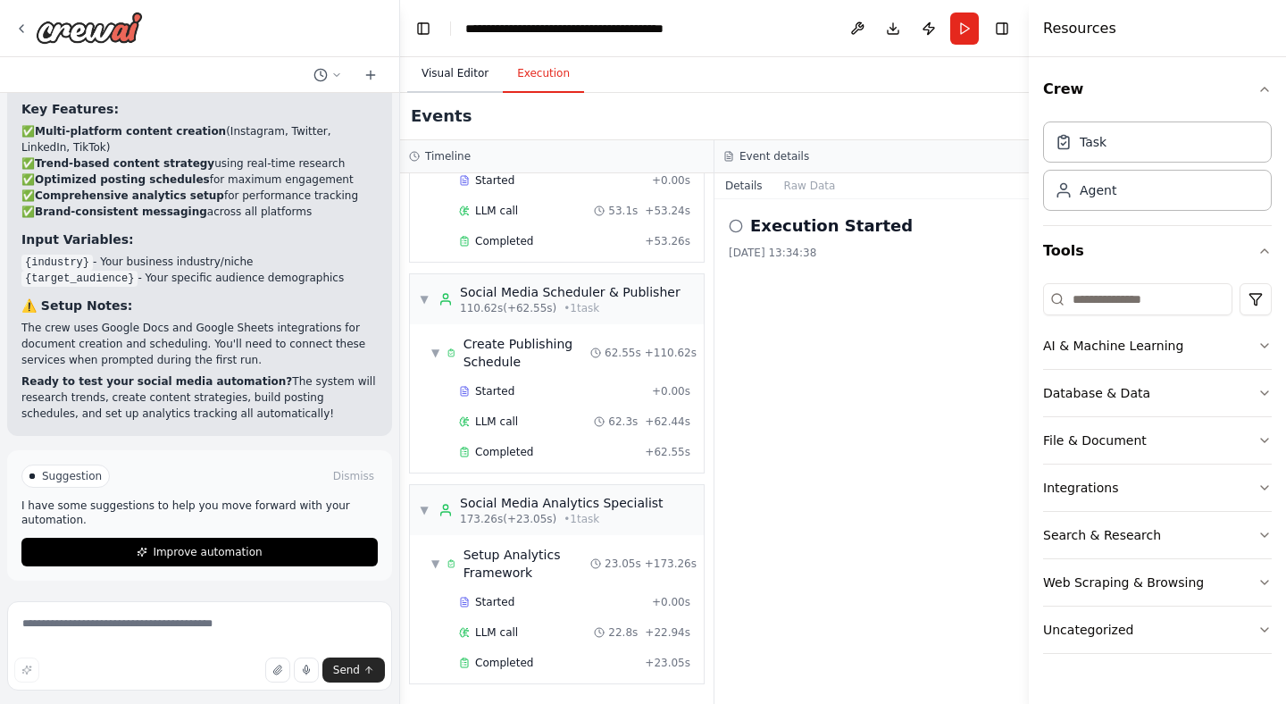
click at [478, 75] on button "Visual Editor" at bounding box center [455, 74] width 96 height 38
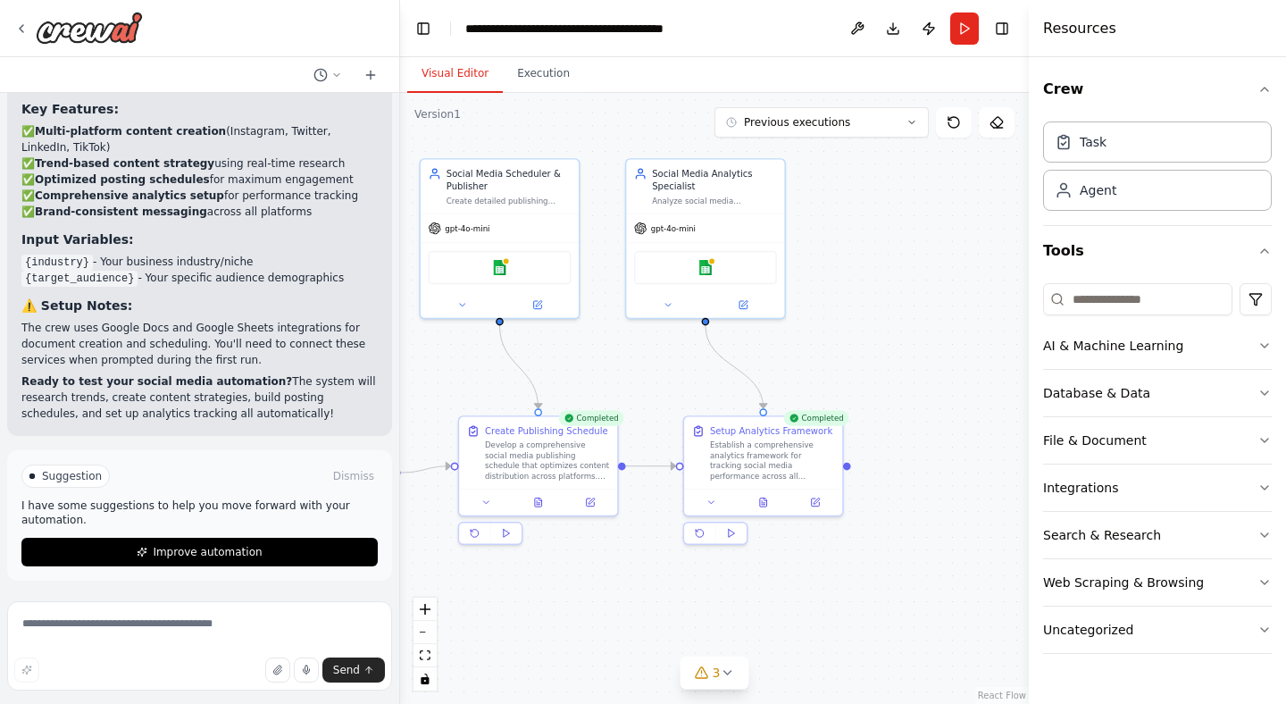
drag, startPoint x: 749, startPoint y: 406, endPoint x: 620, endPoint y: 391, distance: 129.4
click at [620, 391] on div ".deletable-edge-delete-btn { width: 20px; height: 20px; border: 0px solid #ffff…" at bounding box center [714, 398] width 629 height 611
click at [772, 498] on button at bounding box center [763, 499] width 54 height 15
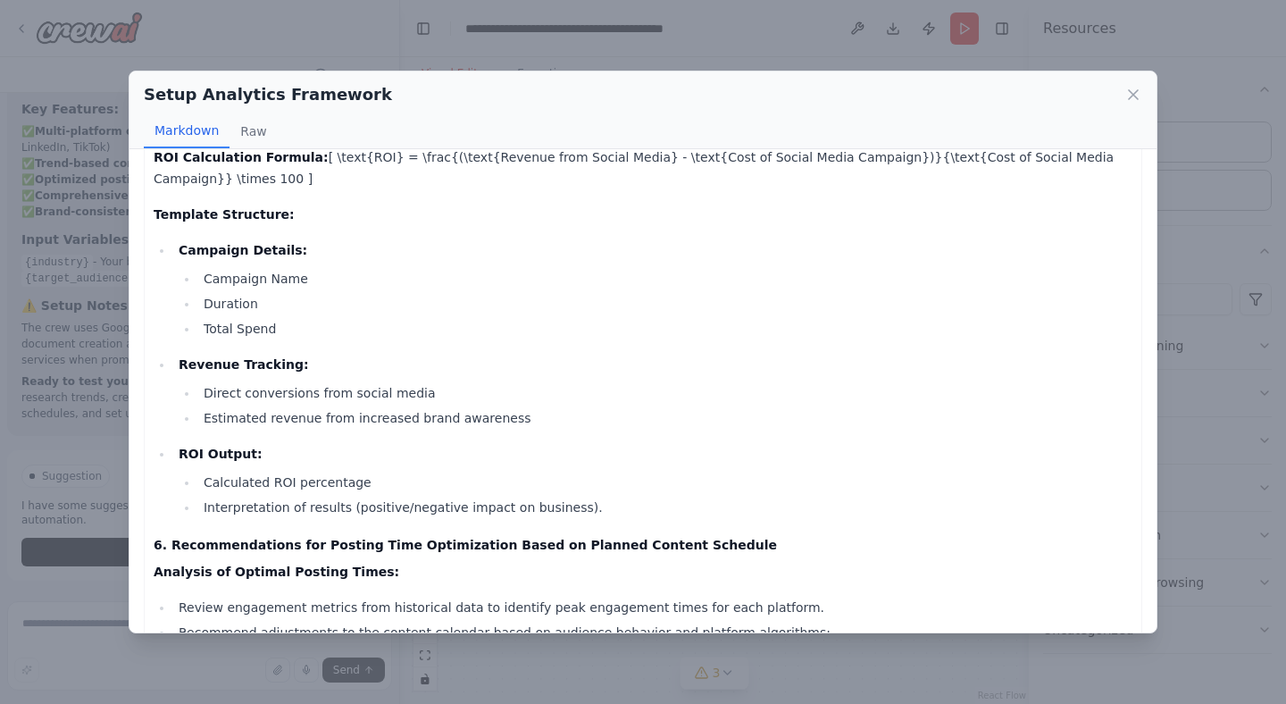
scroll to position [2037, 0]
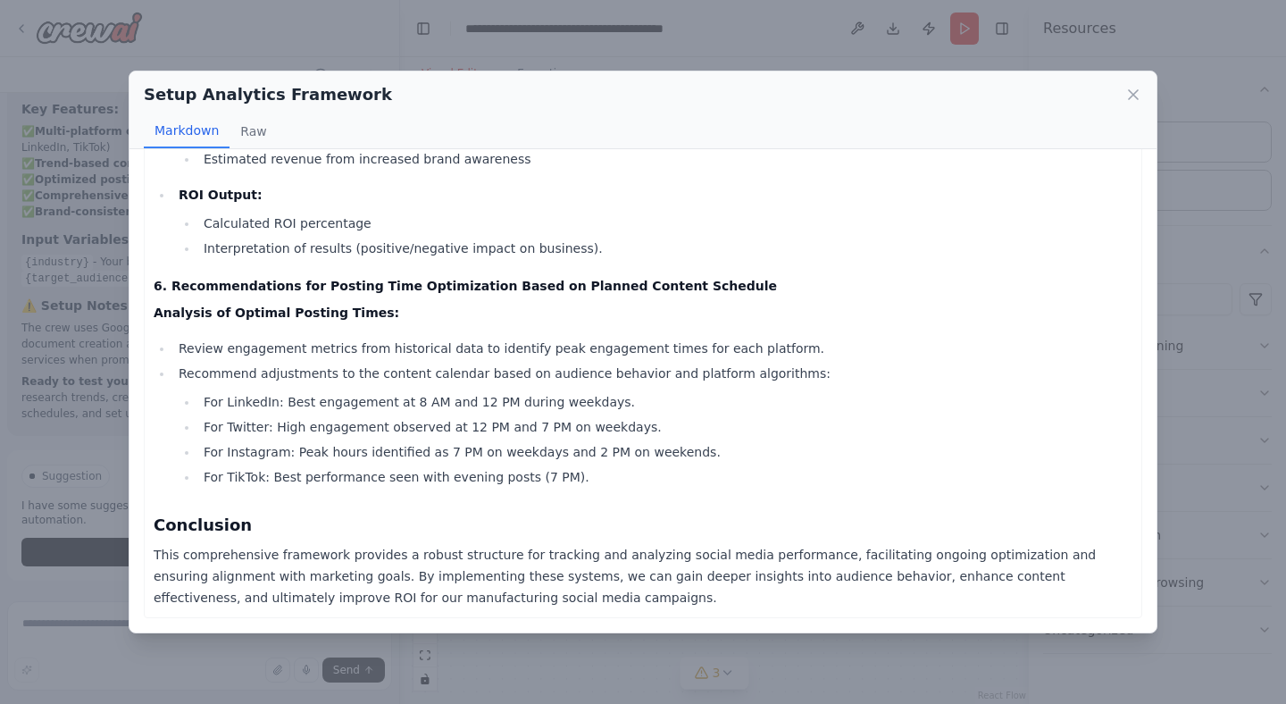
click at [85, 358] on div "Setup Analytics Framework Markdown Raw Comprehensive Analytics Framework for So…" at bounding box center [643, 352] width 1286 height 704
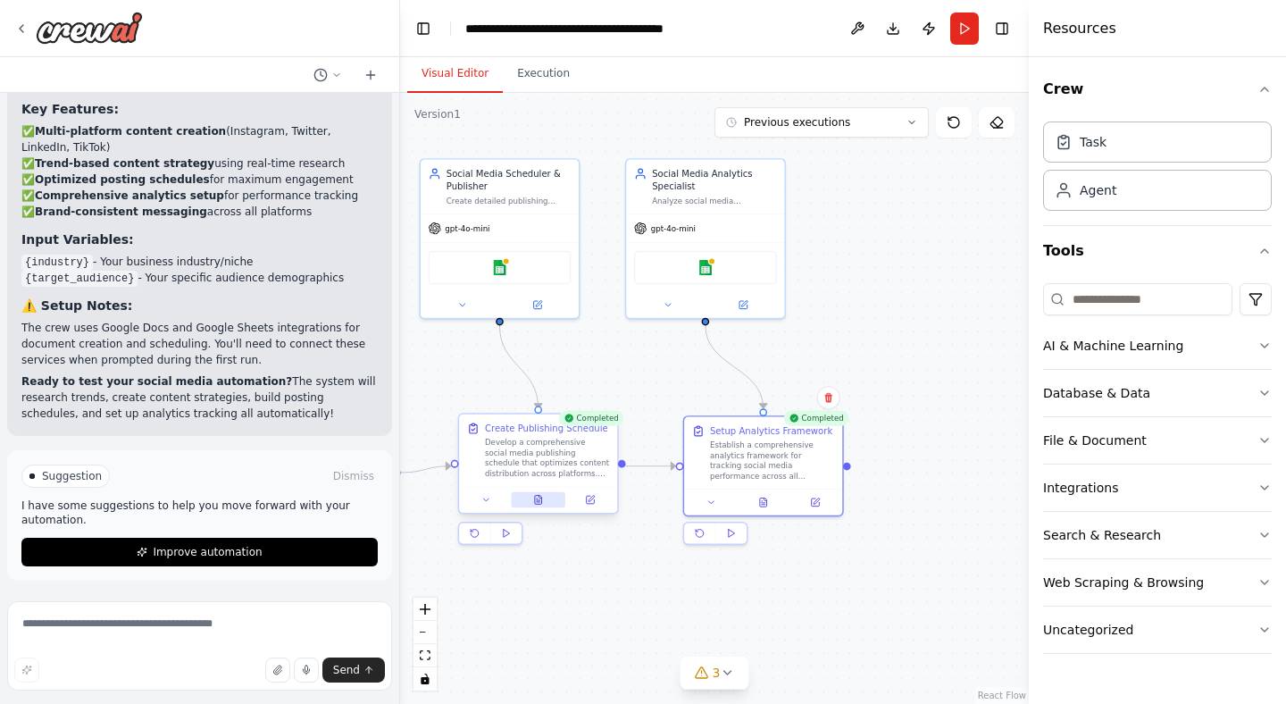
click at [543, 502] on icon at bounding box center [538, 500] width 11 height 11
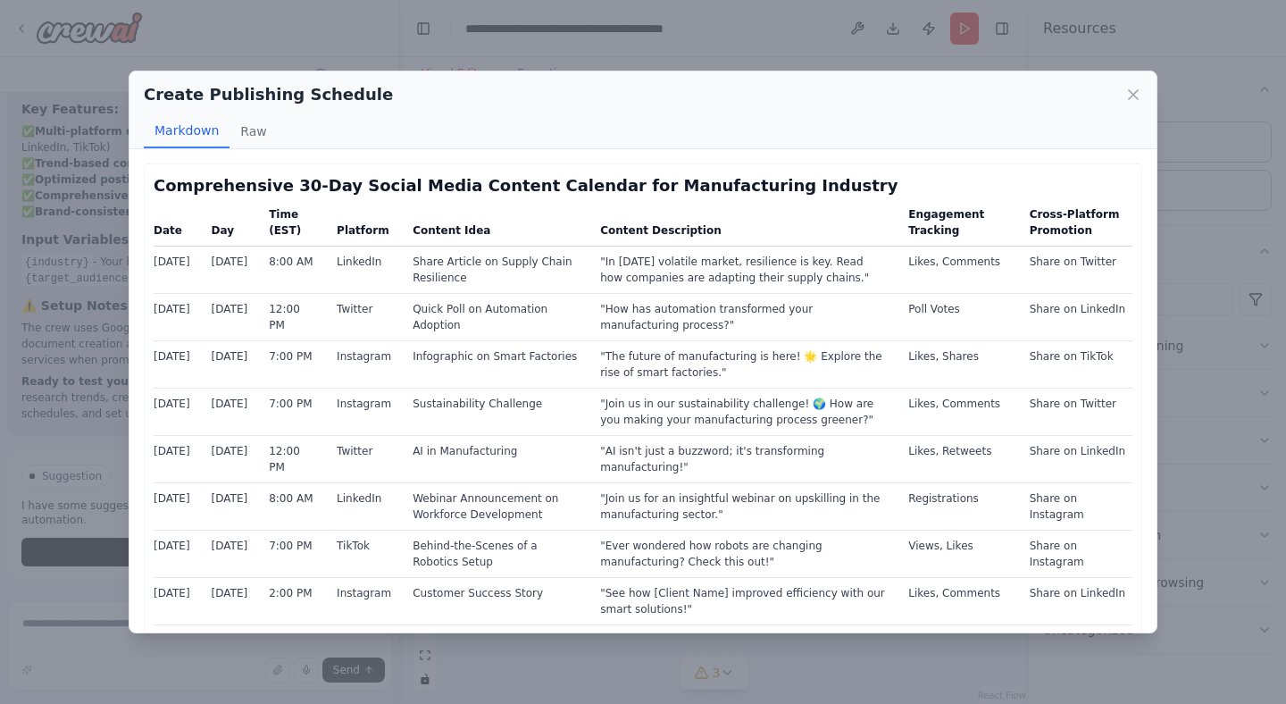
click at [85, 359] on div "Create Publishing Schedule Markdown Raw Comprehensive 30-Day Social Media Conte…" at bounding box center [643, 352] width 1286 height 704
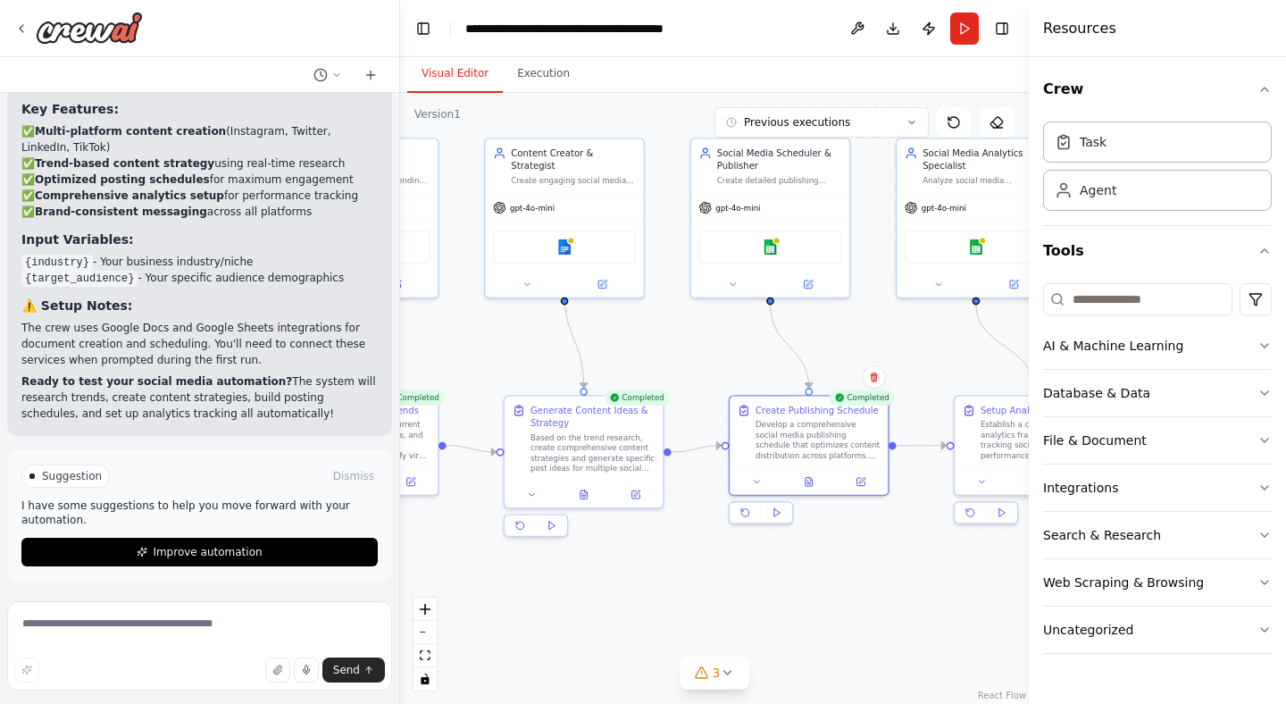
drag, startPoint x: 508, startPoint y: 571, endPoint x: 779, endPoint y: 550, distance: 271.4
click at [779, 550] on div ".deletable-edge-delete-btn { width: 20px; height: 20px; border: 0px solid #ffff…" at bounding box center [714, 398] width 629 height 611
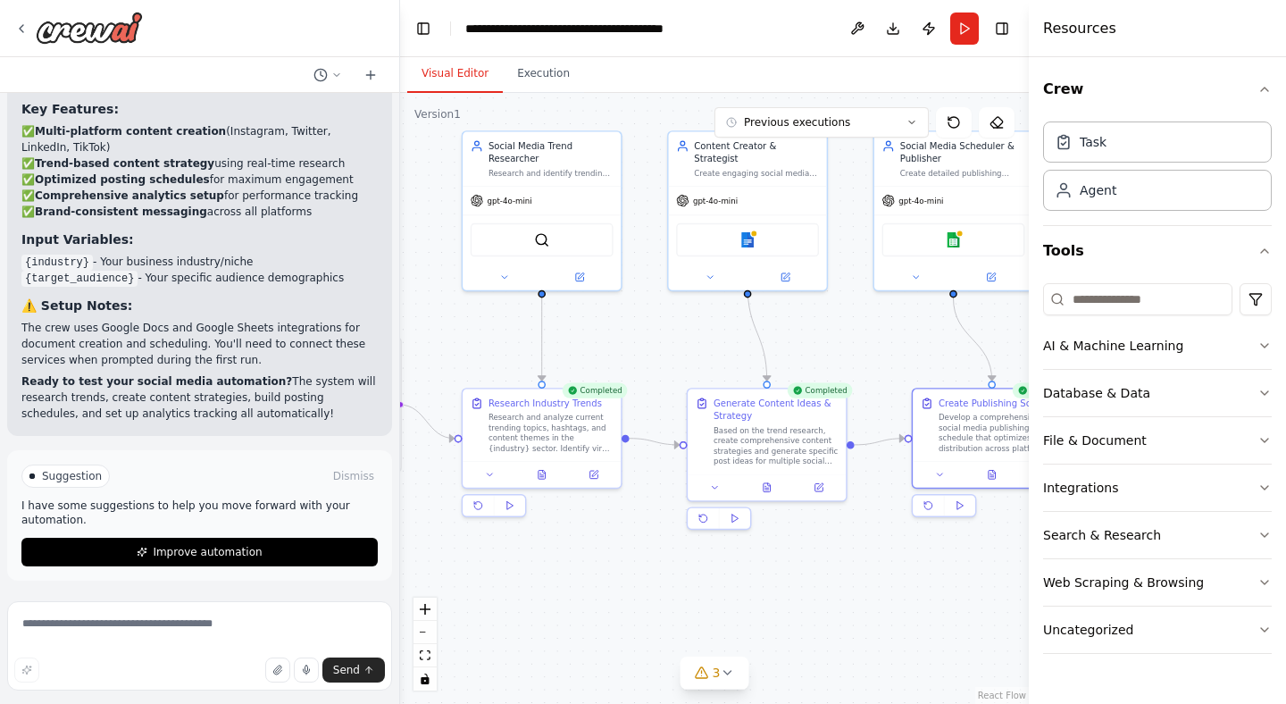
drag, startPoint x: 630, startPoint y: 552, endPoint x: 813, endPoint y: 545, distance: 183.3
click at [813, 545] on div ".deletable-edge-delete-btn { width: 20px; height: 20px; border: 0px solid #ffff…" at bounding box center [714, 398] width 629 height 611
click at [534, 476] on button at bounding box center [542, 471] width 54 height 15
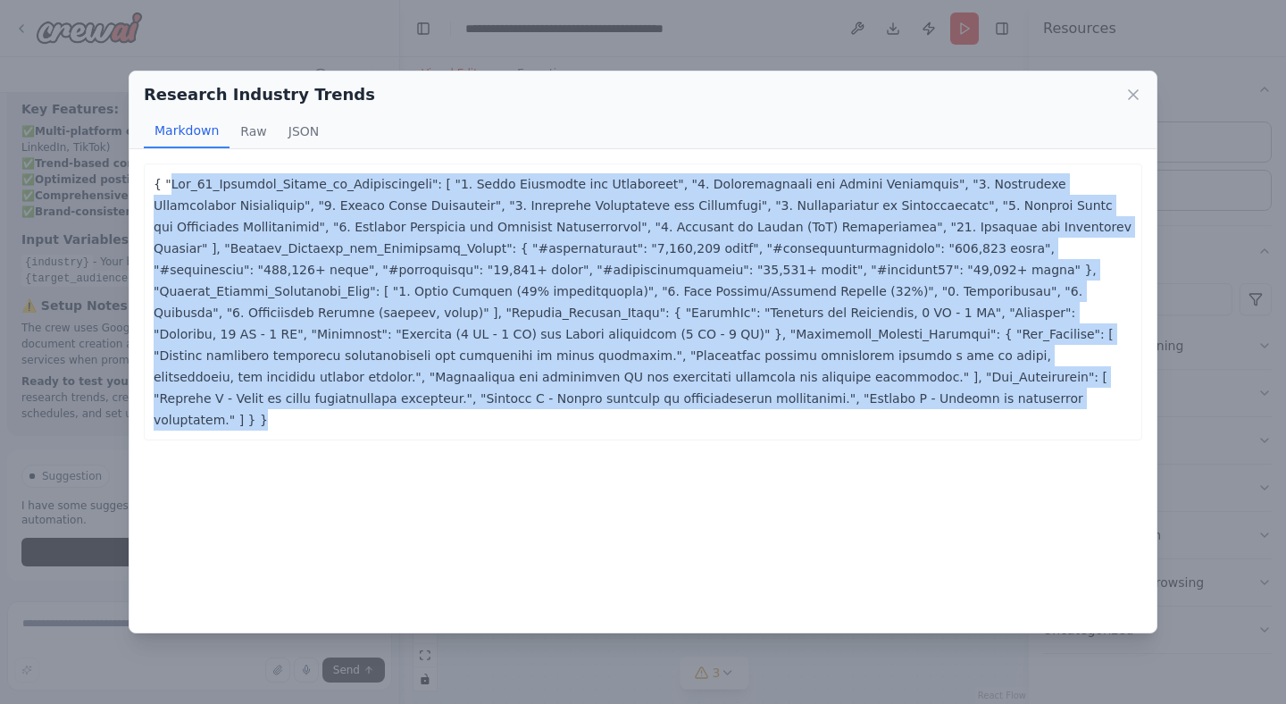
drag, startPoint x: 173, startPoint y: 178, endPoint x: 477, endPoint y: 431, distance: 395.7
click at [477, 431] on div "{ "Top_10_Trending_Topics_in_Manufacturing": [ "1. Smart Factories and Automati…" at bounding box center [643, 390] width 1027 height 483
click at [483, 431] on div "{ "Top_10_Trending_Topics_in_Manufacturing": [ "1. Smart Factories and Automati…" at bounding box center [643, 390] width 1027 height 483
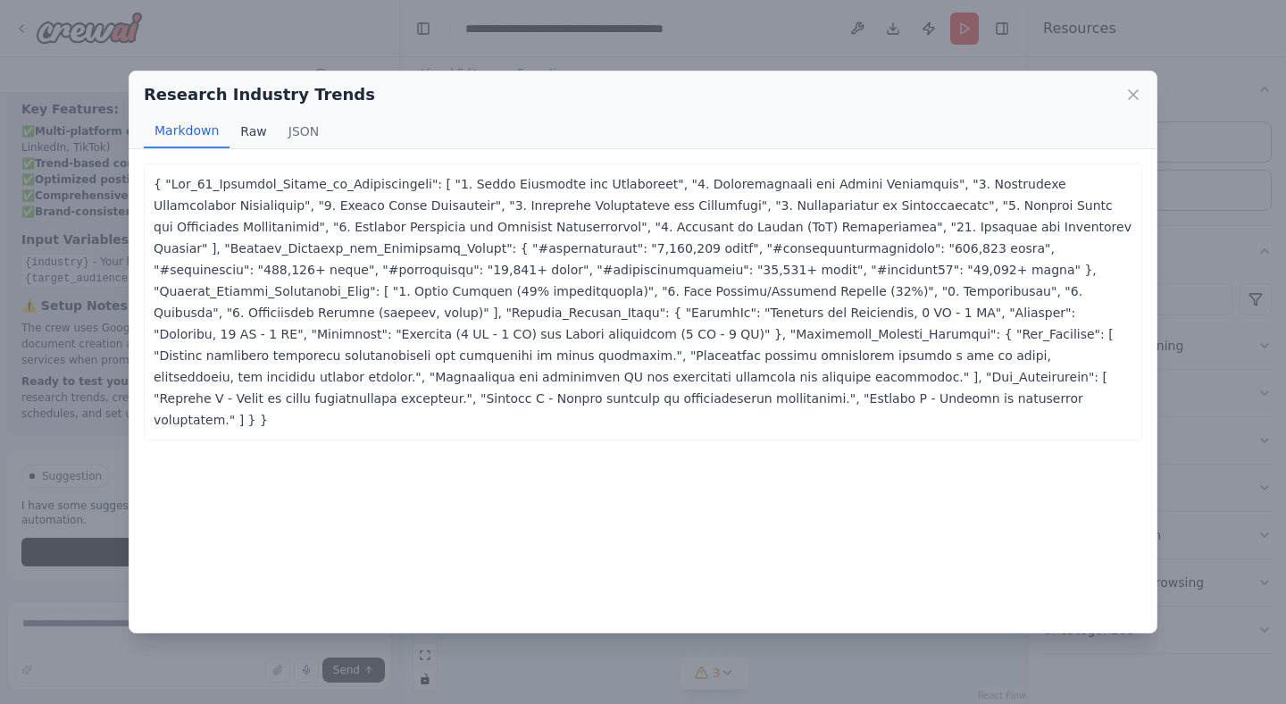
click at [255, 128] on button "Raw" at bounding box center [253, 131] width 47 height 34
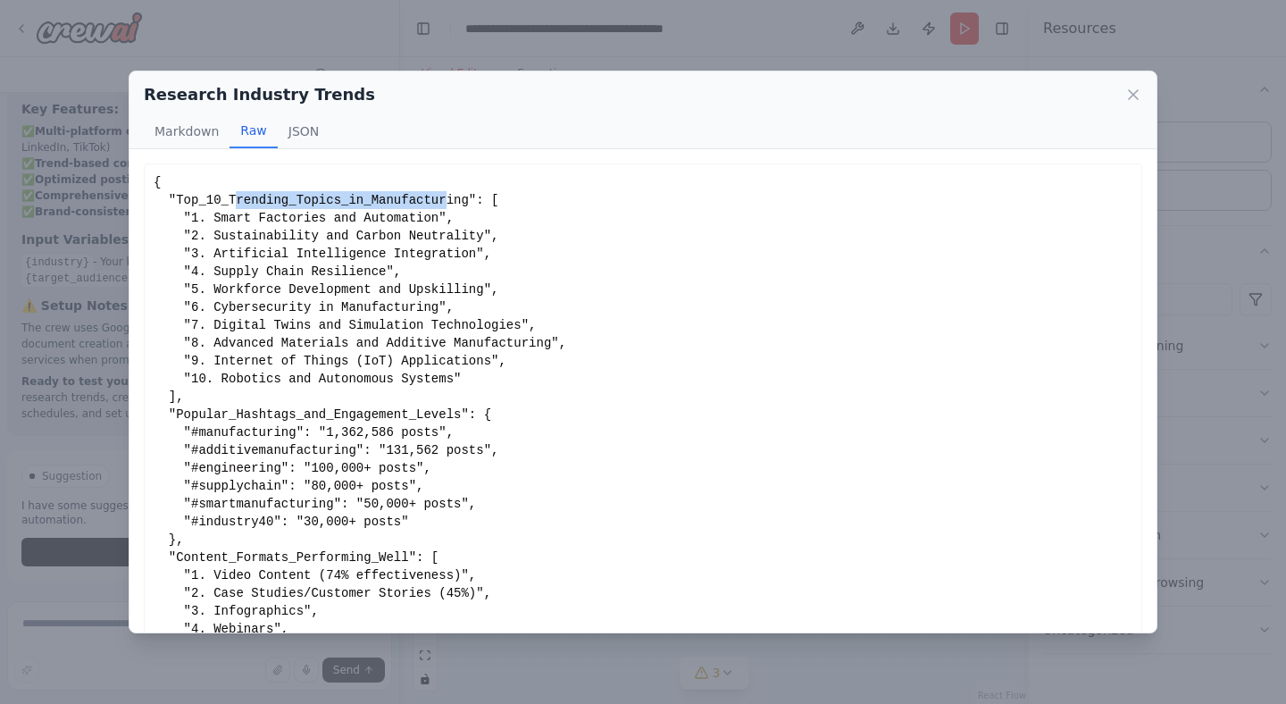
drag, startPoint x: 238, startPoint y: 200, endPoint x: 447, endPoint y: 196, distance: 209.1
click at [447, 196] on div "{ "Top_10_Trending_Topics_in_Manufacturing": [ "1. Smart Factories and Automati…" at bounding box center [643, 414] width 979 height 482
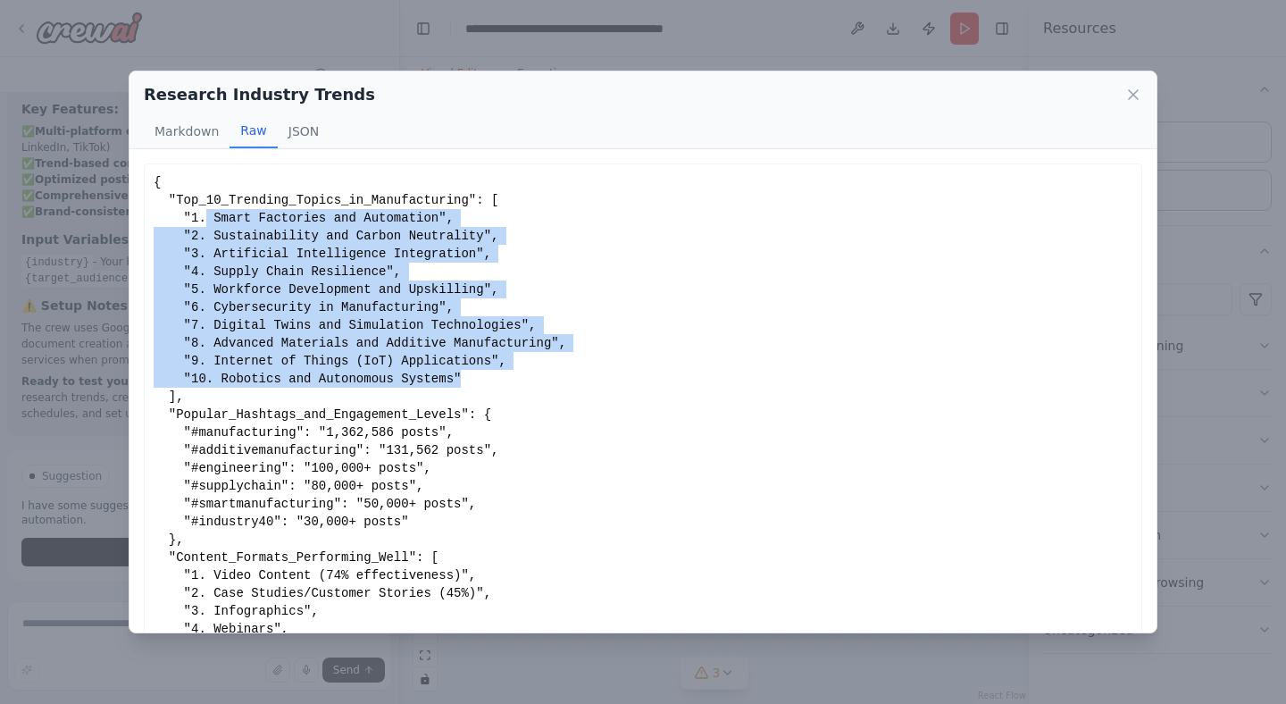
drag, startPoint x: 209, startPoint y: 219, endPoint x: 476, endPoint y: 379, distance: 311.3
click at [476, 379] on div "{ "Top_10_Trending_Topics_in_Manufacturing": [ "1. Smart Factories and Automati…" at bounding box center [643, 414] width 979 height 482
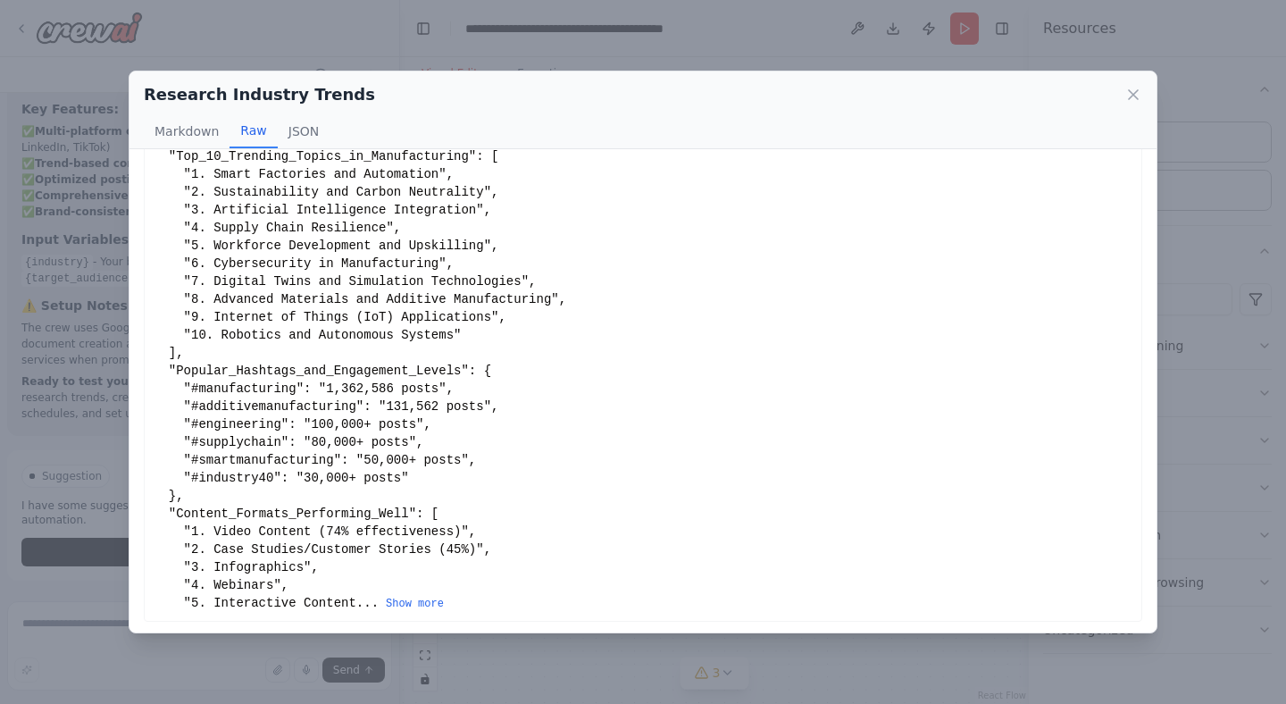
scroll to position [46, 0]
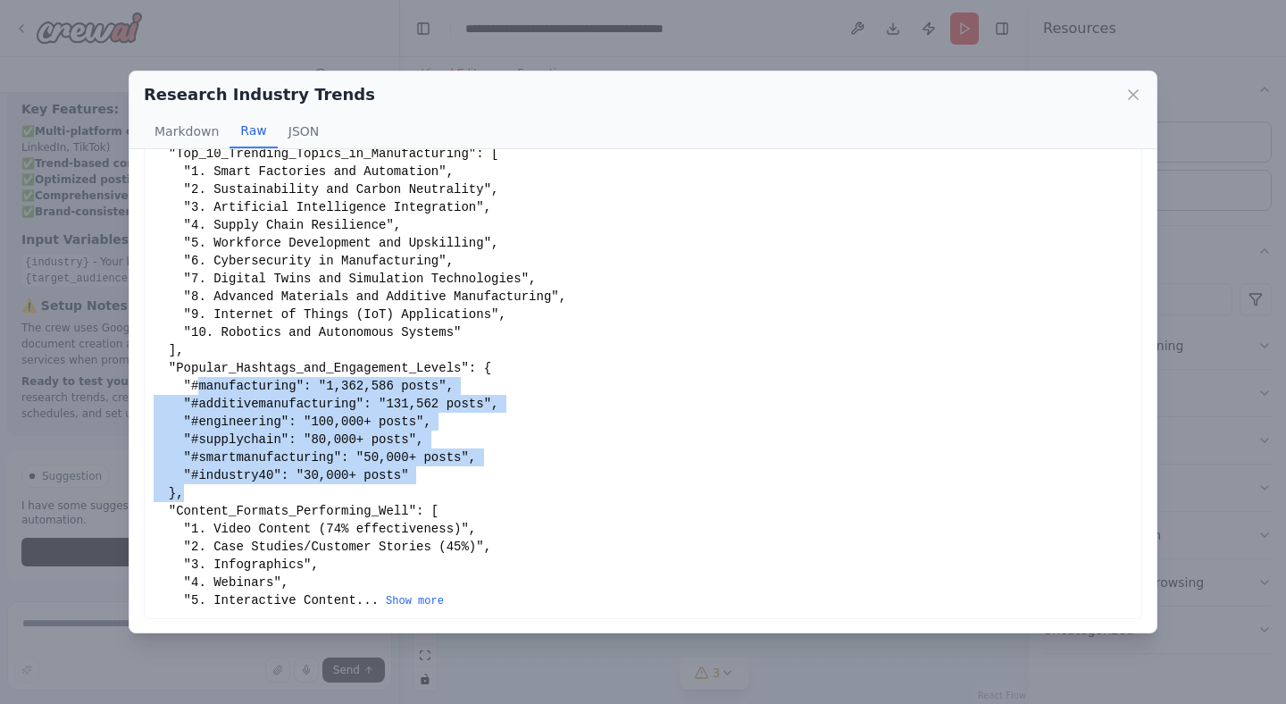
drag, startPoint x: 423, startPoint y: 485, endPoint x: 202, endPoint y: 379, distance: 245.7
click at [202, 379] on div "{ "Top_10_Trending_Topics_in_Manufacturing": [ "1. Smart Factories and Automati…" at bounding box center [643, 368] width 979 height 482
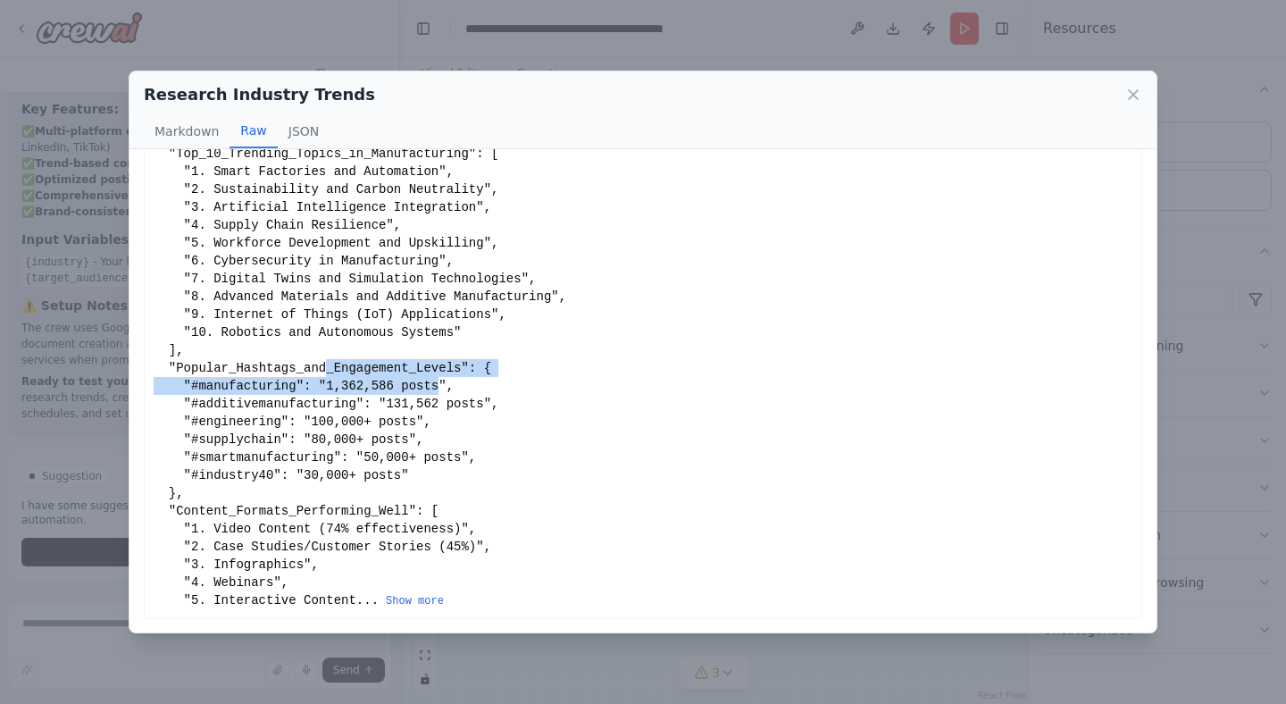
drag, startPoint x: 437, startPoint y: 390, endPoint x: 327, endPoint y: 375, distance: 110.9
click at [327, 375] on div "{ "Top_10_Trending_Topics_in_Manufacturing": [ "1. Smart Factories and Automati…" at bounding box center [643, 368] width 979 height 482
click at [274, 384] on div "{ "Top_10_Trending_Topics_in_Manufacturing": [ "1. Smart Factories and Automati…" at bounding box center [643, 368] width 979 height 482
click at [401, 596] on button "Show more" at bounding box center [415, 601] width 58 height 14
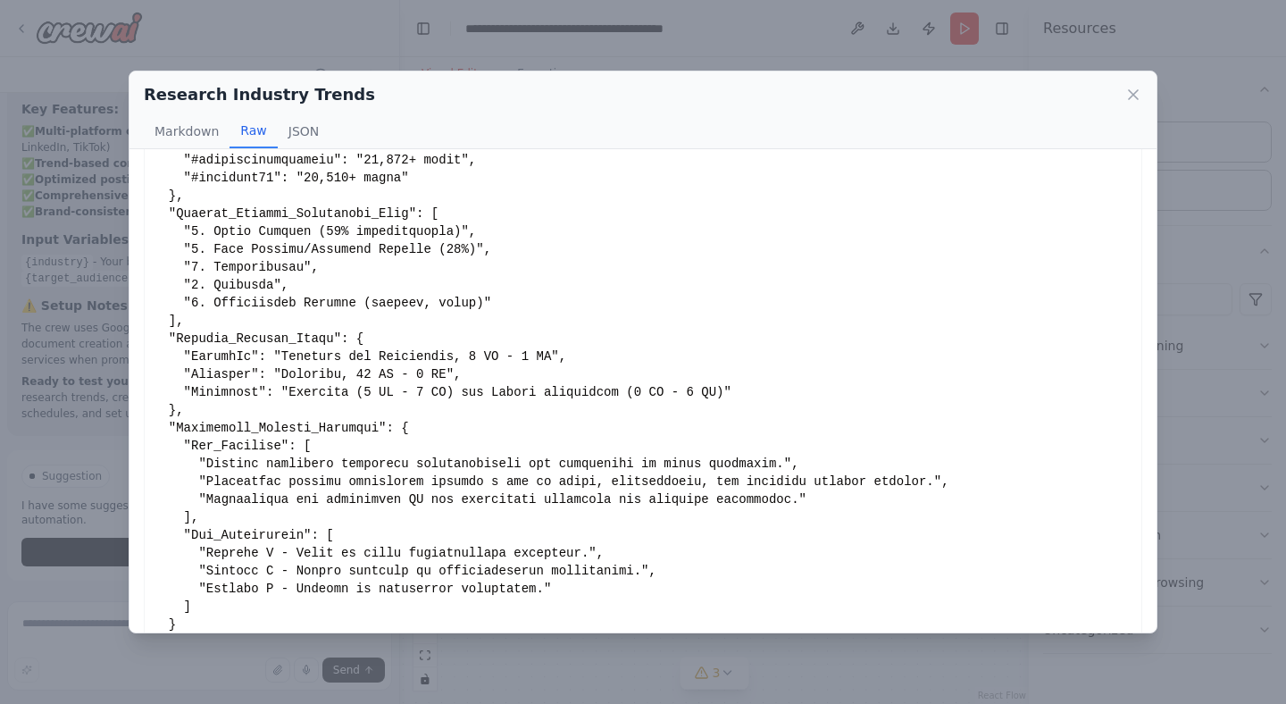
scroll to position [355, 0]
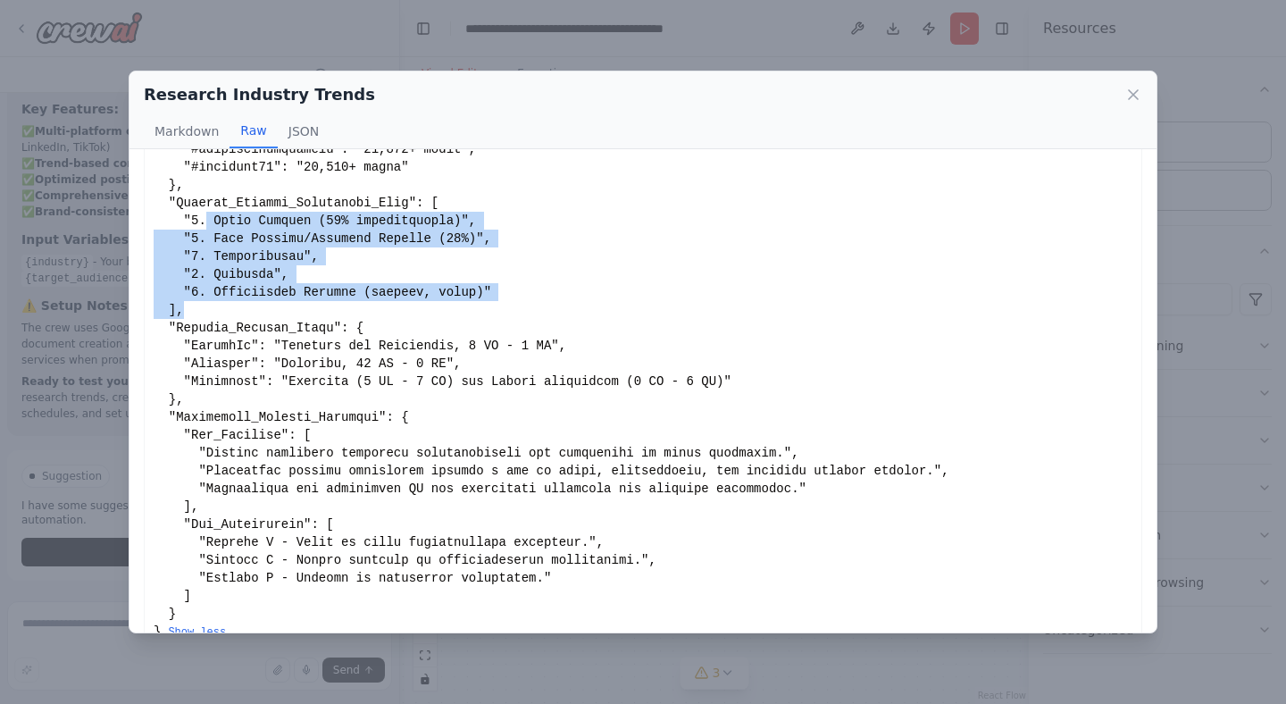
drag, startPoint x: 206, startPoint y: 220, endPoint x: 504, endPoint y: 303, distance: 308.8
click at [504, 303] on div "Show less" at bounding box center [643, 230] width 979 height 822
click at [504, 269] on div "Show less" at bounding box center [643, 230] width 979 height 822
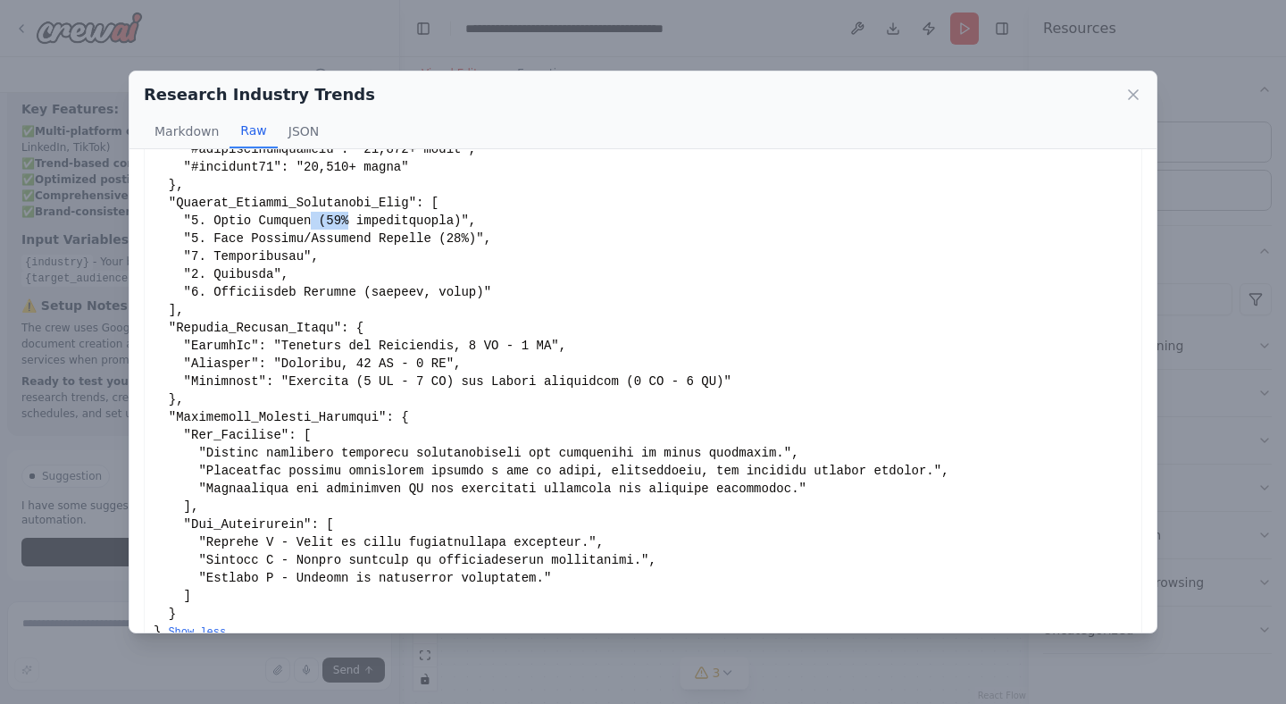
drag, startPoint x: 314, startPoint y: 219, endPoint x: 348, endPoint y: 224, distance: 35.2
click at [348, 224] on div "Show less" at bounding box center [643, 230] width 979 height 822
click at [338, 336] on div "Show less" at bounding box center [643, 230] width 979 height 822
drag, startPoint x: 255, startPoint y: 327, endPoint x: 339, endPoint y: 331, distance: 85.0
click at [339, 331] on div "Show less" at bounding box center [643, 230] width 979 height 822
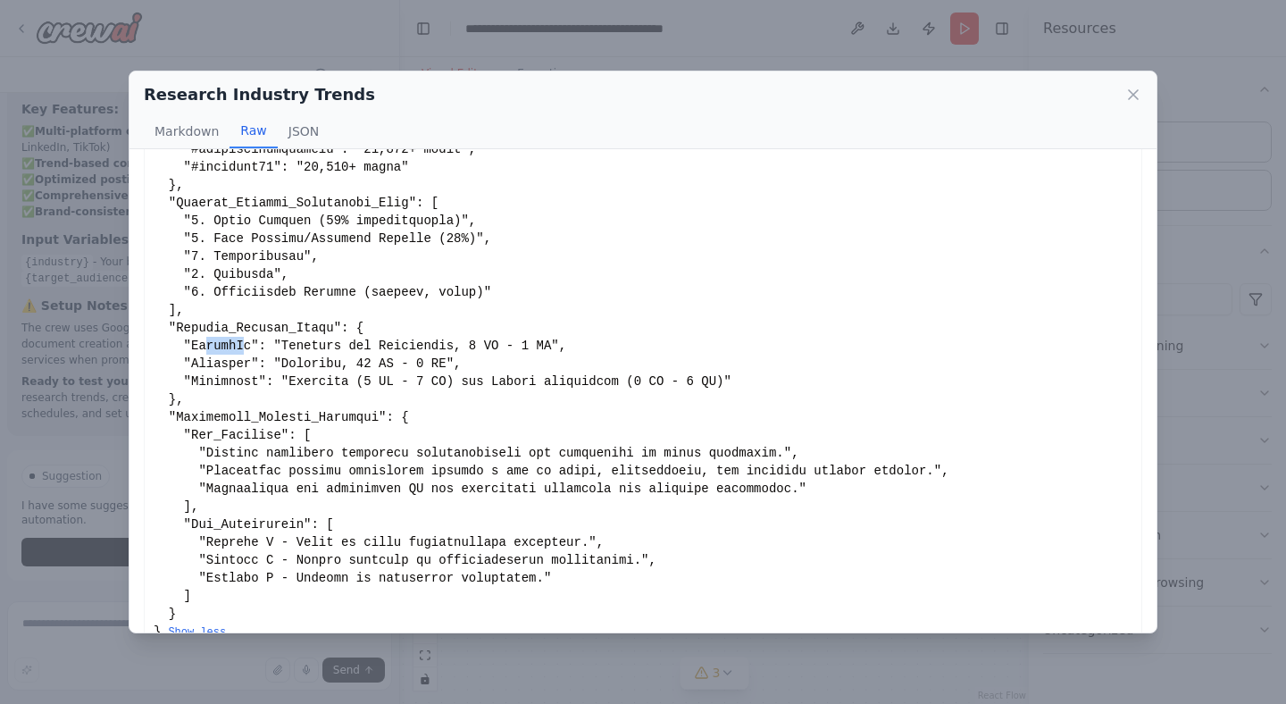
drag, startPoint x: 205, startPoint y: 348, endPoint x: 246, endPoint y: 343, distance: 40.6
click at [246, 343] on div "Show less" at bounding box center [643, 230] width 979 height 822
drag, startPoint x: 301, startPoint y: 347, endPoint x: 546, endPoint y: 338, distance: 244.9
click at [546, 338] on div "Show less" at bounding box center [643, 230] width 979 height 822
drag, startPoint x: 220, startPoint y: 364, endPoint x: 238, endPoint y: 359, distance: 18.4
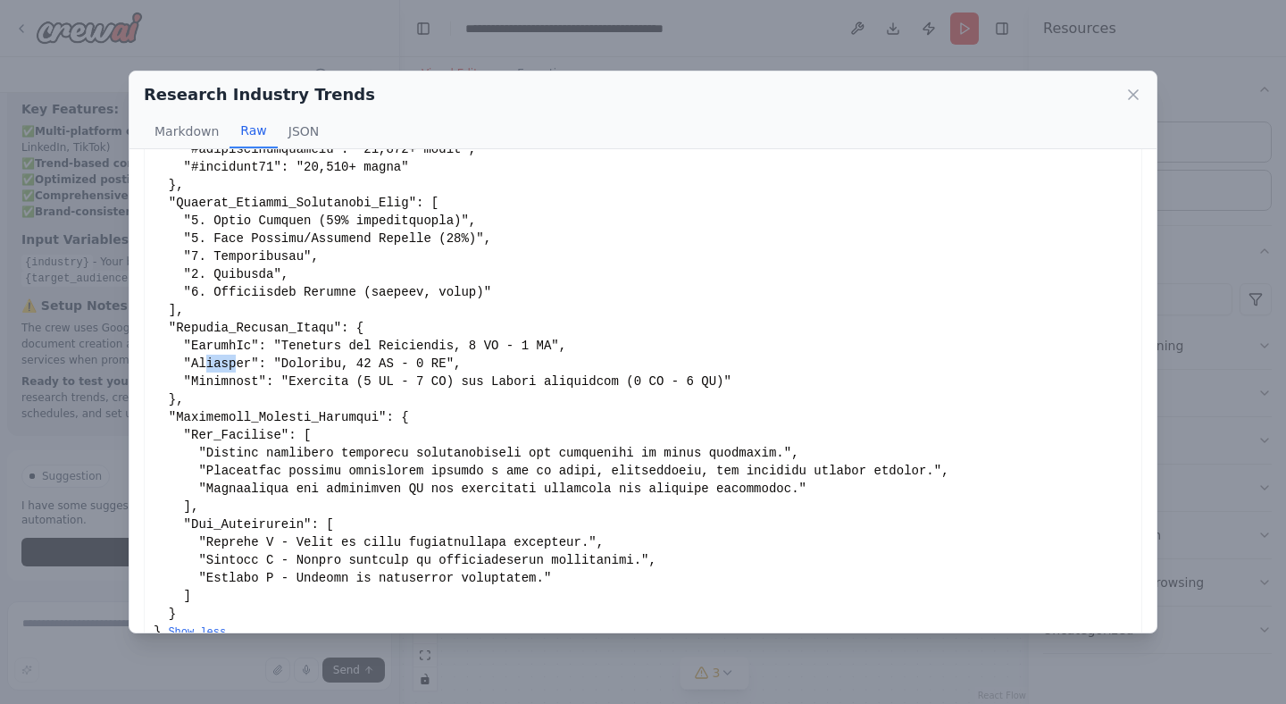
click at [238, 359] on div "Show less" at bounding box center [643, 230] width 979 height 822
drag, startPoint x: 304, startPoint y: 361, endPoint x: 465, endPoint y: 364, distance: 161.7
click at [465, 364] on div "Show less" at bounding box center [643, 230] width 979 height 822
drag, startPoint x: 364, startPoint y: 376, endPoint x: 732, endPoint y: 397, distance: 368.6
click at [732, 397] on div "Show less" at bounding box center [643, 230] width 979 height 822
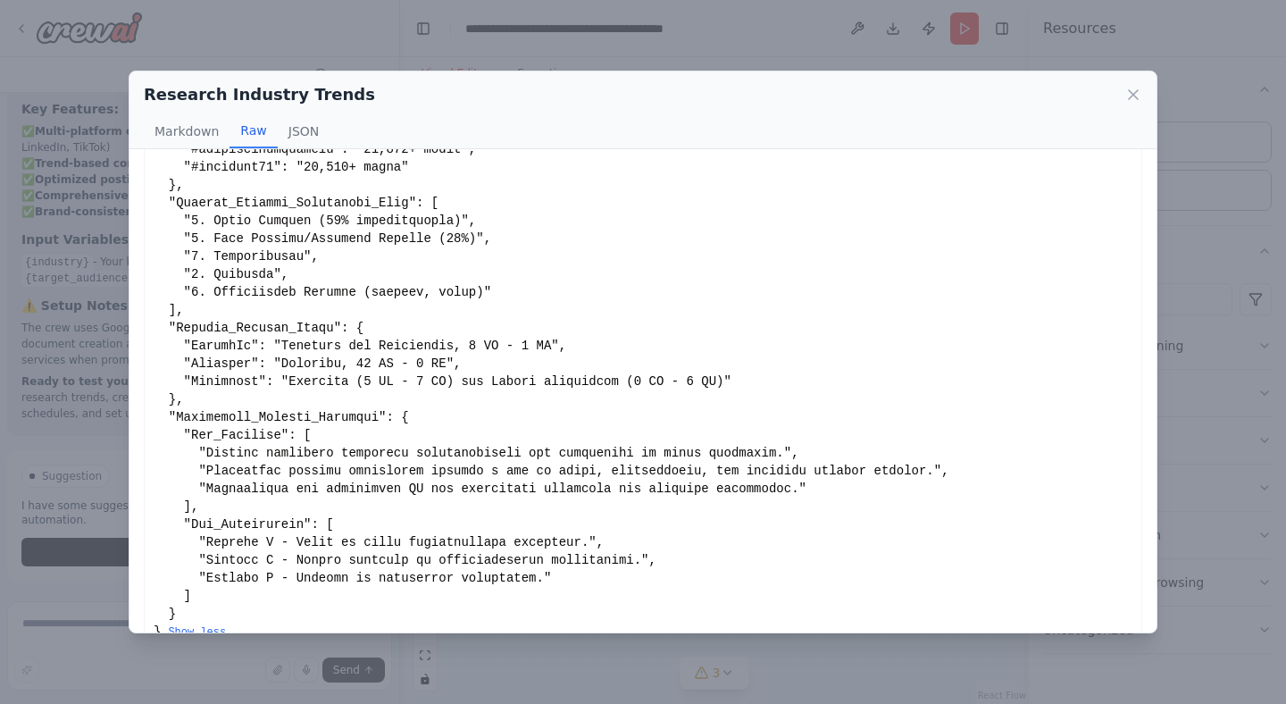
click at [544, 448] on div "Show less" at bounding box center [643, 230] width 979 height 822
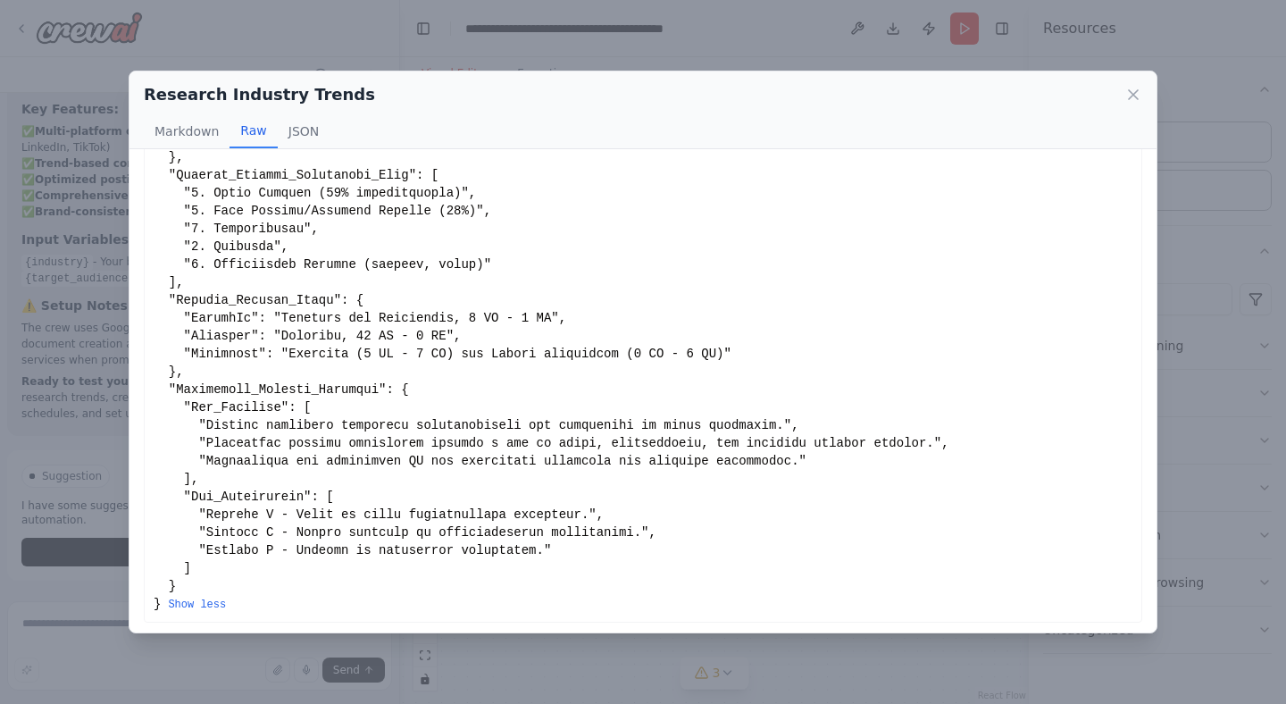
scroll to position [386, 0]
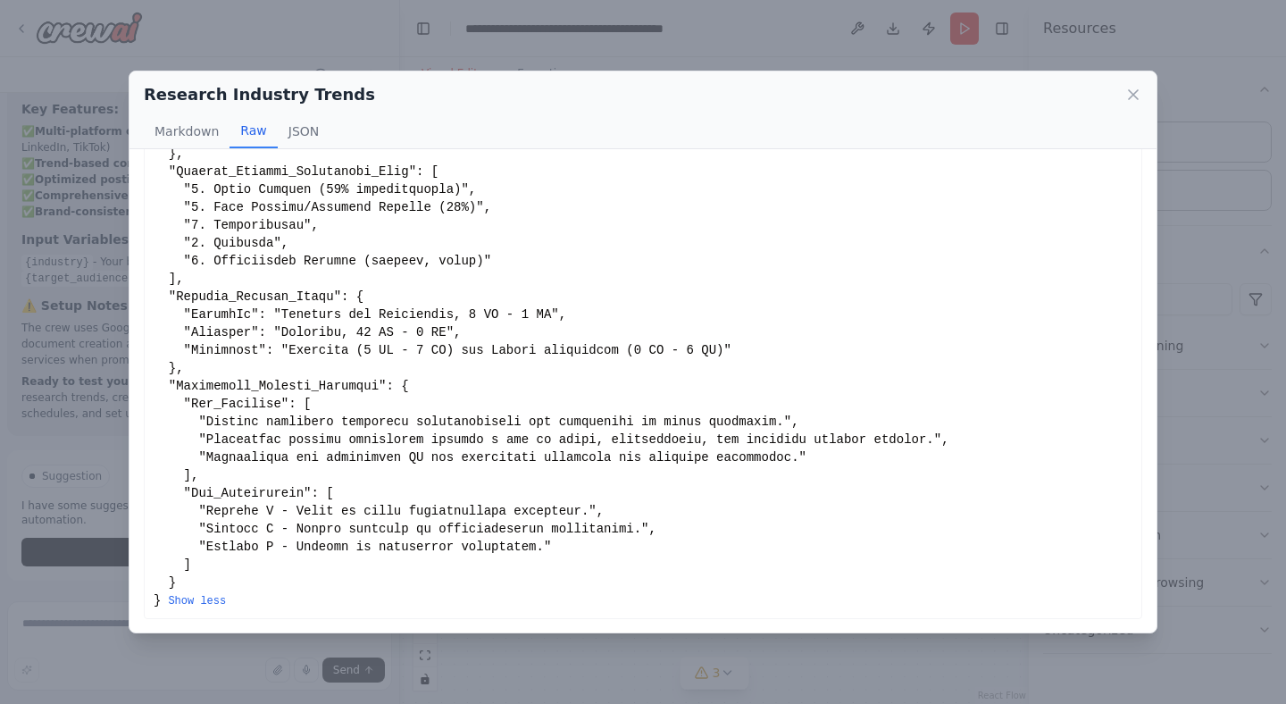
click at [103, 387] on div "Research Industry Trends Markdown Raw JSON Show less { "Top_10_Trending_Topics_…" at bounding box center [643, 352] width 1286 height 704
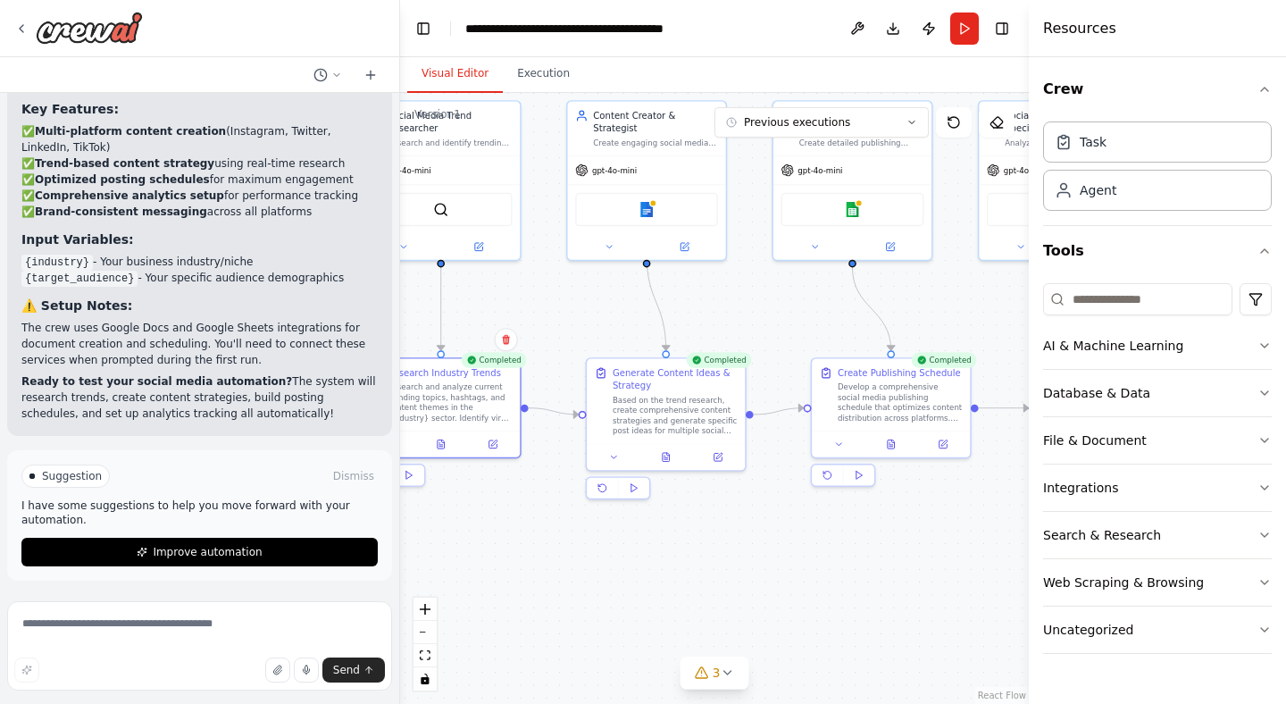
drag, startPoint x: 809, startPoint y: 573, endPoint x: 711, endPoint y: 543, distance: 102.6
click at [711, 543] on div ".deletable-edge-delete-btn { width: 20px; height: 20px; border: 0px solid #ffff…" at bounding box center [714, 398] width 629 height 611
click at [664, 457] on icon at bounding box center [666, 454] width 7 height 9
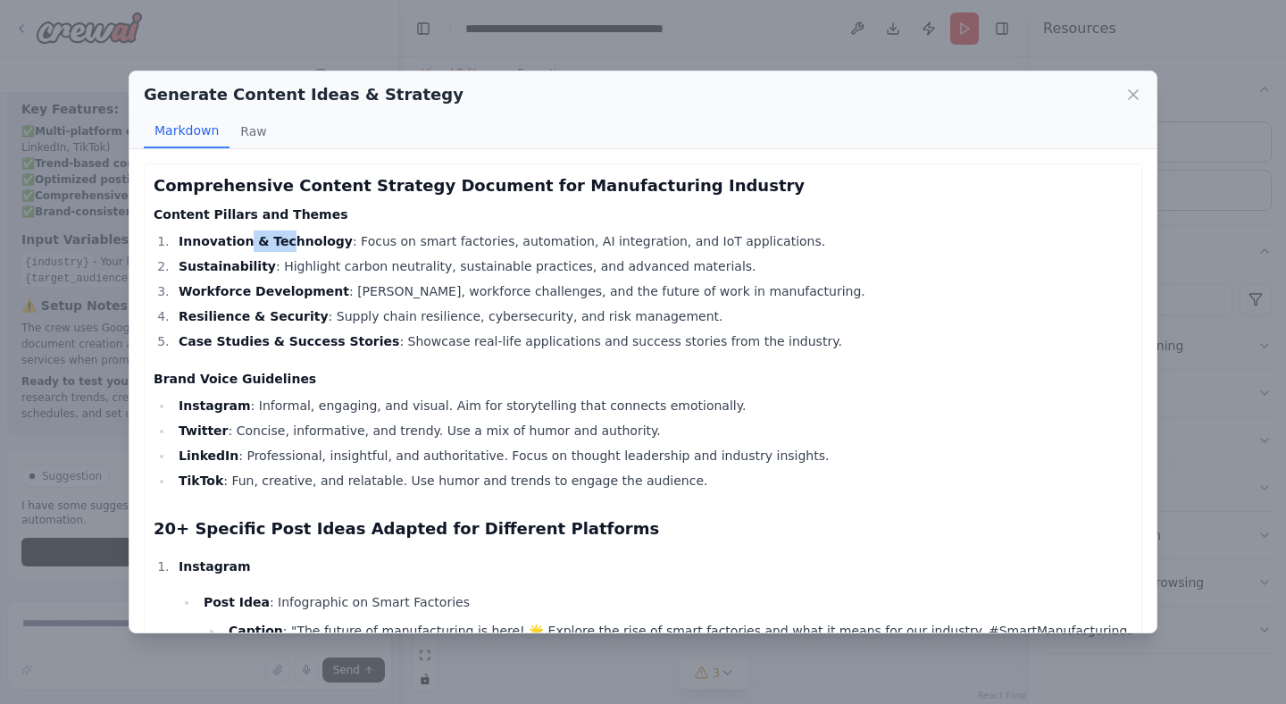
drag, startPoint x: 238, startPoint y: 241, endPoint x: 280, endPoint y: 241, distance: 42.0
click at [280, 241] on strong "Innovation & Technology" at bounding box center [266, 241] width 174 height 14
drag, startPoint x: 215, startPoint y: 272, endPoint x: 237, endPoint y: 272, distance: 21.5
click at [237, 272] on strong "Sustainability" at bounding box center [227, 266] width 97 height 14
drag, startPoint x: 225, startPoint y: 294, endPoint x: 290, endPoint y: 292, distance: 65.2
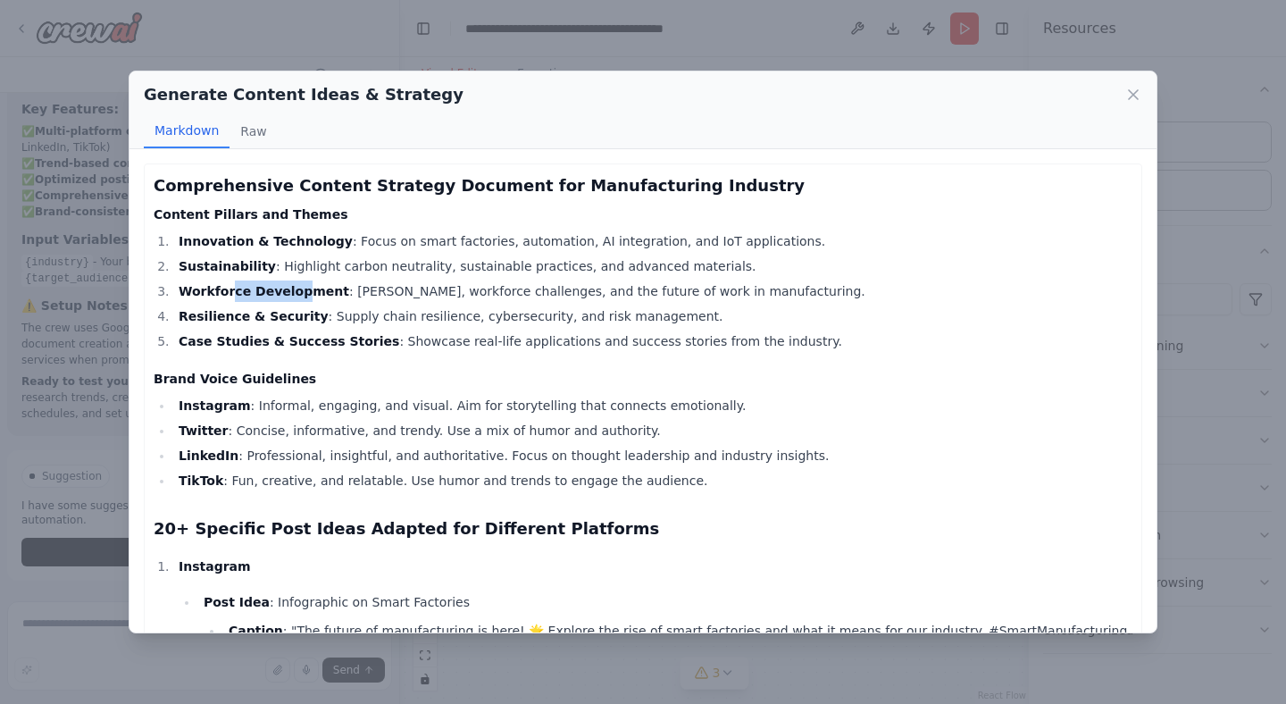
click at [290, 292] on strong "Workforce Development" at bounding box center [264, 291] width 171 height 14
drag, startPoint x: 210, startPoint y: 316, endPoint x: 283, endPoint y: 316, distance: 73.2
click at [283, 316] on strong "Resilience & Security" at bounding box center [254, 316] width 150 height 14
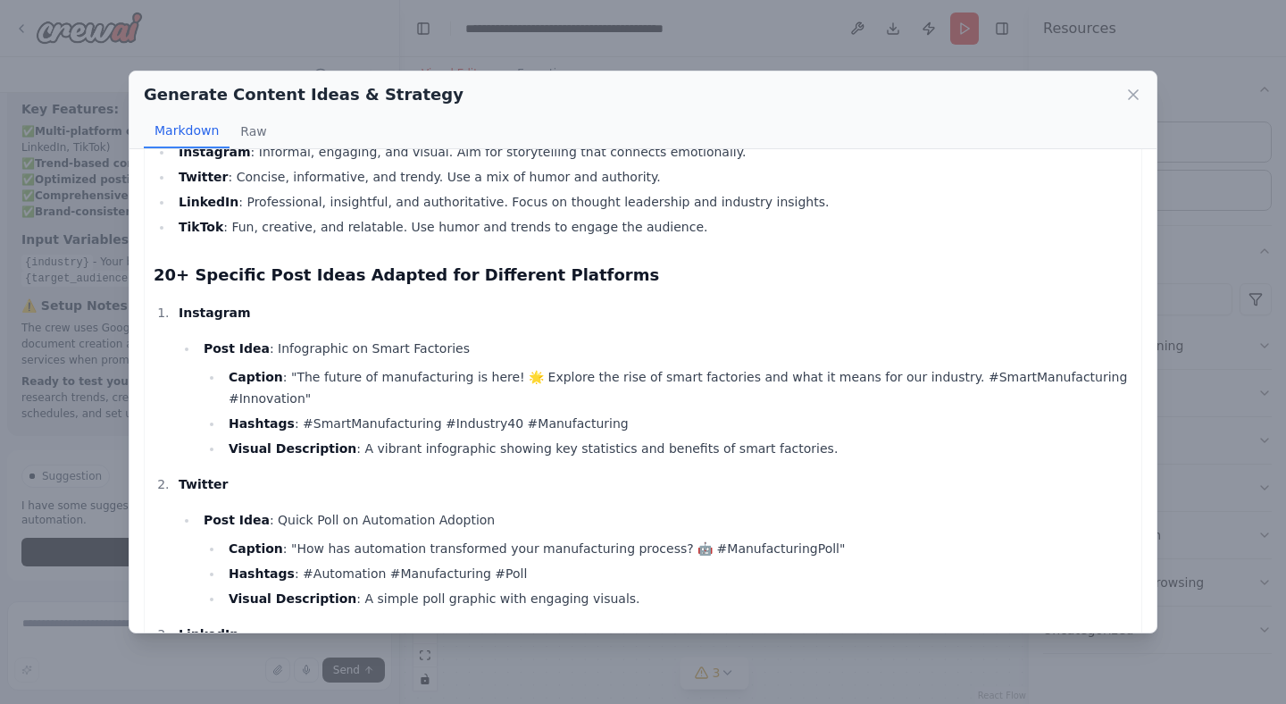
scroll to position [0, 0]
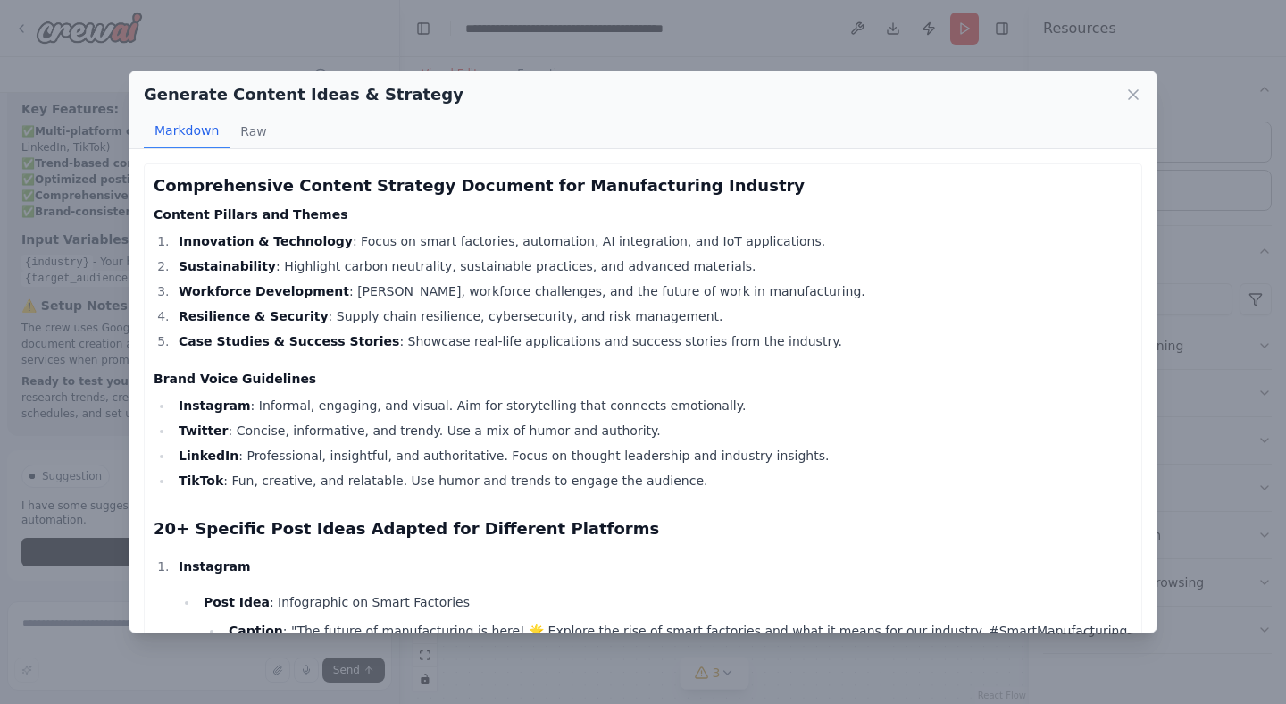
click at [99, 297] on div "Generate Content Ideas & Strategy Markdown Raw Comprehensive Content Strategy D…" at bounding box center [643, 352] width 1286 height 704
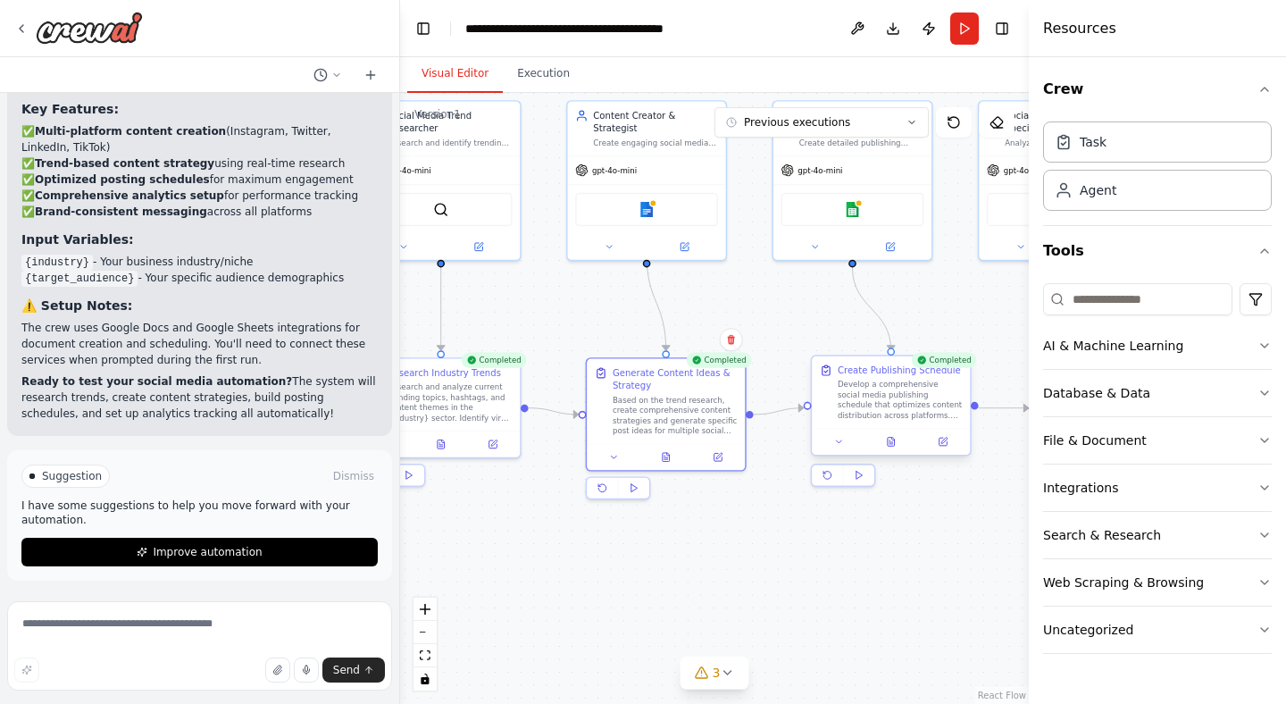
click at [891, 450] on div at bounding box center [891, 441] width 158 height 27
click at [672, 456] on button at bounding box center [666, 454] width 54 height 15
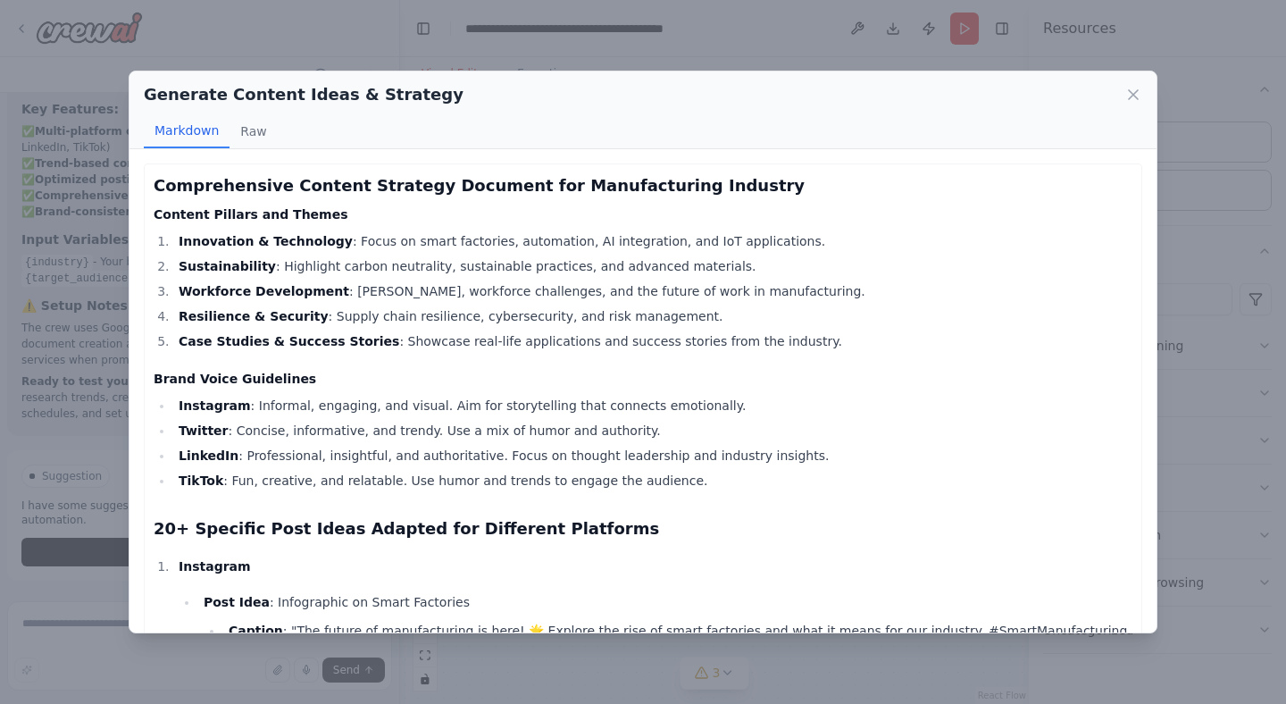
click at [120, 279] on div "Generate Content Ideas & Strategy Markdown Raw Comprehensive Content Strategy D…" at bounding box center [643, 352] width 1286 height 704
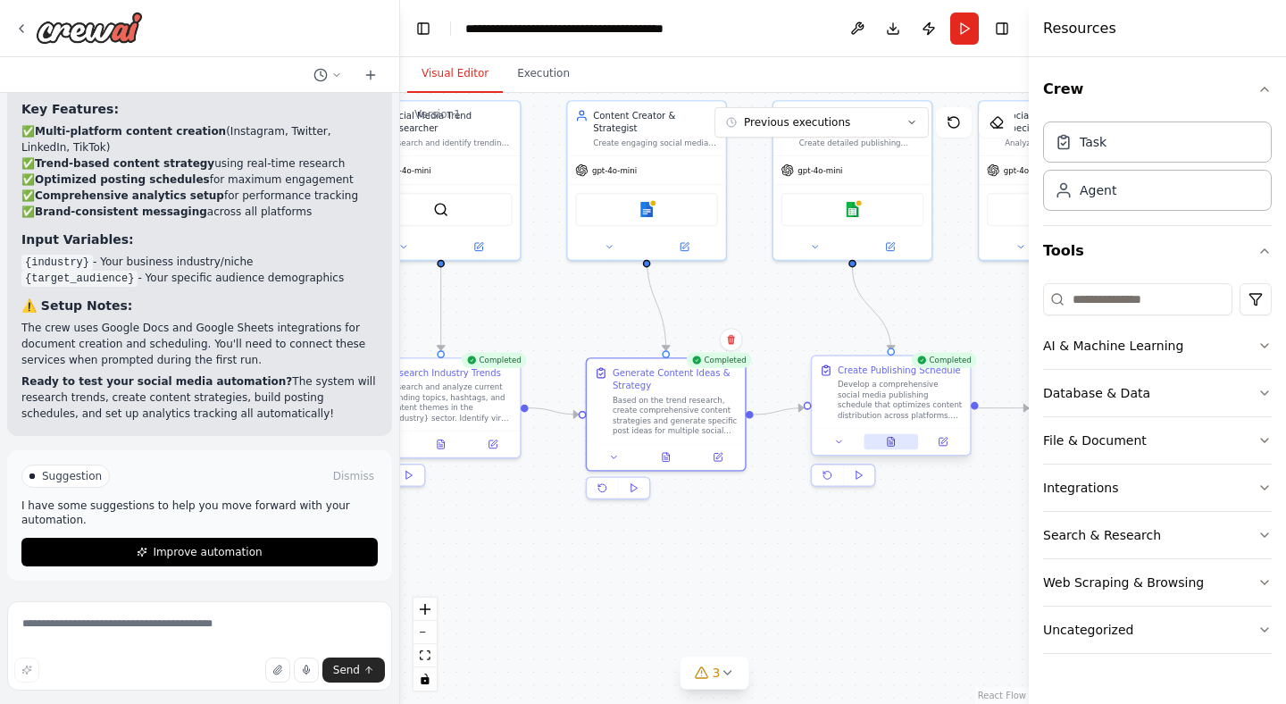
click at [897, 440] on button at bounding box center [891, 441] width 54 height 15
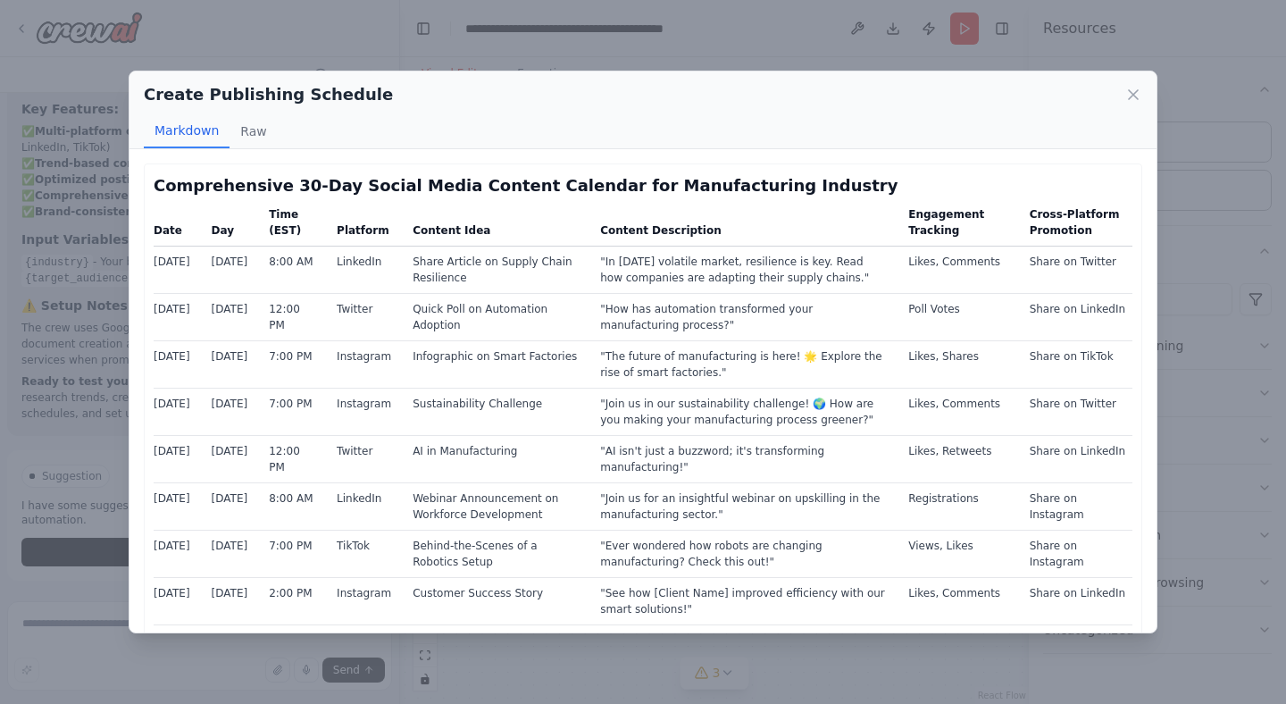
drag, startPoint x: 284, startPoint y: 256, endPoint x: 335, endPoint y: 297, distance: 64.9
click at [388, 274] on td "LinkedIn" at bounding box center [364, 269] width 76 height 47
click at [623, 262] on td ""In [DATE] volatile market, resilience is key. Read how companies are adapting …" at bounding box center [744, 269] width 308 height 47
drag, startPoint x: 498, startPoint y: 280, endPoint x: 432, endPoint y: 255, distance: 69.8
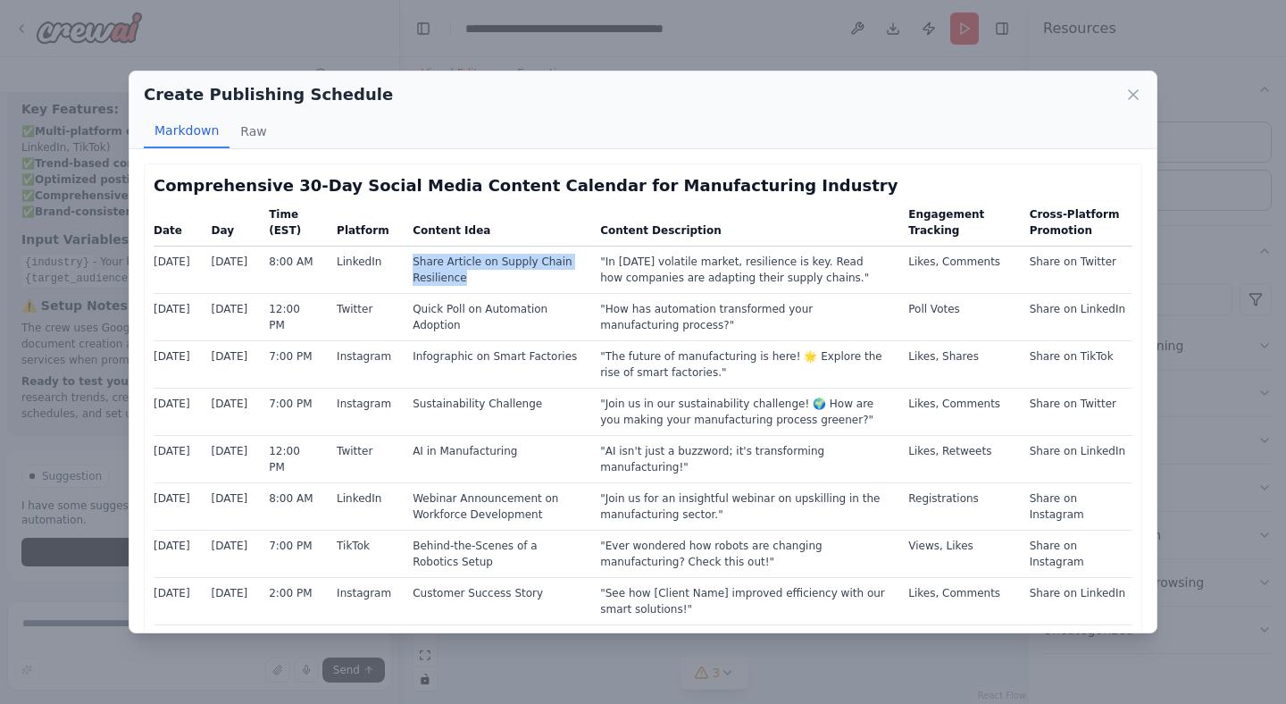
click at [432, 255] on td "Share Article on Supply Chain Resilience" at bounding box center [496, 269] width 188 height 47
drag, startPoint x: 757, startPoint y: 292, endPoint x: 602, endPoint y: 296, distance: 154.6
click at [619, 302] on td ""How has automation transformed your manufacturing process?"" at bounding box center [744, 316] width 308 height 47
drag, startPoint x: 620, startPoint y: 264, endPoint x: 844, endPoint y: 280, distance: 224.7
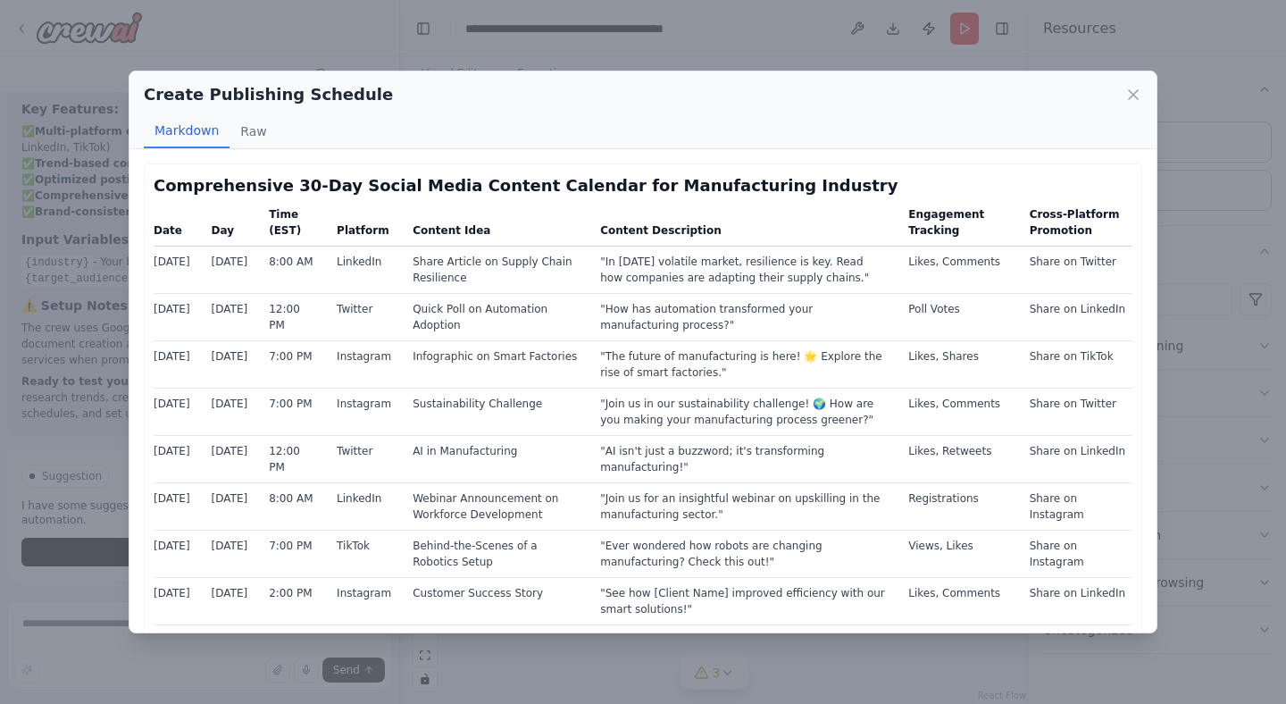
click at [844, 280] on td ""In [DATE] volatile market, resilience is key. Read how companies are adapting …" at bounding box center [744, 269] width 308 height 47
click at [917, 349] on td "Likes, Shares" at bounding box center [958, 363] width 121 height 47
drag, startPoint x: 971, startPoint y: 231, endPoint x: 905, endPoint y: 205, distance: 71.0
click at [905, 205] on tr "Date Day Time (EST) Platform Content Idea Content Description Engagement Tracki…" at bounding box center [643, 225] width 979 height 41
drag, startPoint x: 1014, startPoint y: 262, endPoint x: 920, endPoint y: 260, distance: 93.8
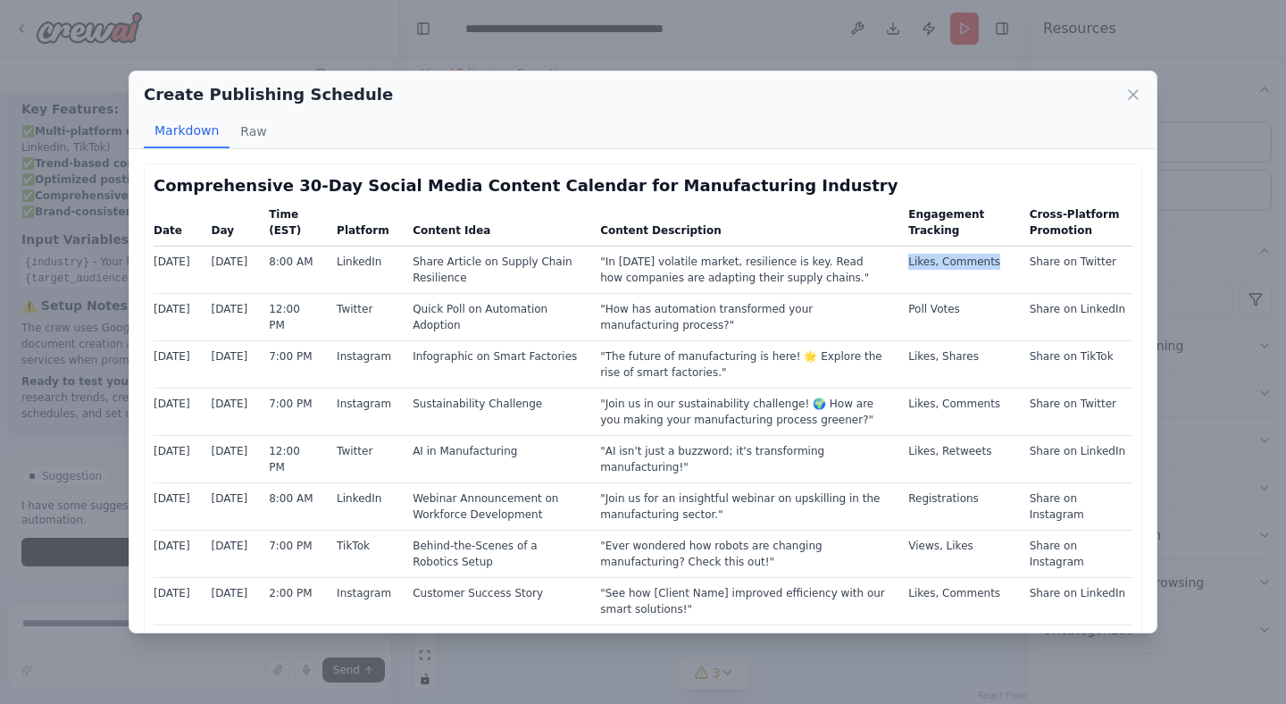
click at [920, 260] on td "Likes, Comments" at bounding box center [958, 269] width 121 height 47
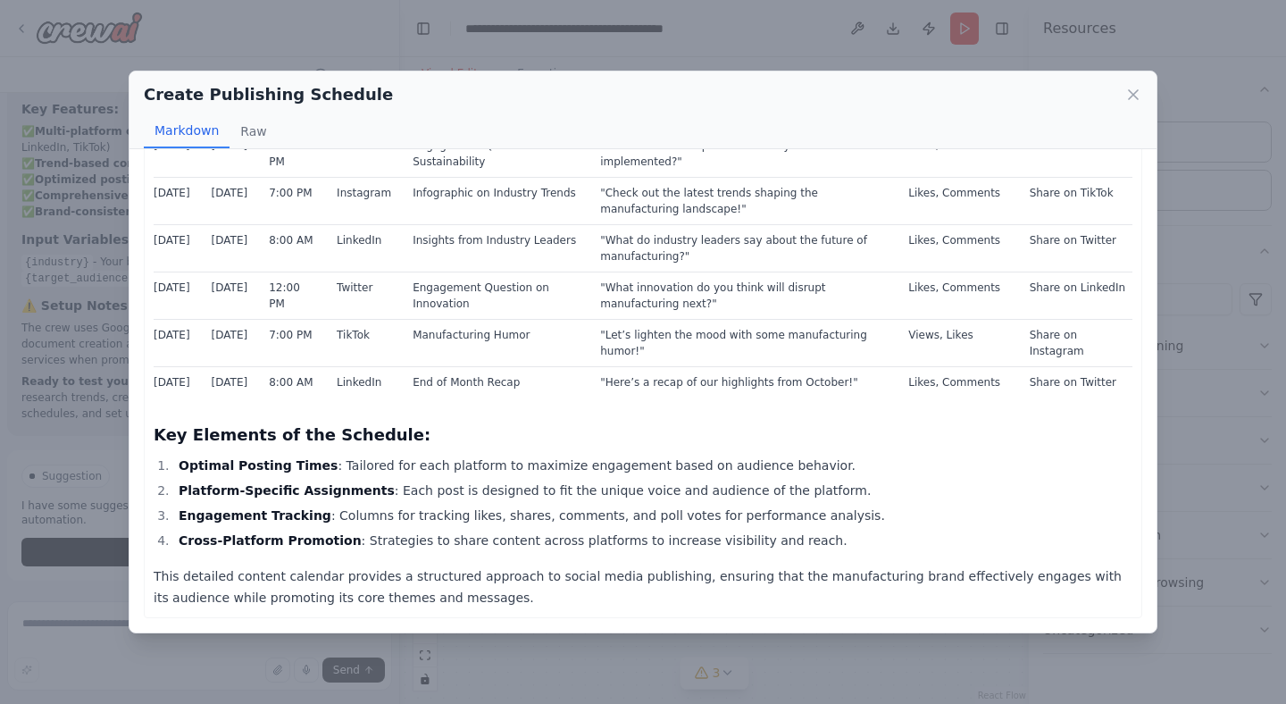
scroll to position [1741, 0]
click at [1167, 361] on div "Create Publishing Schedule Markdown Raw Comprehensive 30-Day Social Media Conte…" at bounding box center [643, 352] width 1286 height 704
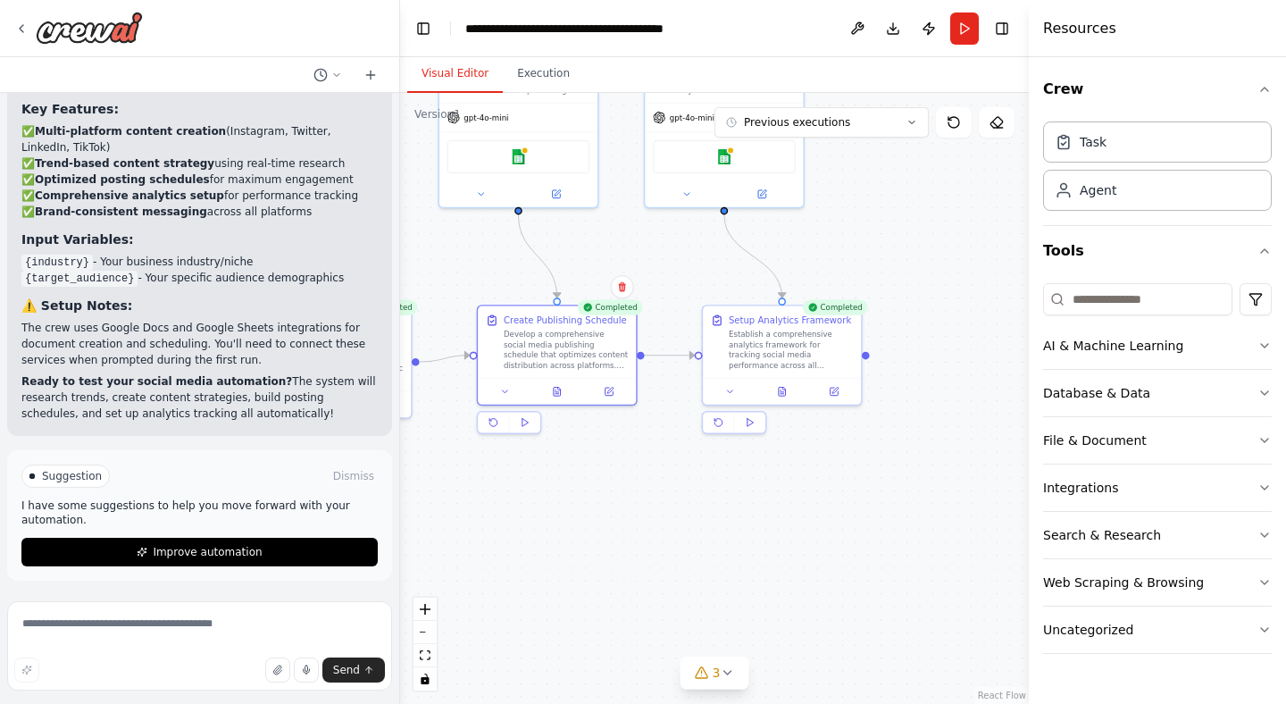
drag, startPoint x: 899, startPoint y: 545, endPoint x: 540, endPoint y: 497, distance: 361.4
click at [540, 497] on div ".deletable-edge-delete-btn { width: 20px; height: 20px; border: 0px solid #ffff…" at bounding box center [714, 398] width 629 height 611
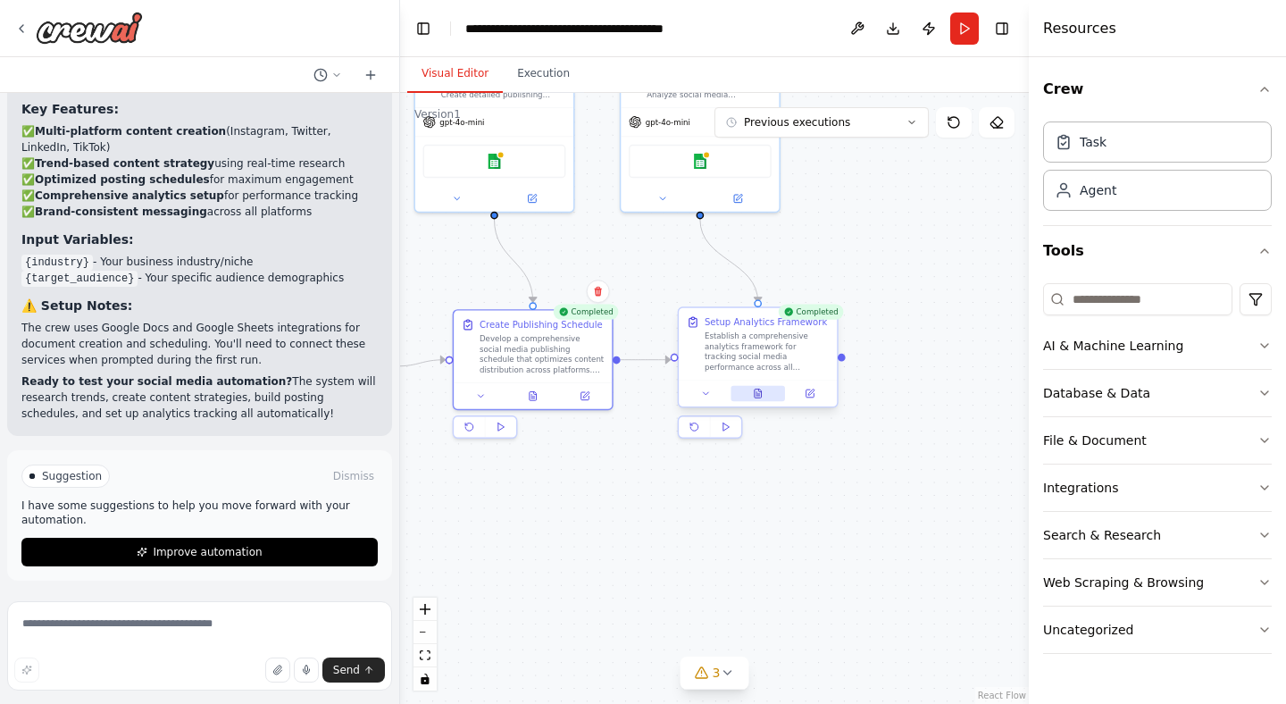
click at [754, 390] on icon at bounding box center [758, 394] width 11 height 11
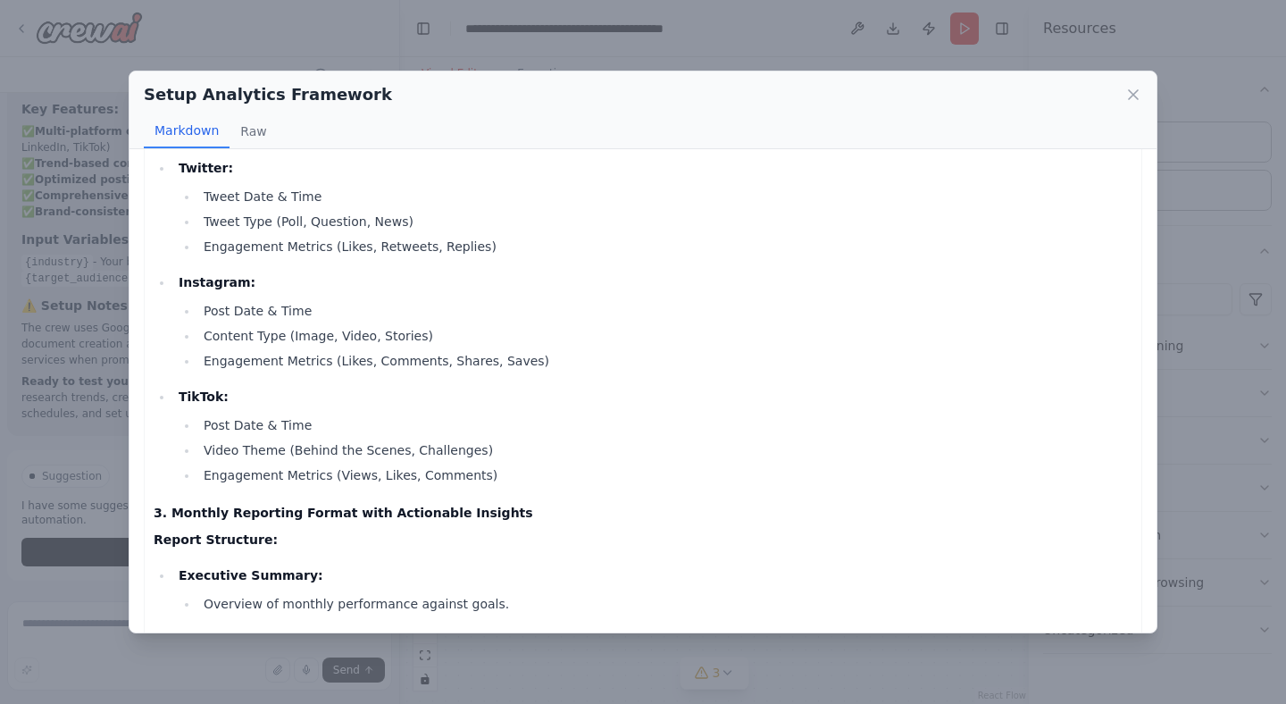
scroll to position [2037, 0]
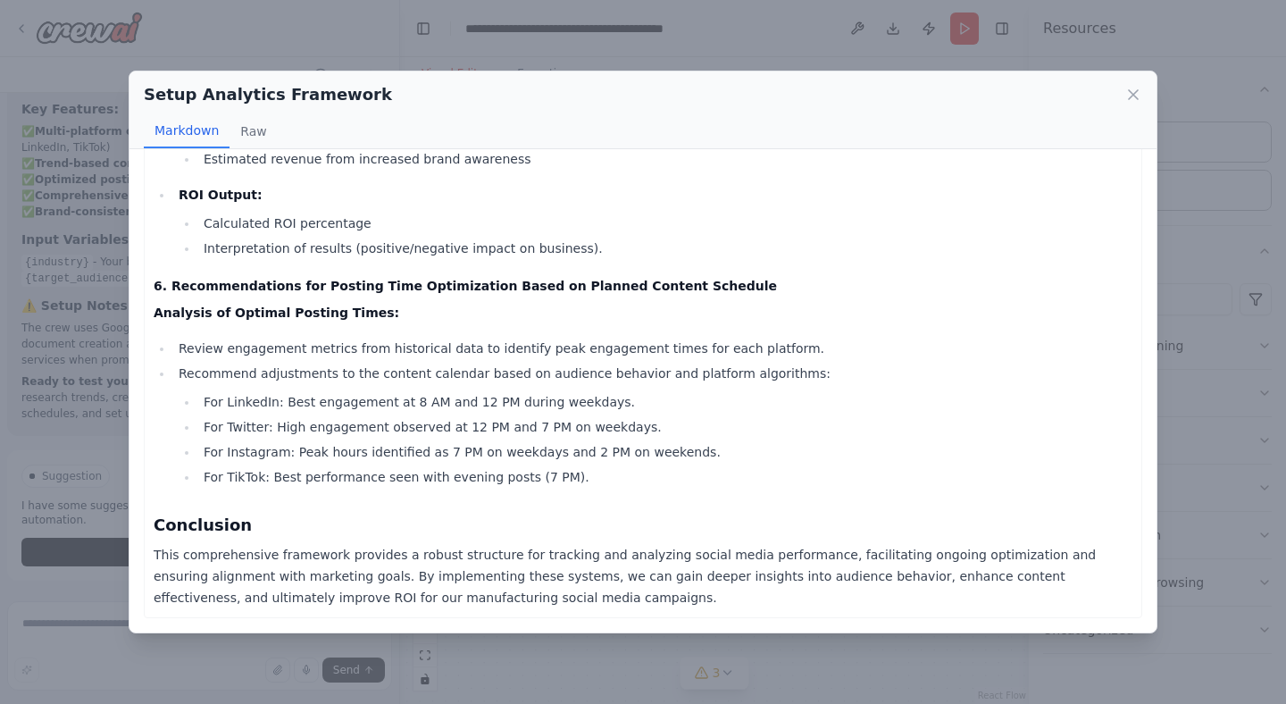
click at [102, 294] on div "Setup Analytics Framework Markdown Raw Comprehensive Analytics Framework for So…" at bounding box center [643, 352] width 1286 height 704
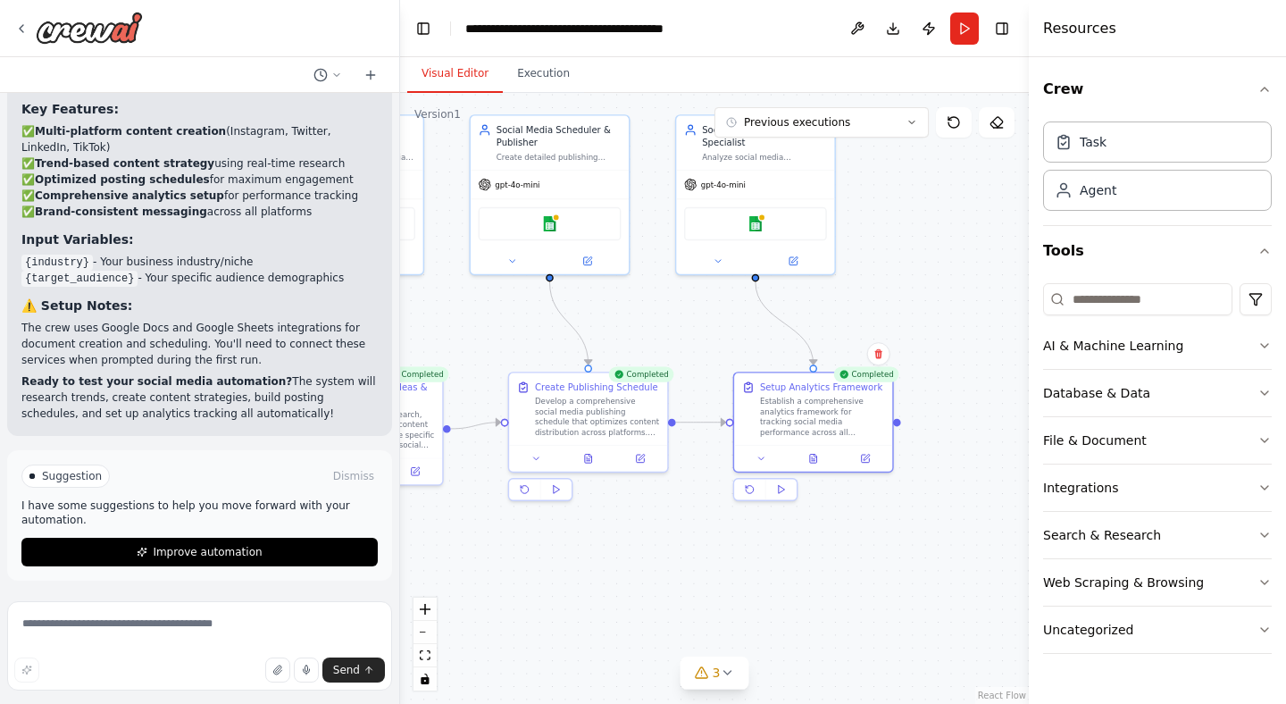
drag, startPoint x: 656, startPoint y: 500, endPoint x: 711, endPoint y: 563, distance: 83.5
click at [711, 563] on div ".deletable-edge-delete-btn { width: 20px; height: 20px; border: 0px solid #ffff…" at bounding box center [714, 398] width 629 height 611
click at [346, 479] on button "Dismiss" at bounding box center [354, 476] width 48 height 18
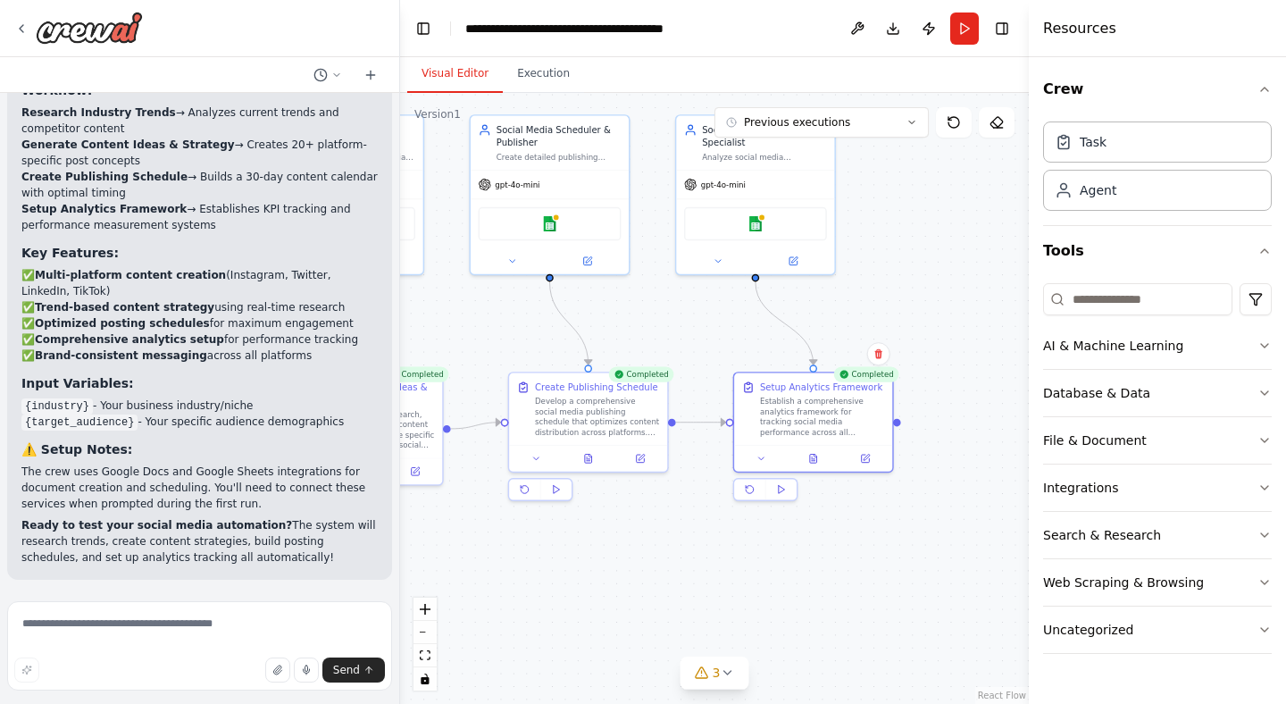
scroll to position [1885, 0]
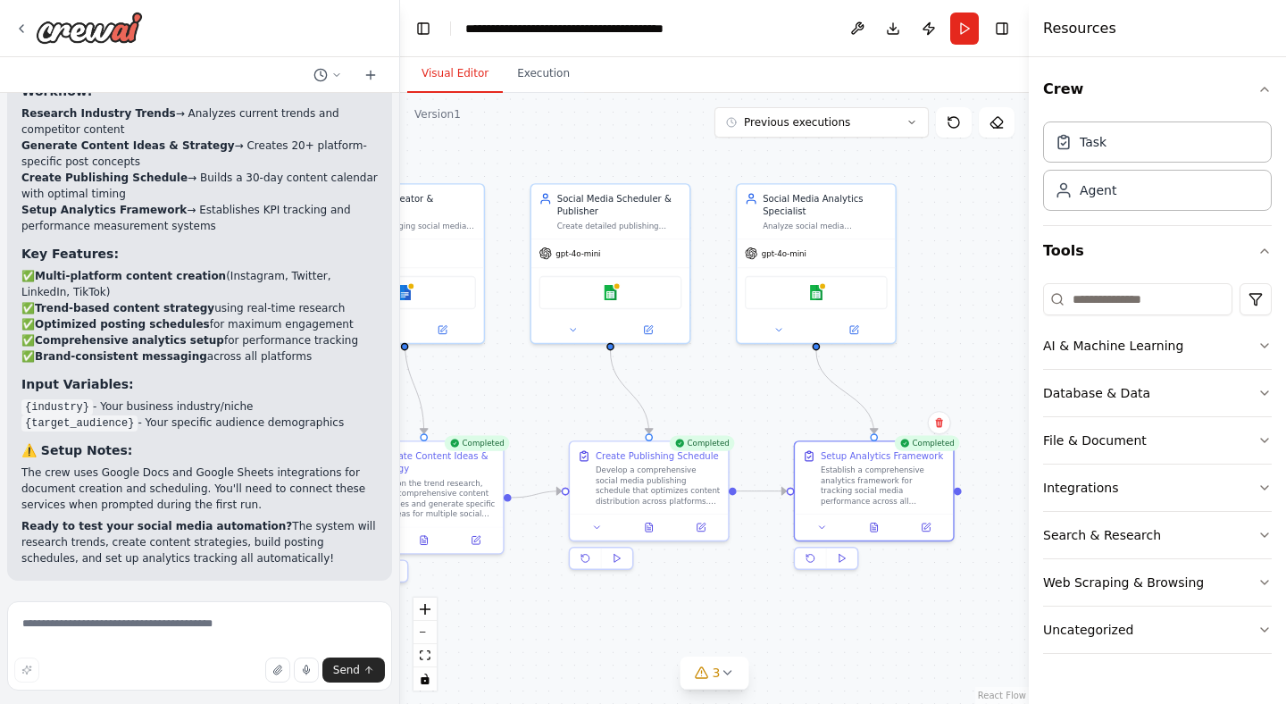
drag, startPoint x: 717, startPoint y: 330, endPoint x: 778, endPoint y: 399, distance: 91.8
click at [778, 399] on div ".deletable-edge-delete-btn { width: 20px; height: 20px; border: 0px solid #ffff…" at bounding box center [714, 398] width 629 height 611
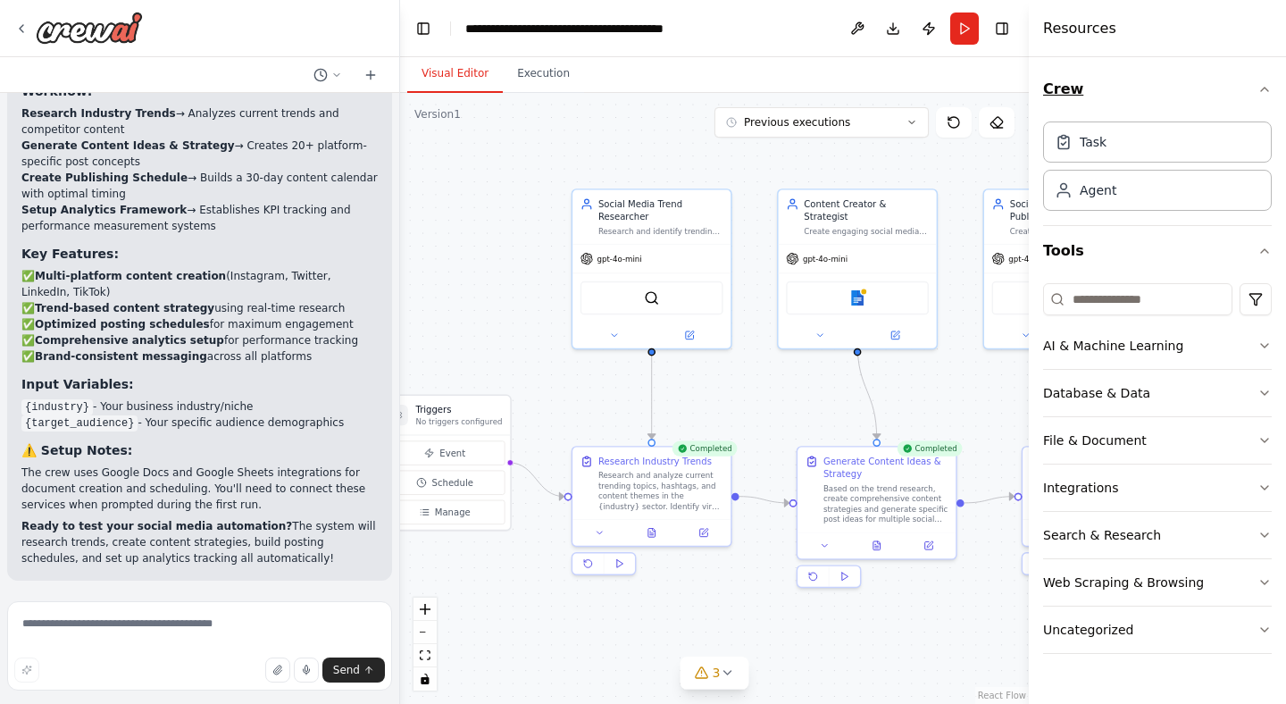
drag, startPoint x: 618, startPoint y: 157, endPoint x: 1065, endPoint y: 109, distance: 449.2
click at [1065, 114] on div "Create a crew that schedules and publishes social media content across multiple…" at bounding box center [643, 352] width 1286 height 704
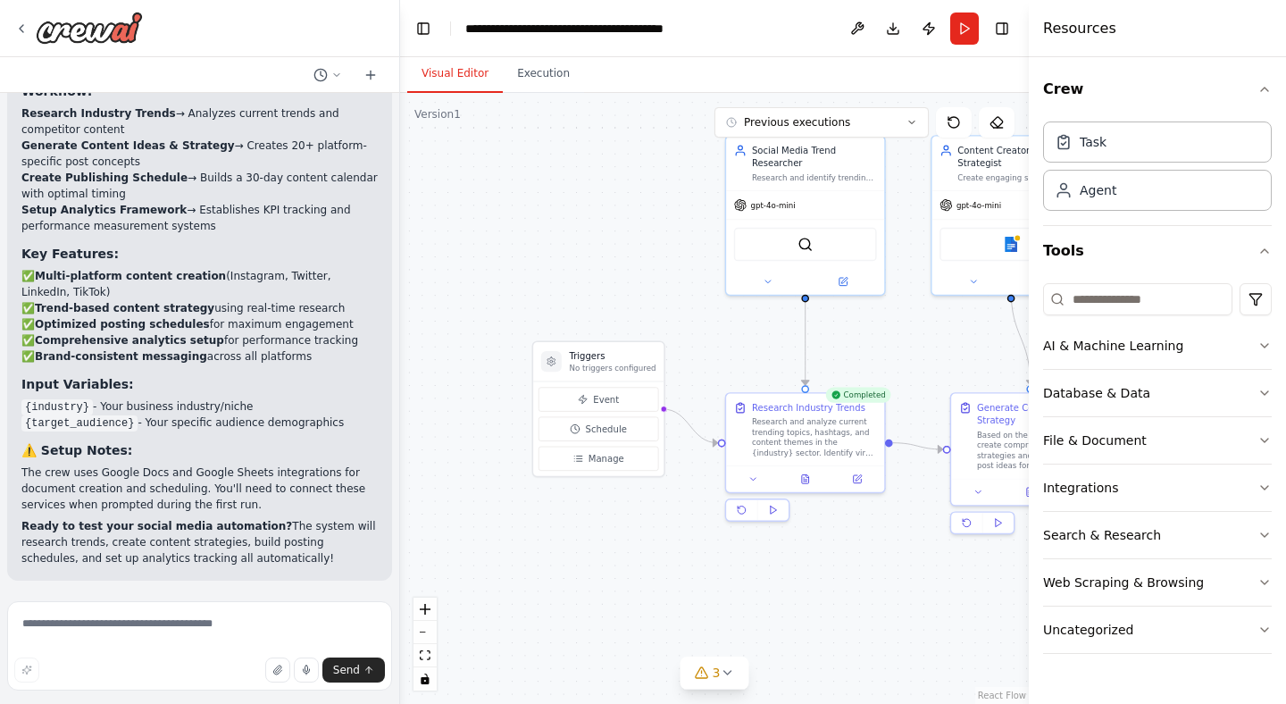
drag, startPoint x: 536, startPoint y: 297, endPoint x: 679, endPoint y: 283, distance: 143.5
click at [680, 283] on div ".deletable-edge-delete-btn { width: 20px; height: 20px; border: 0px solid #ffff…" at bounding box center [714, 398] width 629 height 611
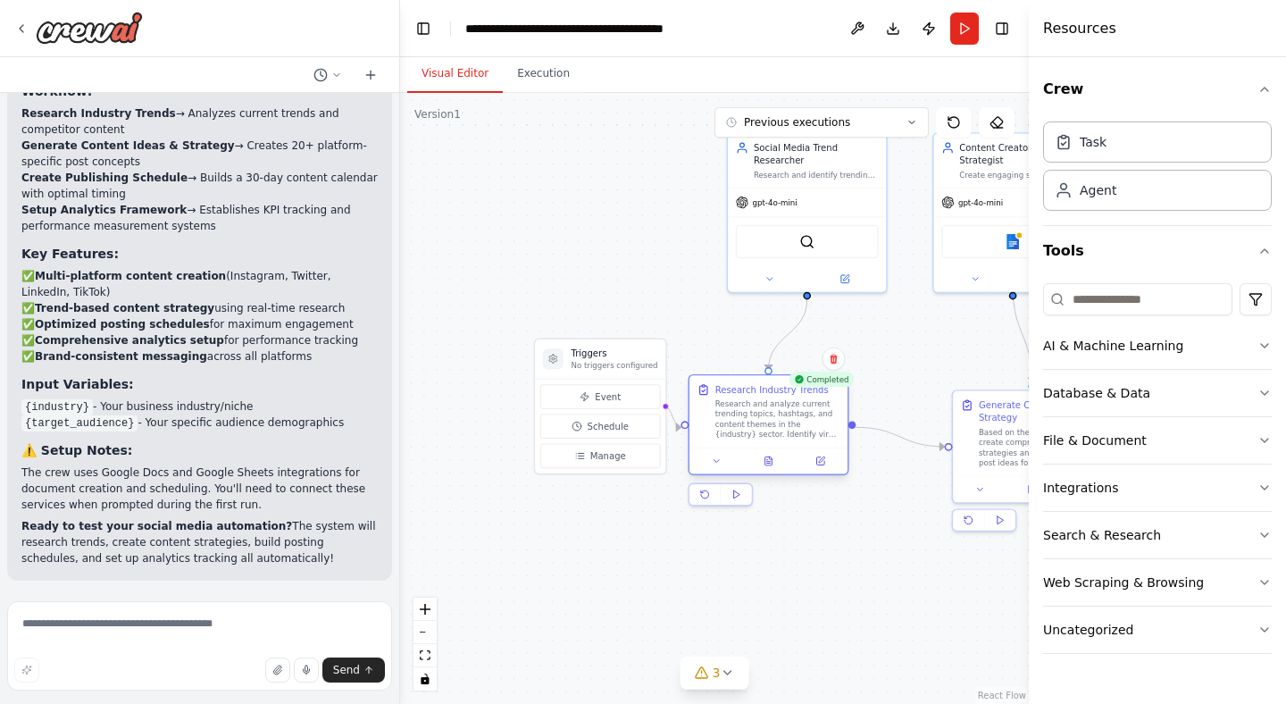
drag, startPoint x: 799, startPoint y: 453, endPoint x: 760, endPoint y: 442, distance: 40.7
click at [760, 442] on div "Research Industry Trends Research and analyze current trending topics, hashtags…" at bounding box center [769, 411] width 158 height 72
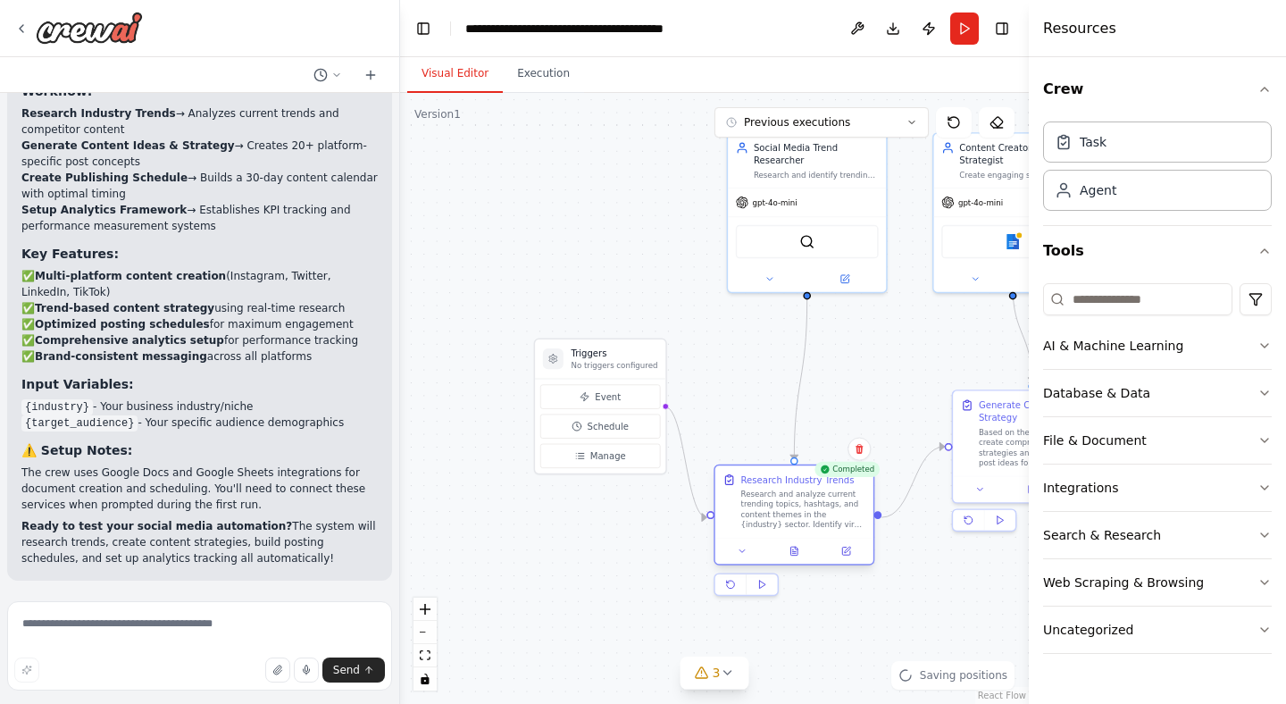
drag, startPoint x: 774, startPoint y: 443, endPoint x: 795, endPoint y: 538, distance: 96.9
click at [795, 538] on div "Research Industry Trends Research and analyze current trending topics, hashtags…" at bounding box center [794, 514] width 161 height 101
click at [611, 562] on div ".deletable-edge-delete-btn { width: 20px; height: 20px; border: 0px solid #ffff…" at bounding box center [714, 398] width 629 height 611
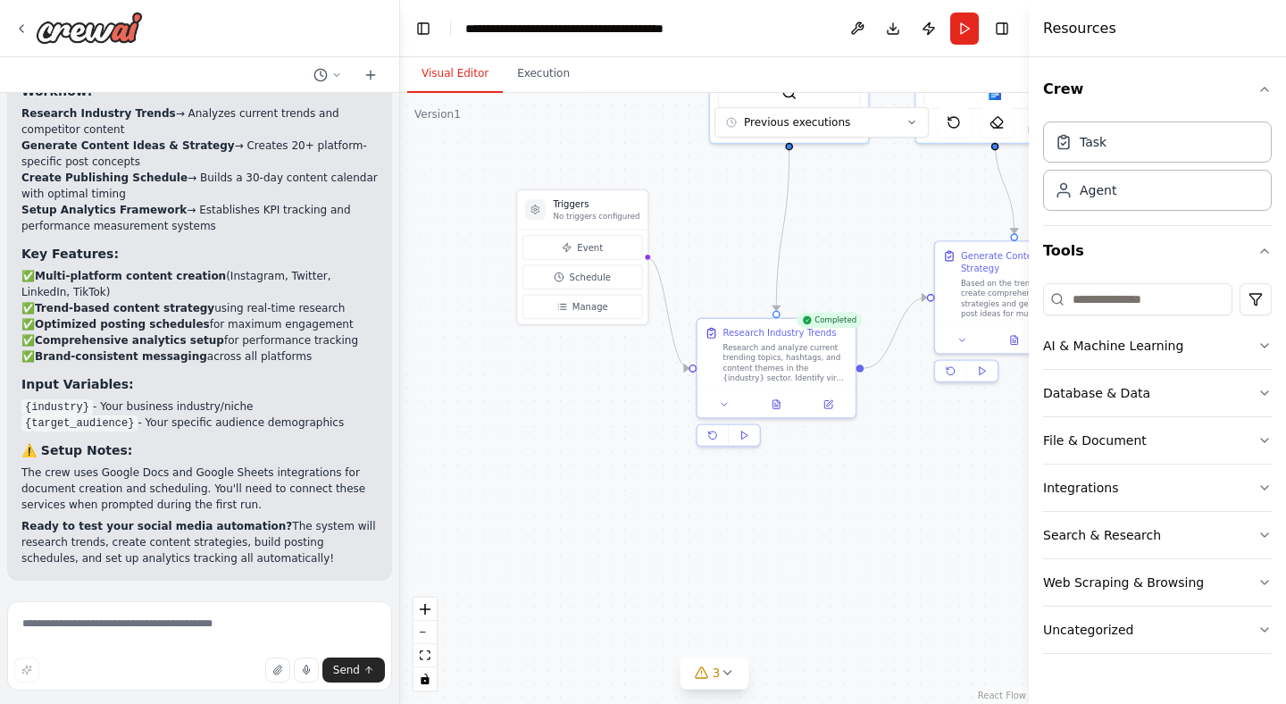
drag, startPoint x: 606, startPoint y: 558, endPoint x: 587, endPoint y: 409, distance: 150.3
click at [587, 409] on div ".deletable-edge-delete-btn { width: 20px; height: 20px; border: 0px solid #ffff…" at bounding box center [714, 398] width 629 height 611
click at [732, 401] on button at bounding box center [724, 401] width 44 height 15
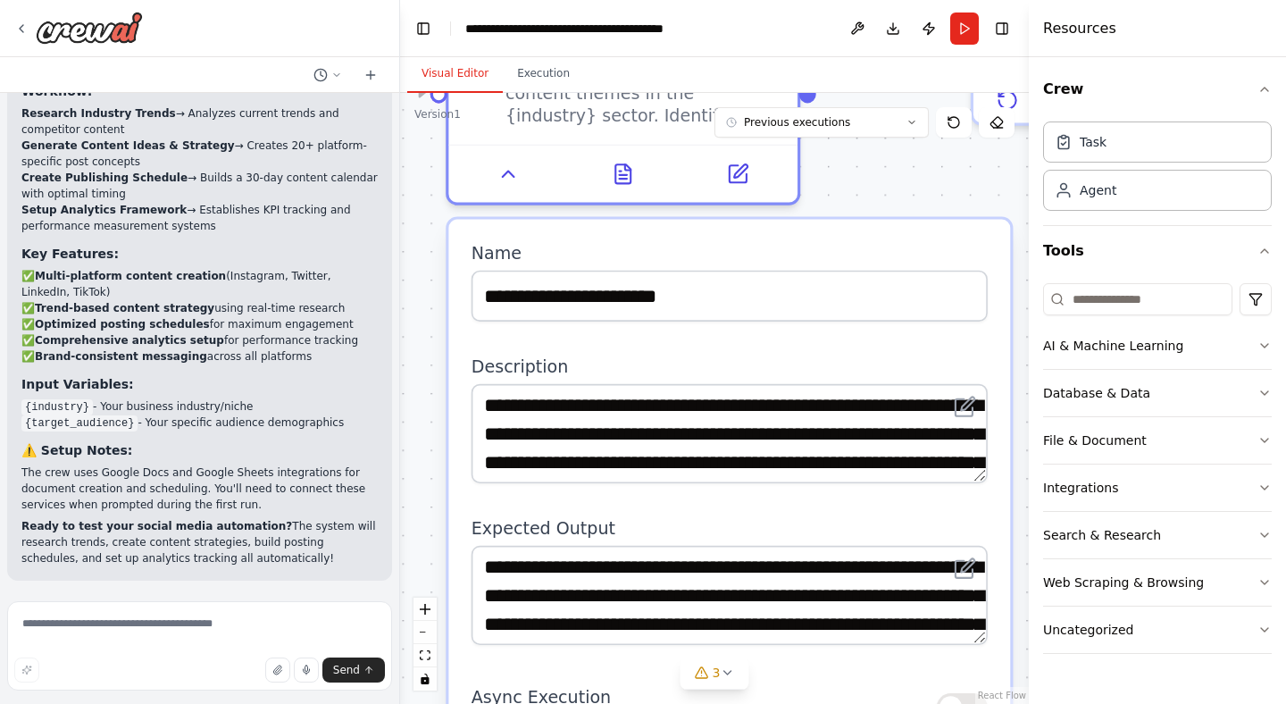
drag, startPoint x: 664, startPoint y: 425, endPoint x: 251, endPoint y: 230, distance: 456.7
click at [251, 230] on div "Create a crew that schedules and publishes social media content across multiple…" at bounding box center [643, 352] width 1286 height 704
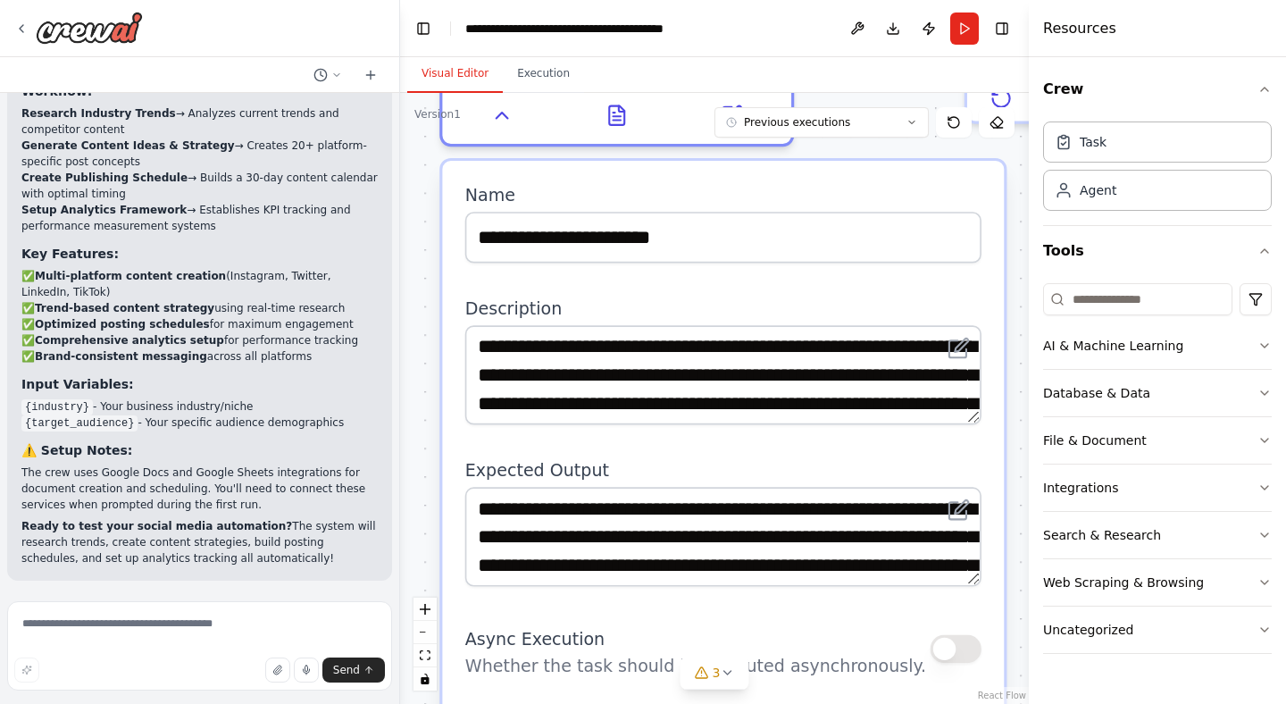
drag, startPoint x: 641, startPoint y: 336, endPoint x: 634, endPoint y: 254, distance: 82.5
click at [634, 254] on div "**********" at bounding box center [723, 710] width 562 height 1098
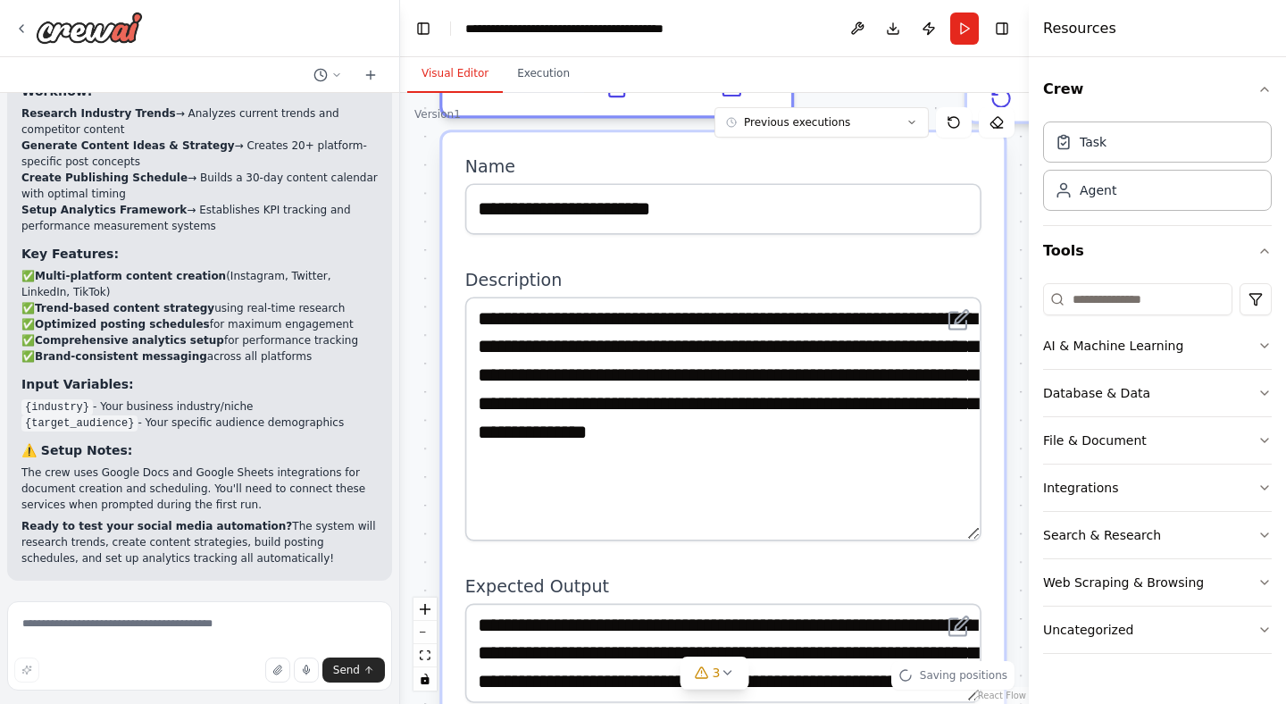
drag, startPoint x: 971, startPoint y: 386, endPoint x: 910, endPoint y: 506, distance: 135.0
click at [943, 535] on textarea "**********" at bounding box center [723, 419] width 516 height 244
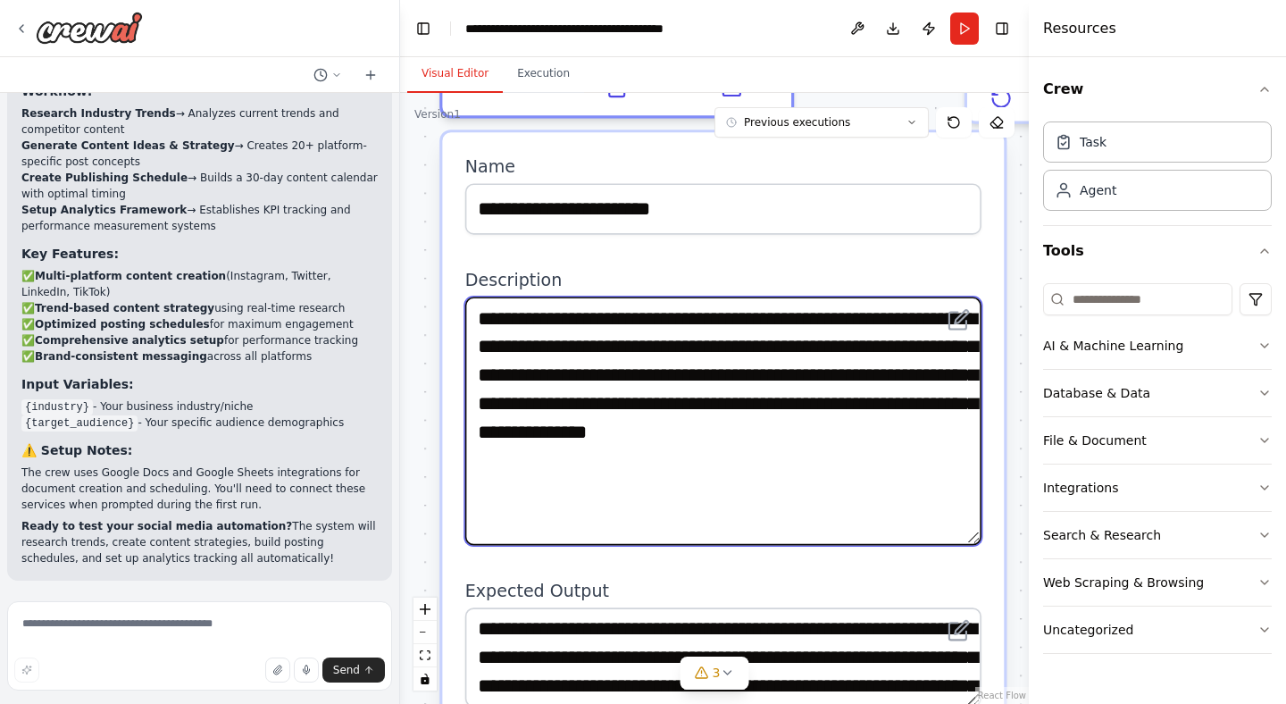
click at [846, 343] on textarea "**********" at bounding box center [723, 421] width 516 height 248
click at [616, 434] on textarea "**********" at bounding box center [723, 421] width 516 height 248
click at [862, 439] on textarea "**********" at bounding box center [723, 421] width 516 height 248
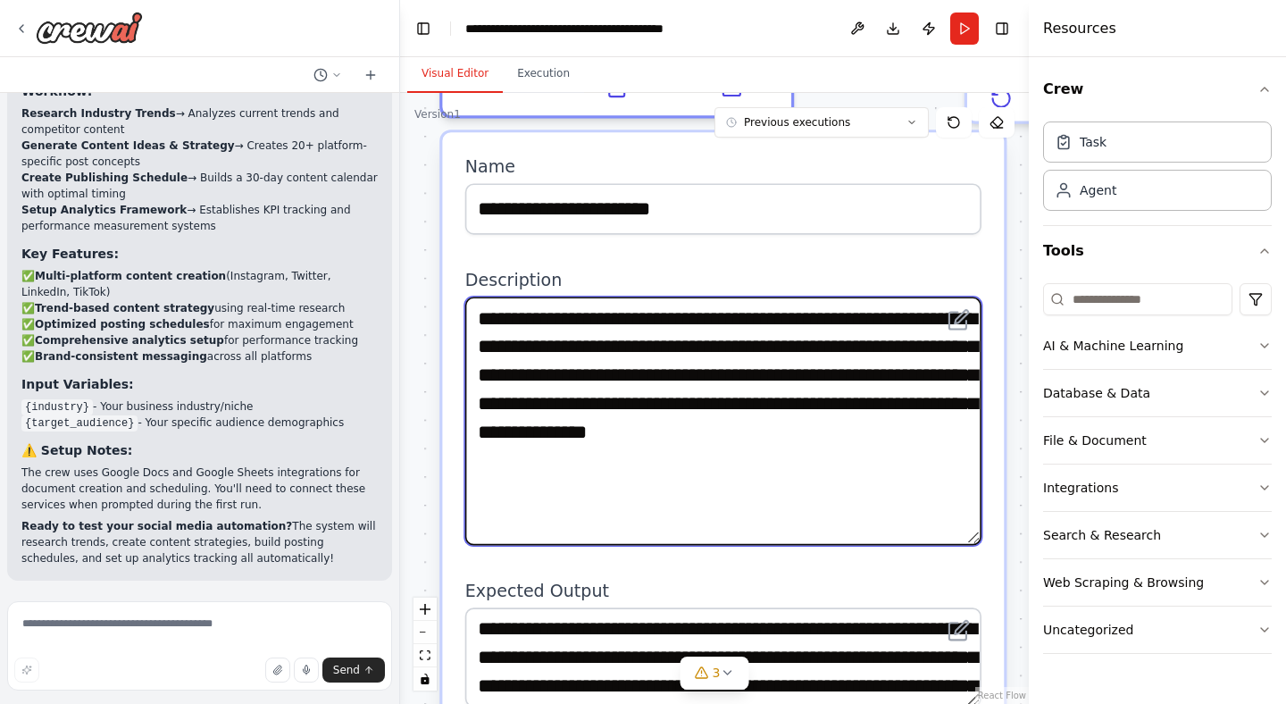
click at [757, 421] on textarea "**********" at bounding box center [723, 421] width 516 height 248
drag, startPoint x: 481, startPoint y: 305, endPoint x: 942, endPoint y: 477, distance: 491.8
click at [942, 477] on textarea "**********" at bounding box center [723, 421] width 516 height 248
click at [941, 477] on textarea "**********" at bounding box center [723, 421] width 516 height 248
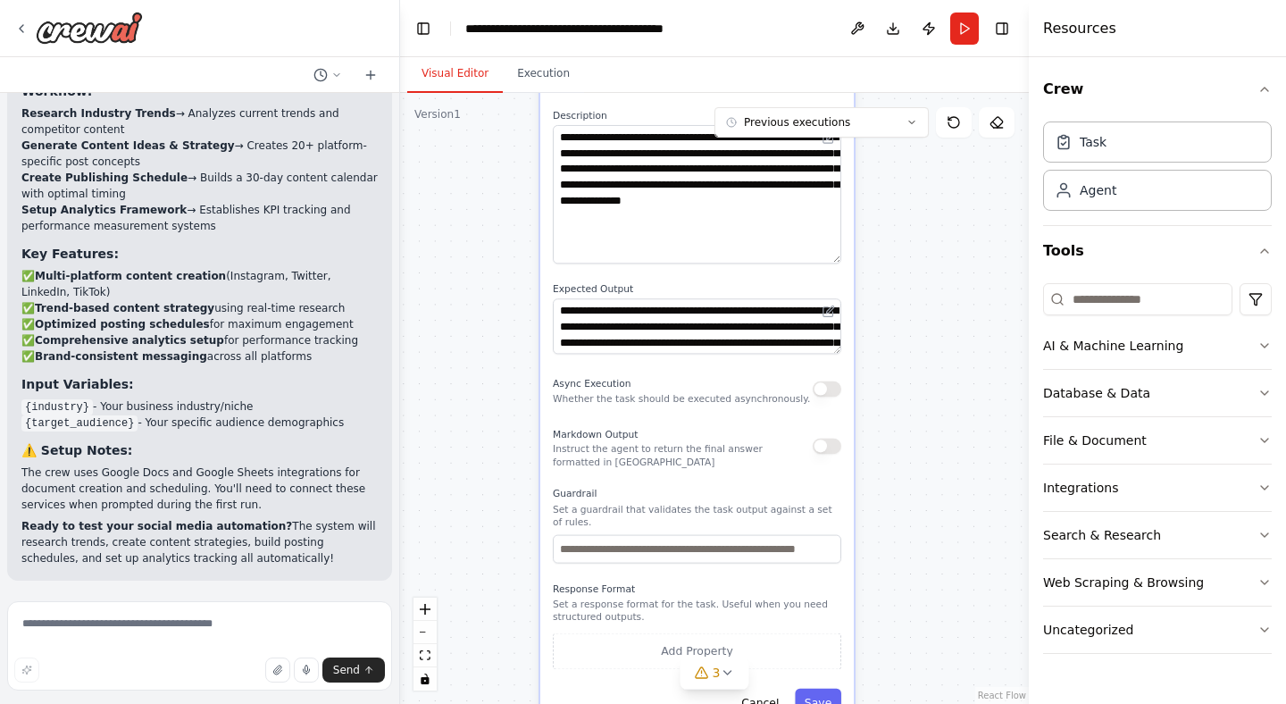
drag, startPoint x: 614, startPoint y: 473, endPoint x: 481, endPoint y: 184, distance: 318.5
click at [481, 184] on div ".deletable-edge-delete-btn { width: 20px; height: 20px; border: 0px solid #ffff…" at bounding box center [714, 398] width 629 height 611
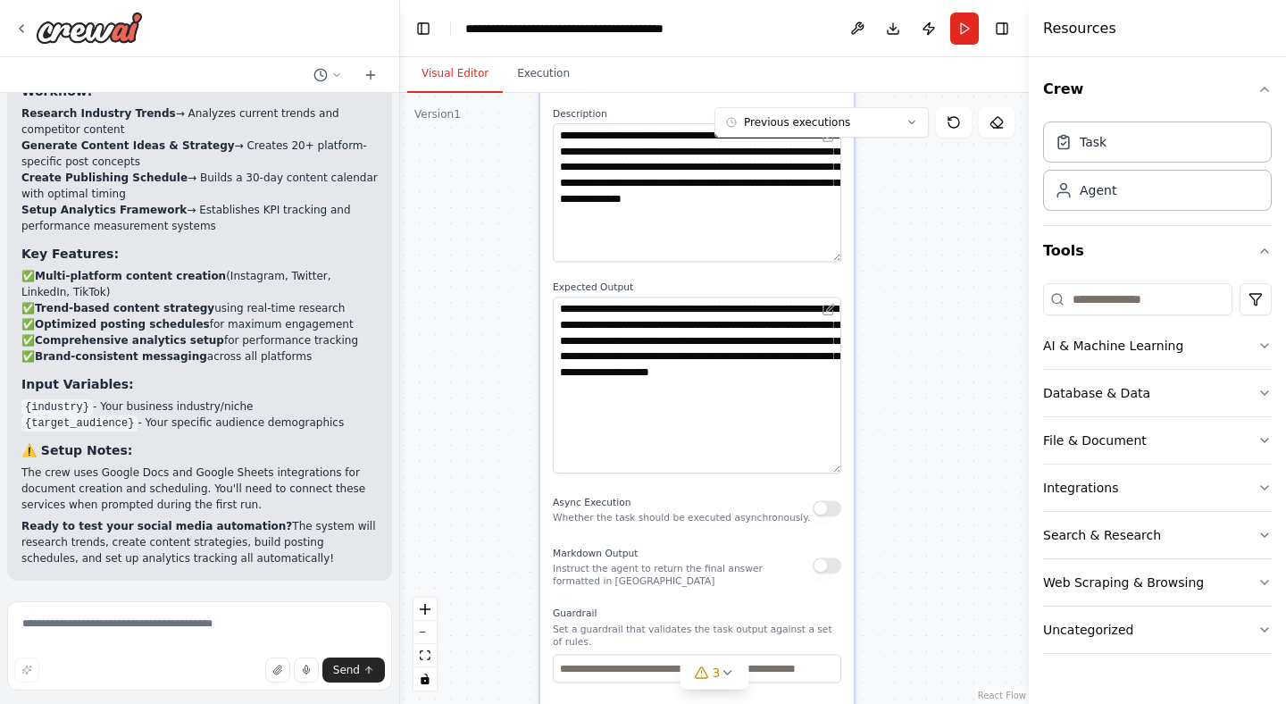
drag, startPoint x: 834, startPoint y: 346, endPoint x: 824, endPoint y: 467, distance: 122.0
click at [824, 467] on textarea "**********" at bounding box center [697, 385] width 289 height 177
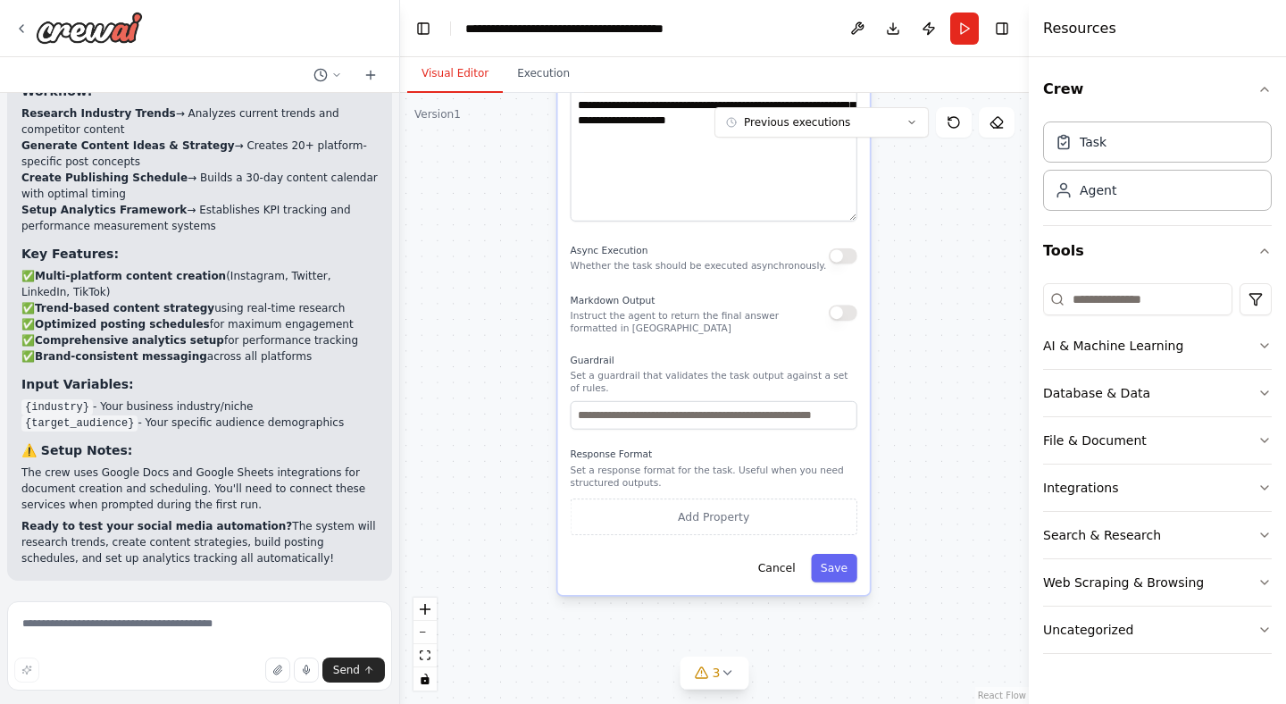
drag, startPoint x: 791, startPoint y: 489, endPoint x: 804, endPoint y: 235, distance: 254.0
click at [804, 235] on div "**********" at bounding box center [714, 188] width 312 height 813
click at [665, 423] on input "text" at bounding box center [714, 415] width 287 height 29
click at [771, 565] on button "Cancel" at bounding box center [777, 568] width 56 height 29
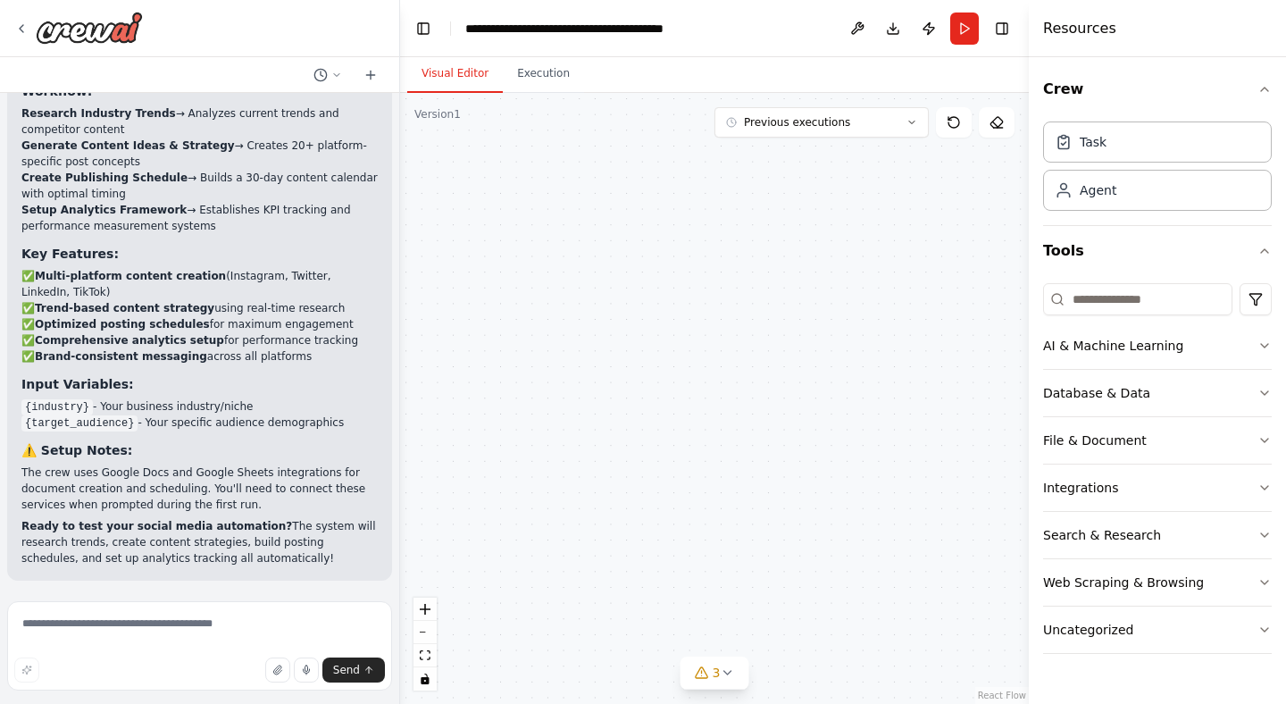
click at [865, 340] on div ".deletable-edge-delete-btn { width: 20px; height: 20px; border: 0px solid #ffff…" at bounding box center [714, 398] width 629 height 611
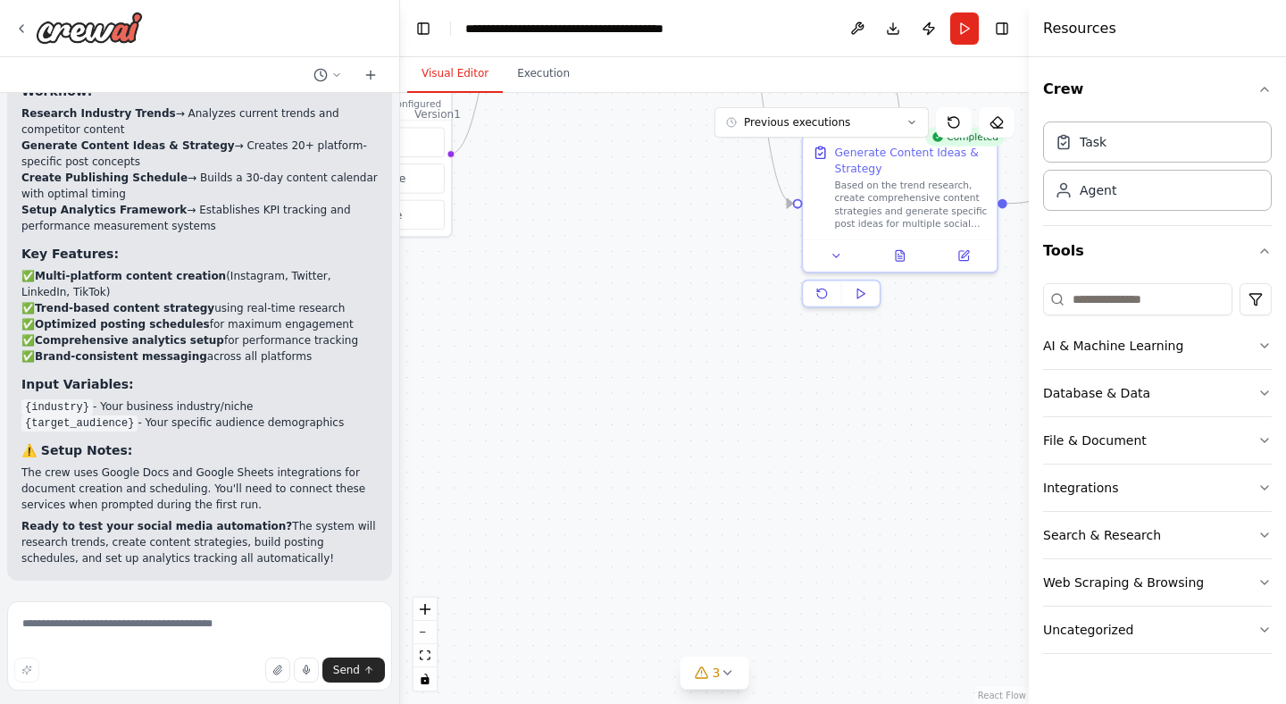
drag, startPoint x: 771, startPoint y: 306, endPoint x: 755, endPoint y: 603, distance: 297.0
click at [755, 603] on div ".deletable-edge-delete-btn { width: 20px; height: 20px; border: 0px solid #ffff…" at bounding box center [714, 398] width 629 height 611
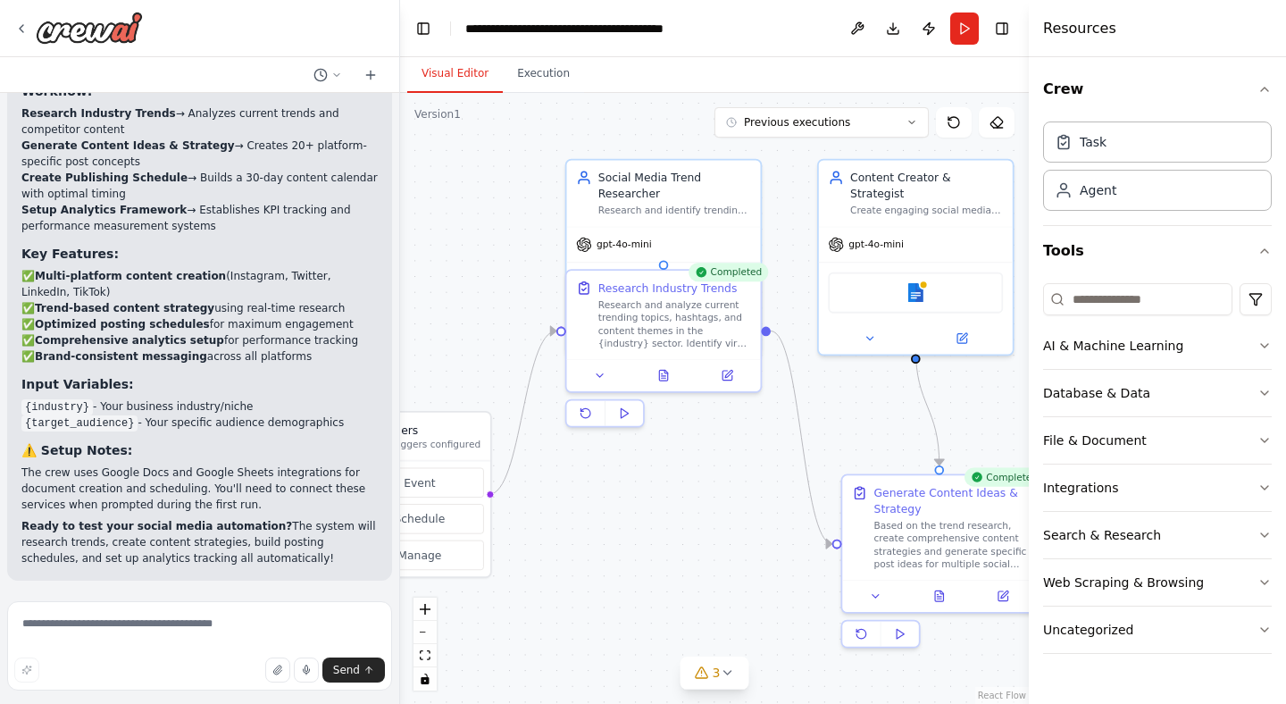
drag, startPoint x: 732, startPoint y: 368, endPoint x: 770, endPoint y: 603, distance: 237.9
click at [811, 657] on div ".deletable-edge-delete-btn { width: 20px; height: 20px; border: 0px solid #ffff…" at bounding box center [714, 398] width 629 height 611
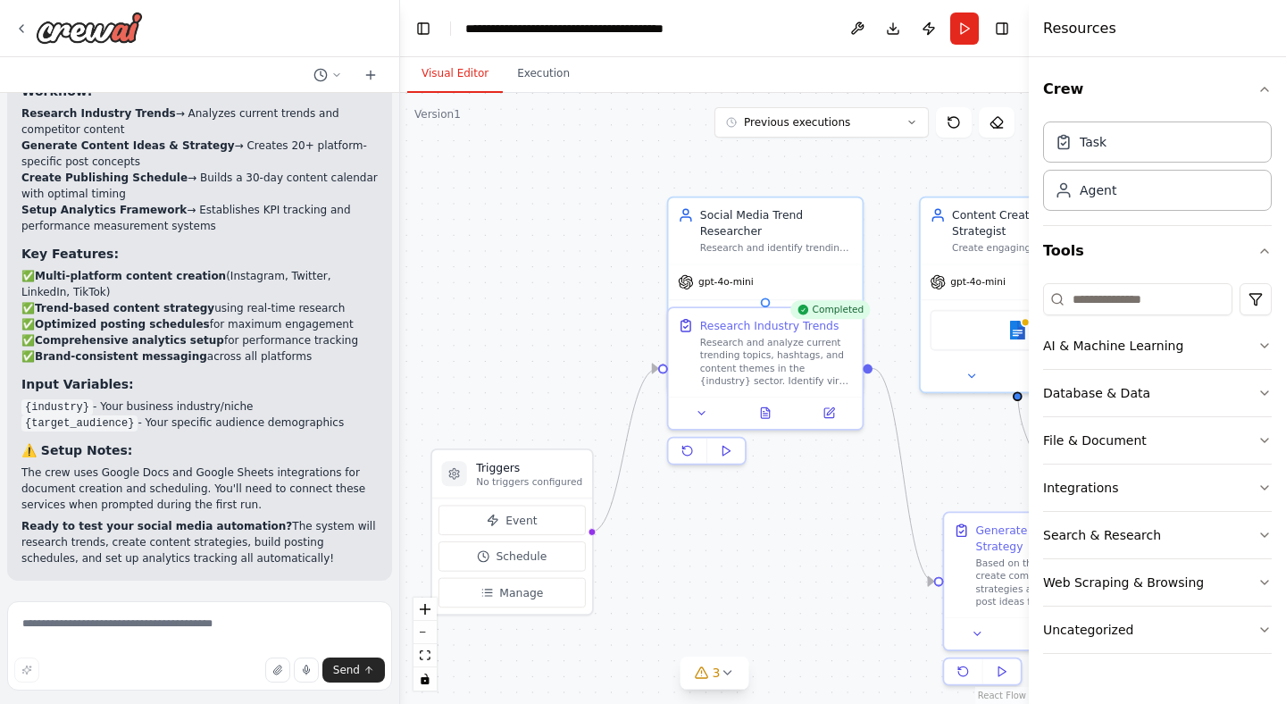
drag, startPoint x: 697, startPoint y: 448, endPoint x: 791, endPoint y: 490, distance: 103.9
click at [803, 496] on div ".deletable-edge-delete-btn { width: 20px; height: 20px; border: 0px solid #ffff…" at bounding box center [714, 398] width 629 height 611
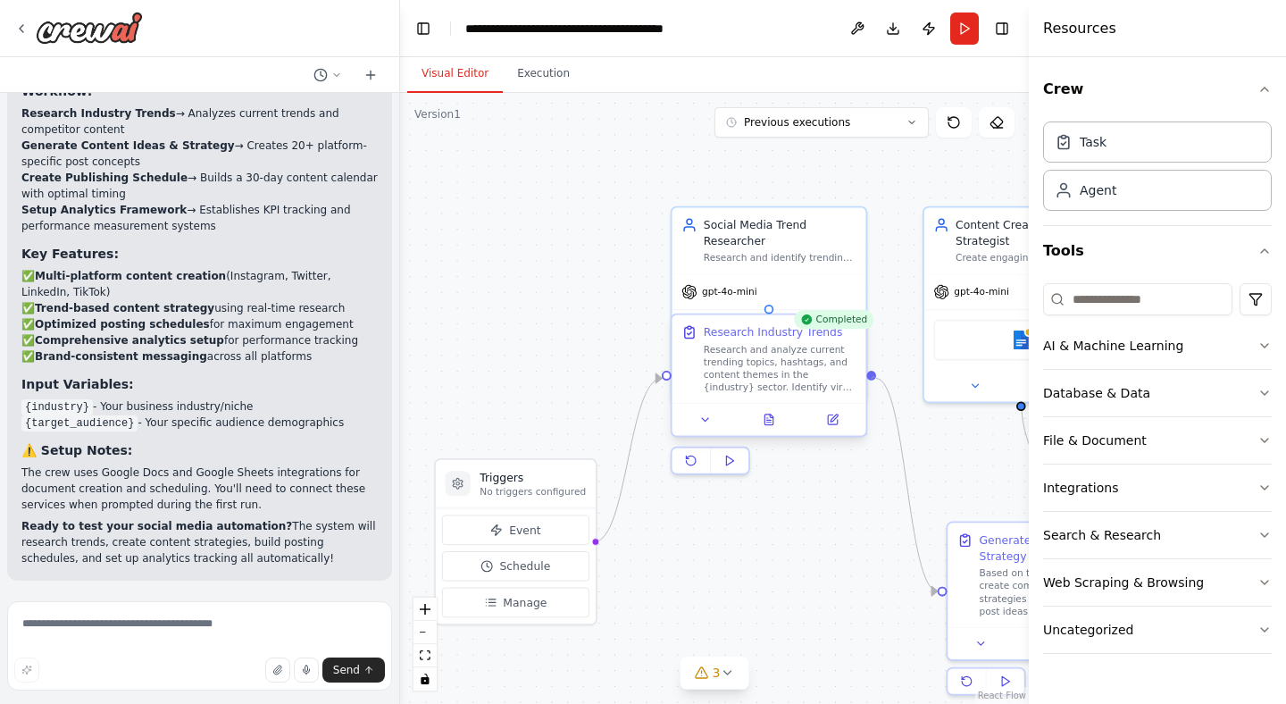
click at [874, 376] on div at bounding box center [871, 376] width 10 height 10
drag, startPoint x: 874, startPoint y: 376, endPoint x: 929, endPoint y: 299, distance: 94.2
click at [910, 299] on div "Triggers No triggers configured Event Schedule Manage Social Media Trend Resear…" at bounding box center [633, 397] width 555 height 539
drag, startPoint x: 869, startPoint y: 374, endPoint x: 924, endPoint y: 319, distance: 77.7
click at [910, 319] on div "Triggers No triggers configured Event Schedule Manage Social Media Trend Resear…" at bounding box center [633, 397] width 555 height 539
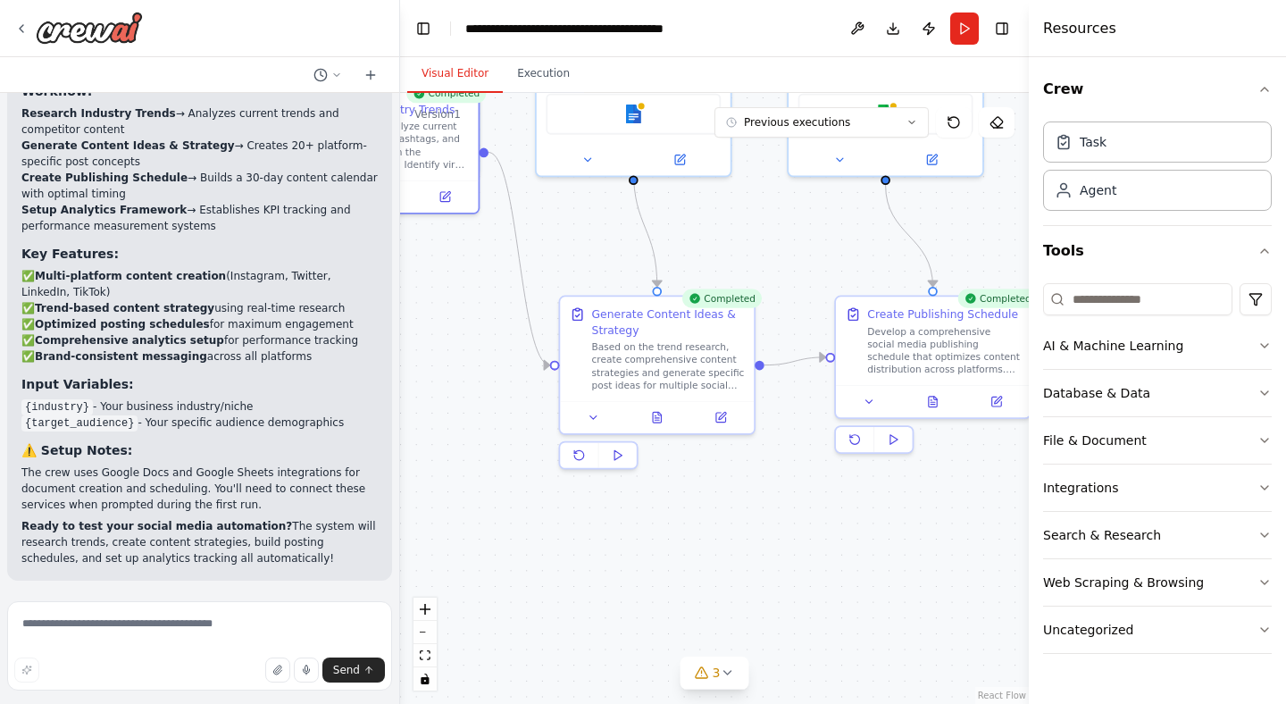
drag, startPoint x: 810, startPoint y: 505, endPoint x: 454, endPoint y: 306, distance: 407.9
click at [422, 280] on div ".deletable-edge-delete-btn { width: 20px; height: 20px; border: 0px solid #ffff…" at bounding box center [714, 398] width 629 height 611
click at [822, 361] on circle "Edge from 87803756-9d49-47ef-a8c2-d00a564c1de2 to f3f8c850-6922-481a-801e-34909…" at bounding box center [817, 357] width 16 height 16
drag, startPoint x: 654, startPoint y: 274, endPoint x: 824, endPoint y: 353, distance: 187.8
click at [824, 353] on div ".deletable-edge-delete-btn { width: 20px; height: 20px; border: 0px solid #ffff…" at bounding box center [714, 398] width 629 height 611
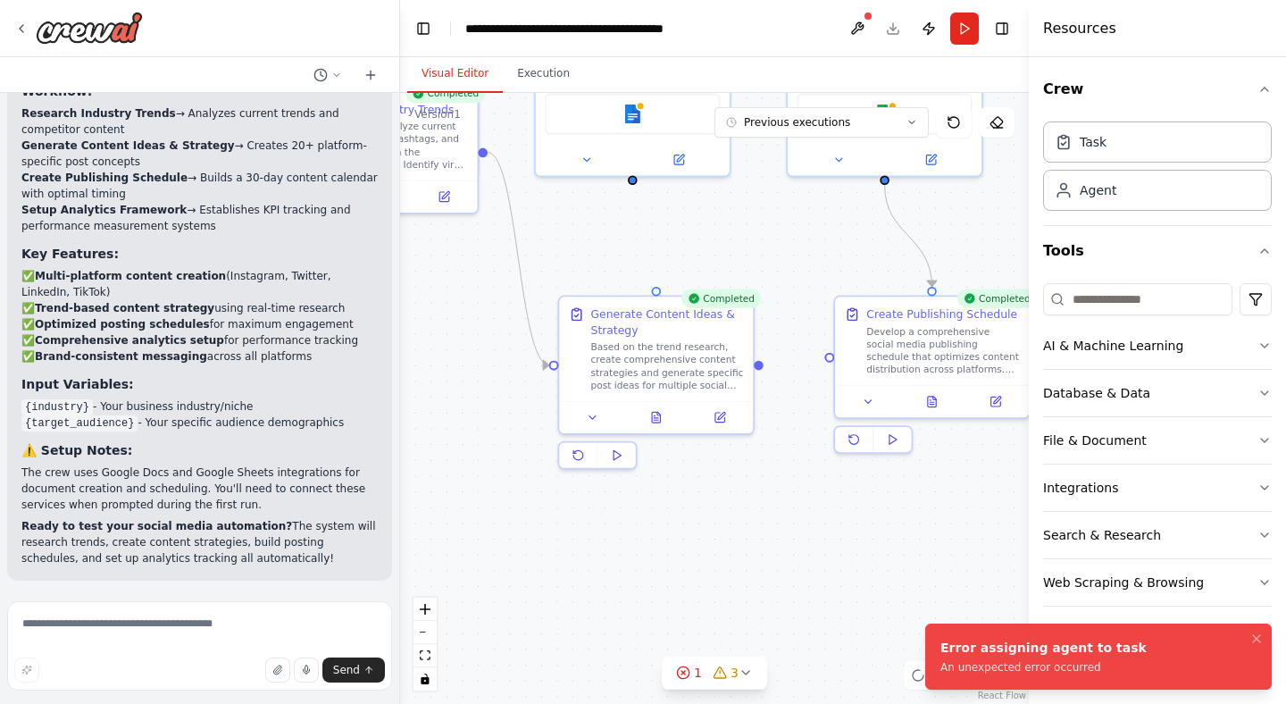
click at [768, 575] on div ".deletable-edge-delete-btn { width: 20px; height: 20px; border: 0px solid #ffff…" at bounding box center [714, 398] width 629 height 611
